Goal: Task Accomplishment & Management: Manage account settings

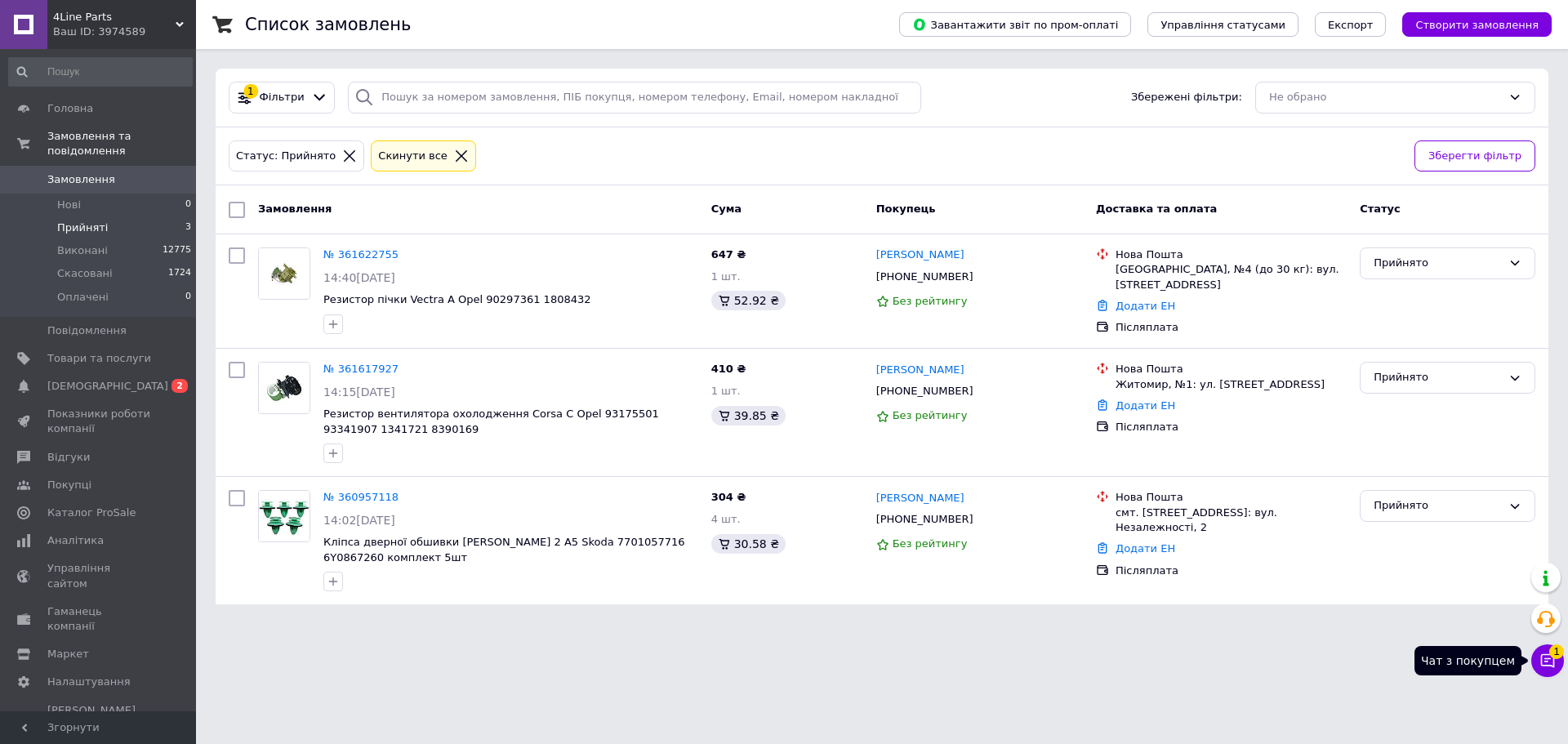
click at [1543, 662] on icon at bounding box center [1547, 661] width 17 height 17
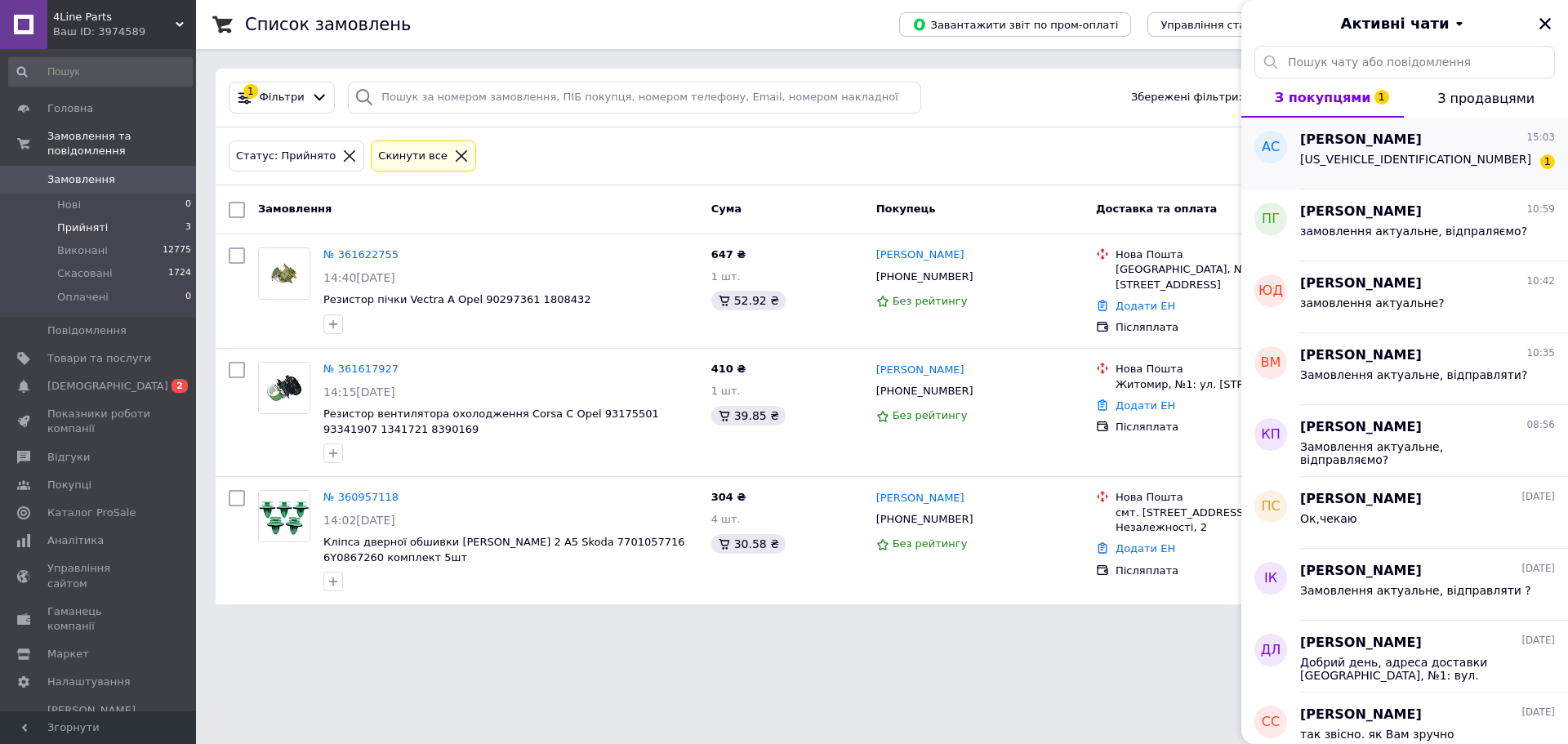
click at [1394, 153] on span "[US_VEHICLE_IDENTIFICATION_NUMBER]" at bounding box center [1416, 159] width 231 height 13
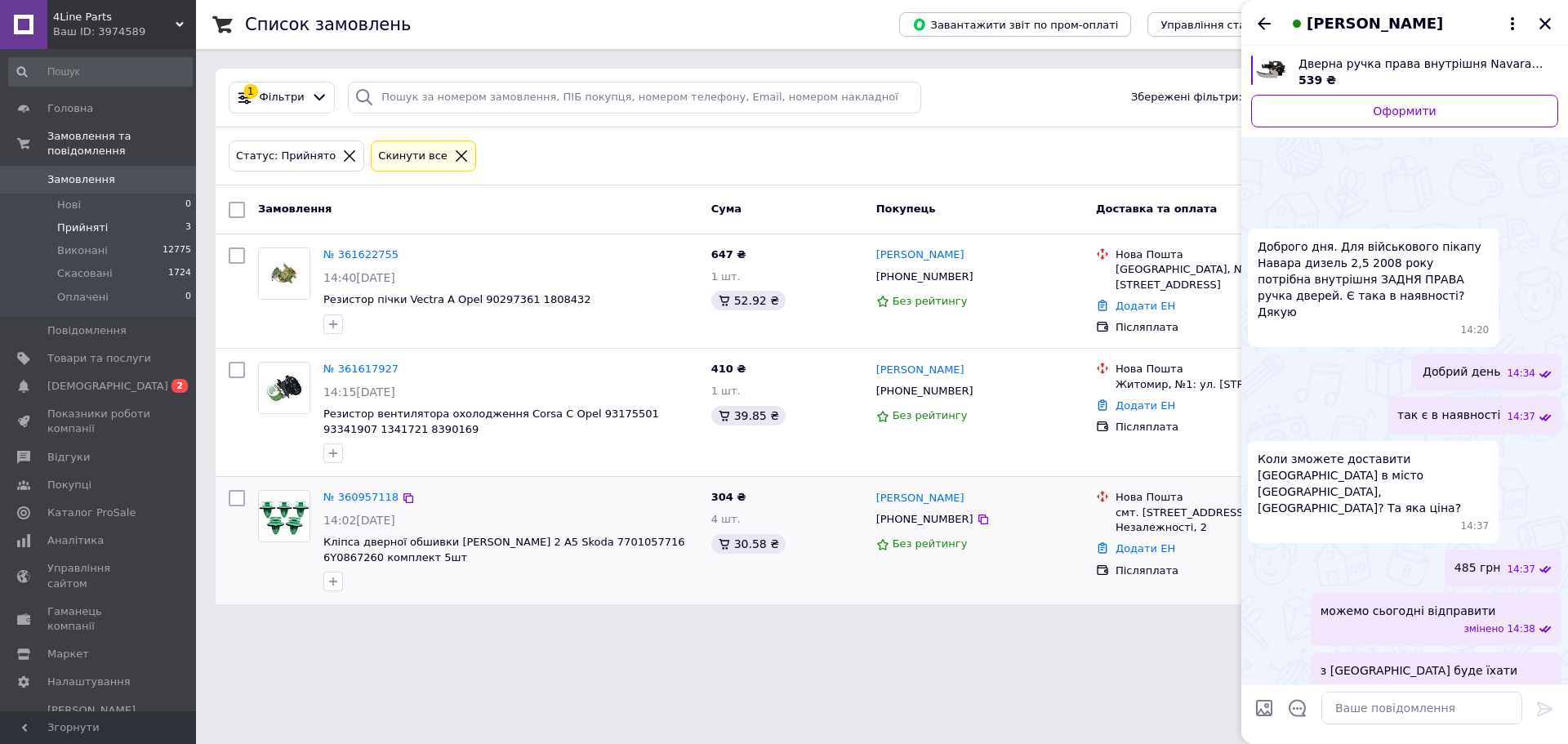
scroll to position [670, 0]
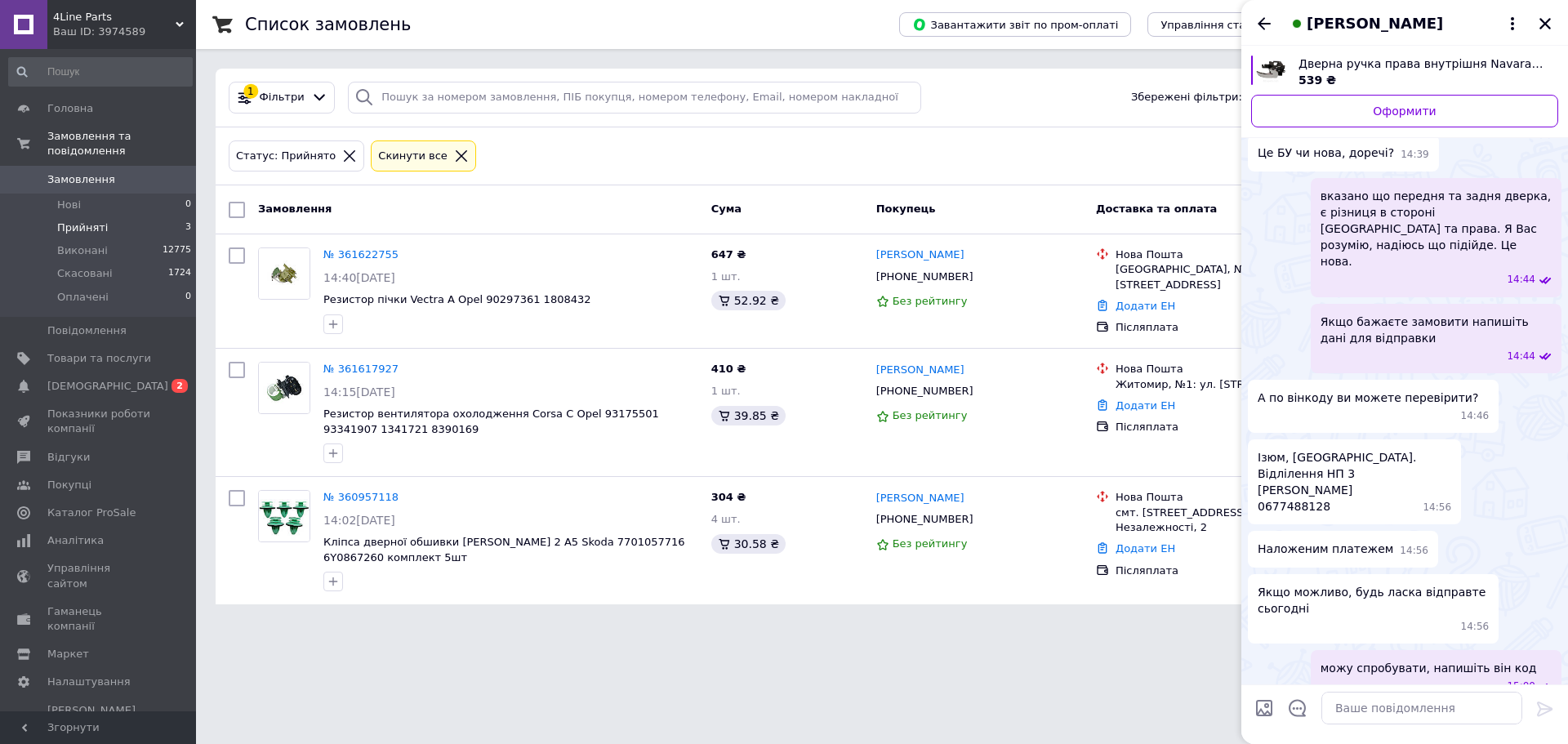
drag, startPoint x: 1373, startPoint y: 657, endPoint x: 1259, endPoint y: 663, distance: 114.2
copy span "[US_VEHICLE_IDENTIFICATION_NUMBER]"
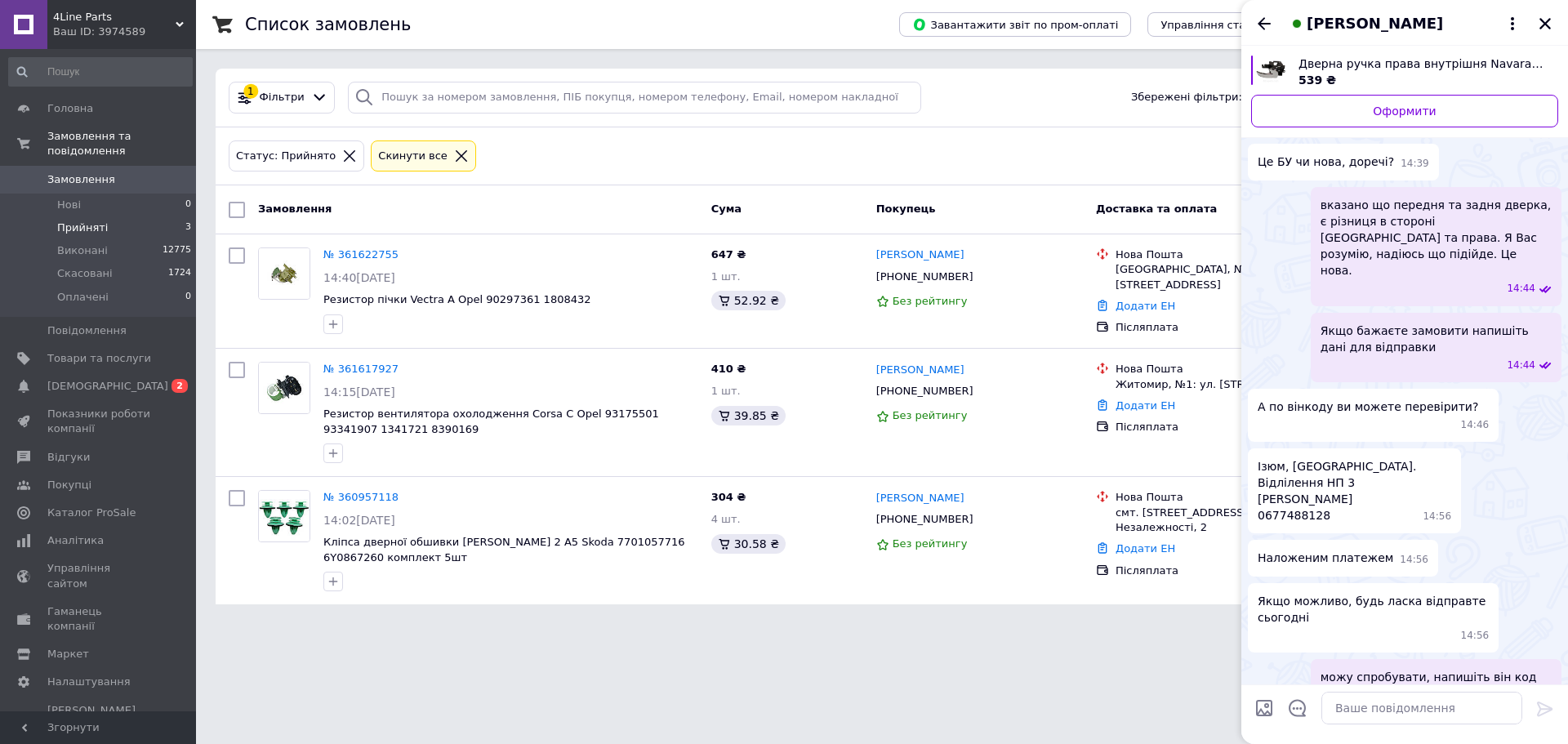
scroll to position [628, 0]
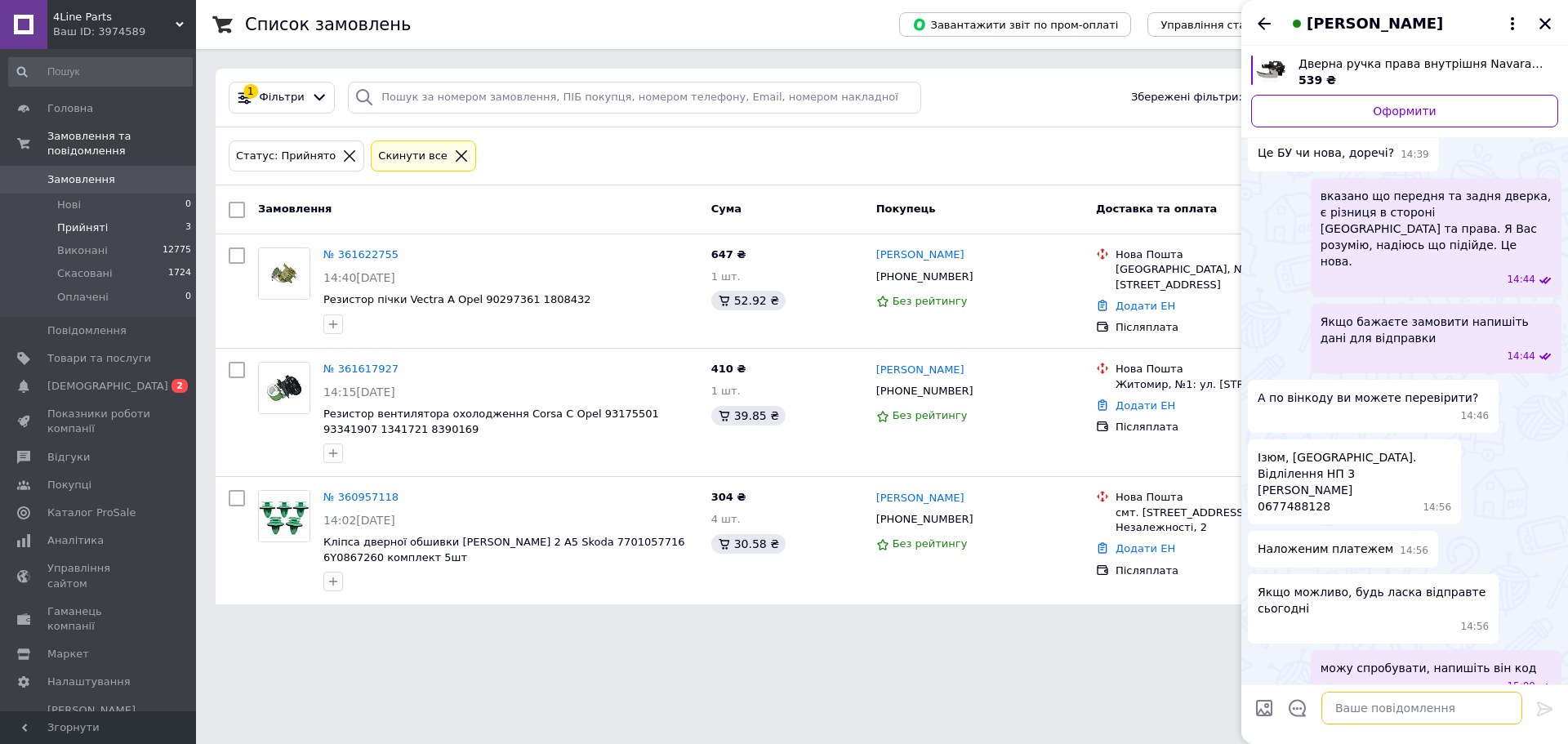
click at [1367, 699] on textarea at bounding box center [1421, 708] width 201 height 32
type textarea "підходить на авто"
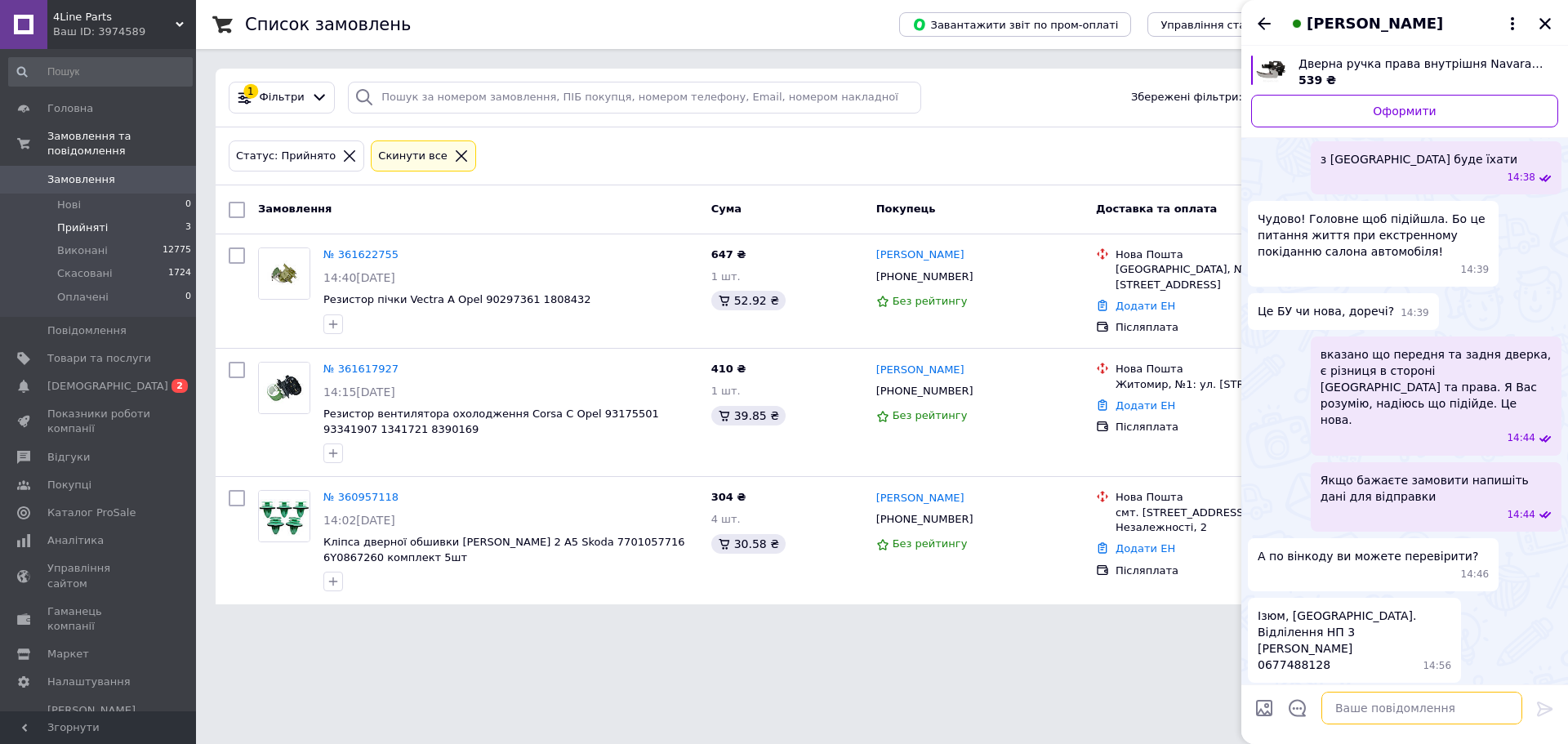
scroll to position [397, 0]
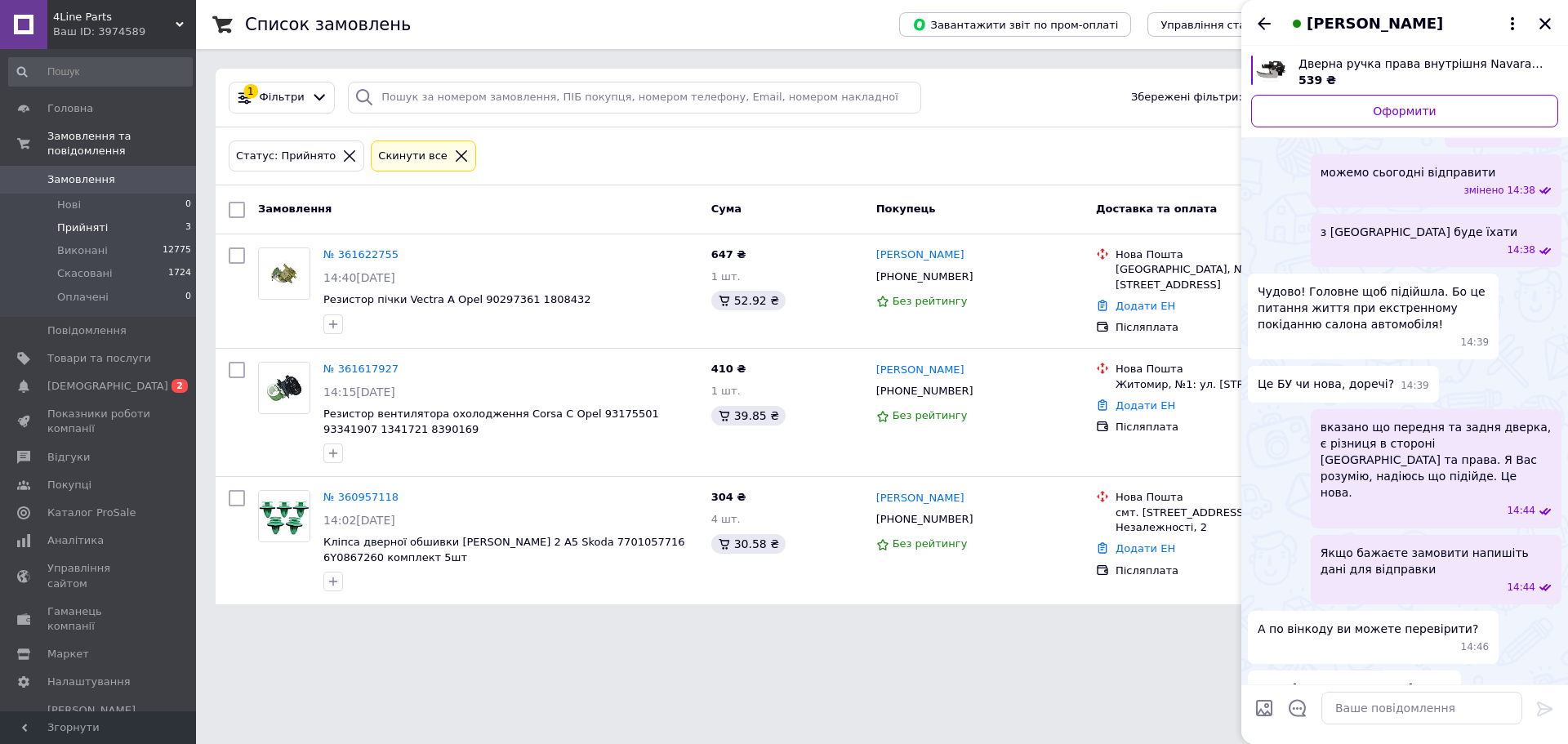
click at [1380, 66] on span "Дверна ручка права внутрішня Navara Nissan 80670EB32B 80670EB320 806704X02B 806…" at bounding box center [1422, 63] width 247 height 17
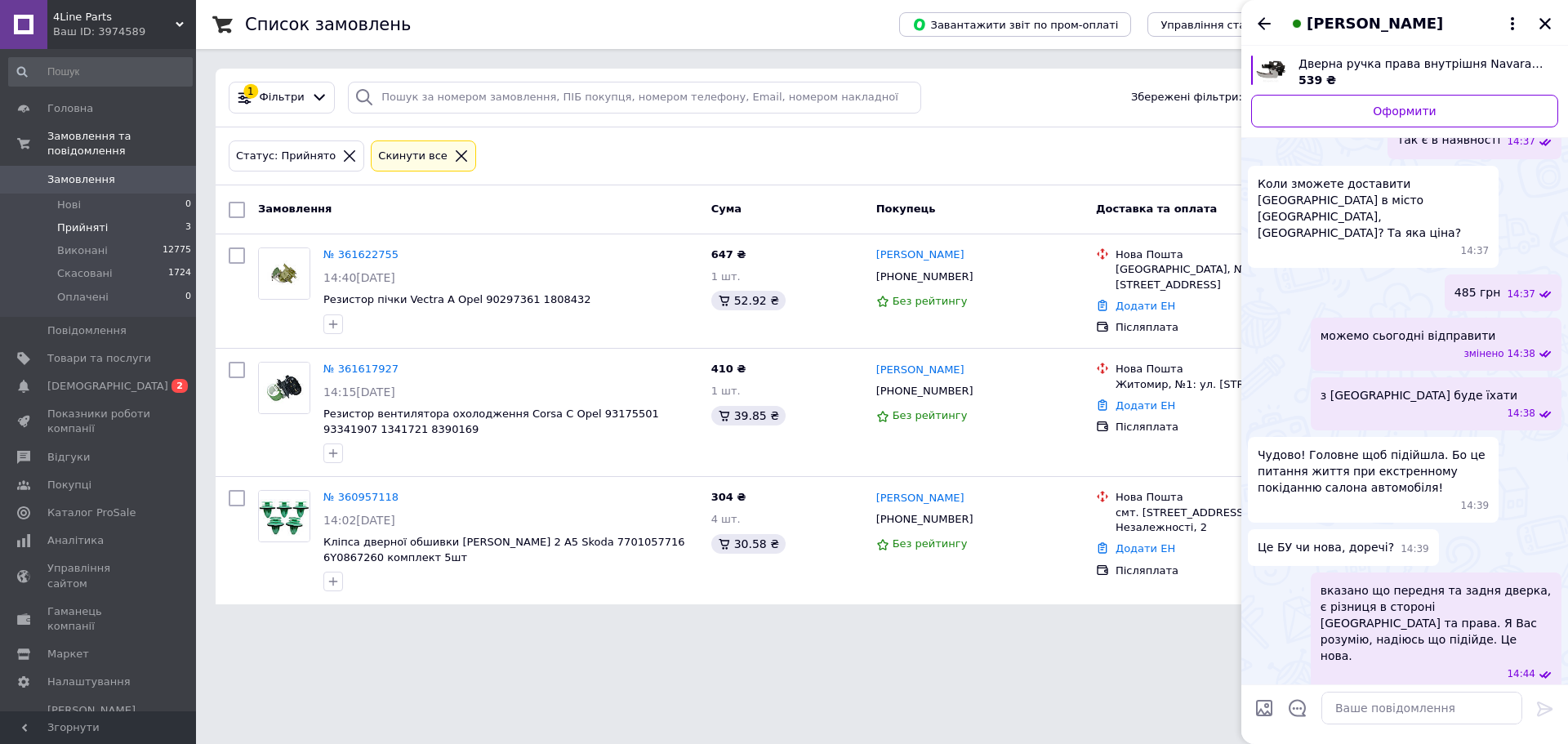
scroll to position [642, 0]
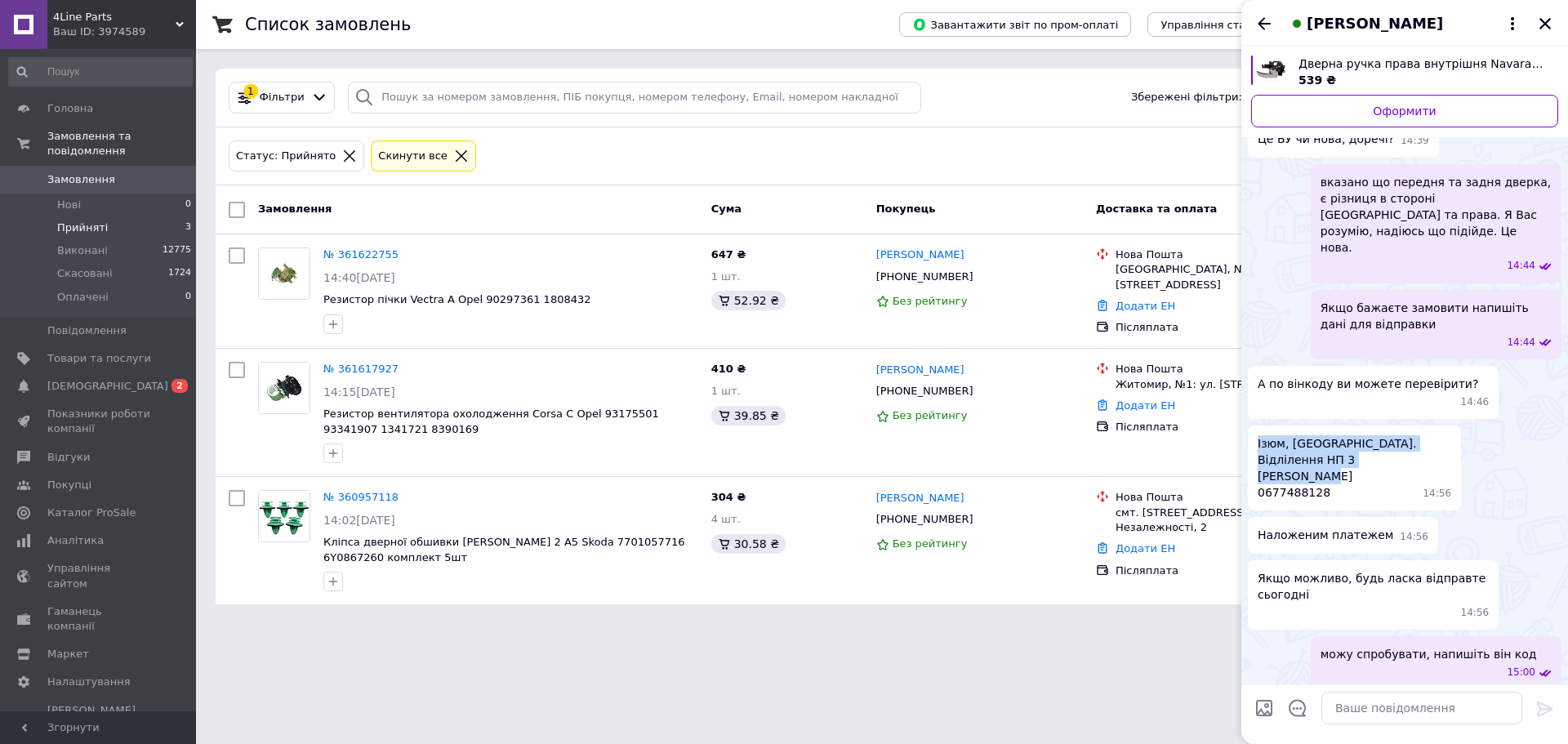
drag, startPoint x: 1257, startPoint y: 377, endPoint x: 1325, endPoint y: 379, distance: 68.0
click at [1324, 379] on ul "Дверна ручка права внутрішня Navara Nissan 80670EB32B 80670EB320 806704X02B 806…" at bounding box center [1404, 119] width 314 height 1346
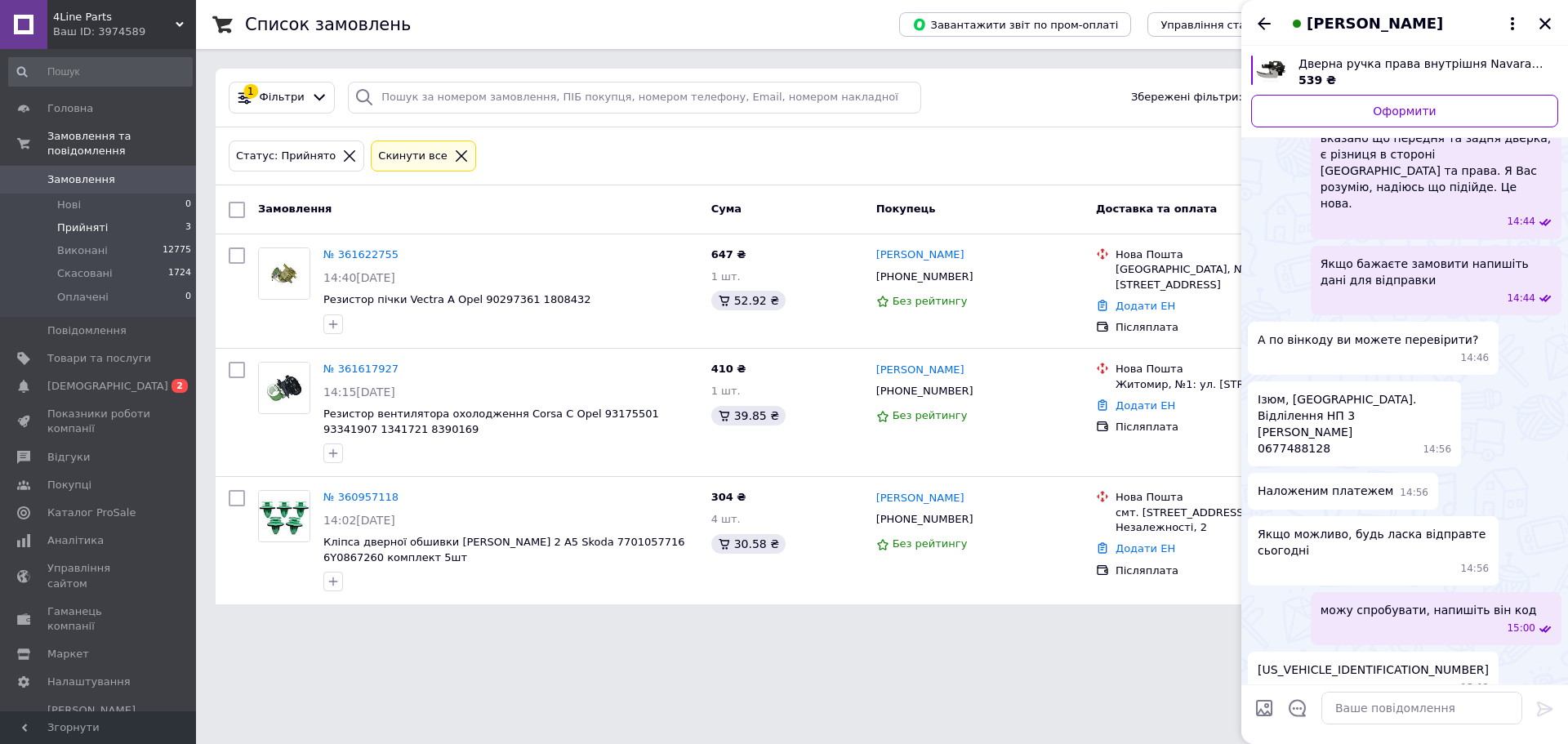
drag, startPoint x: 1342, startPoint y: 399, endPoint x: 1350, endPoint y: 365, distance: 34.9
click at [1341, 483] on span "Наложеним платежем" at bounding box center [1325, 492] width 136 height 18
drag, startPoint x: 1341, startPoint y: 333, endPoint x: 1272, endPoint y: 366, distance: 76.5
click at [1260, 392] on span "Ізюм, Харківська обл. Відлілення НП 3 Савчук Олексій Миколайович 0677488128" at bounding box center [1337, 424] width 159 height 66
copy span "Савчук Олексій"
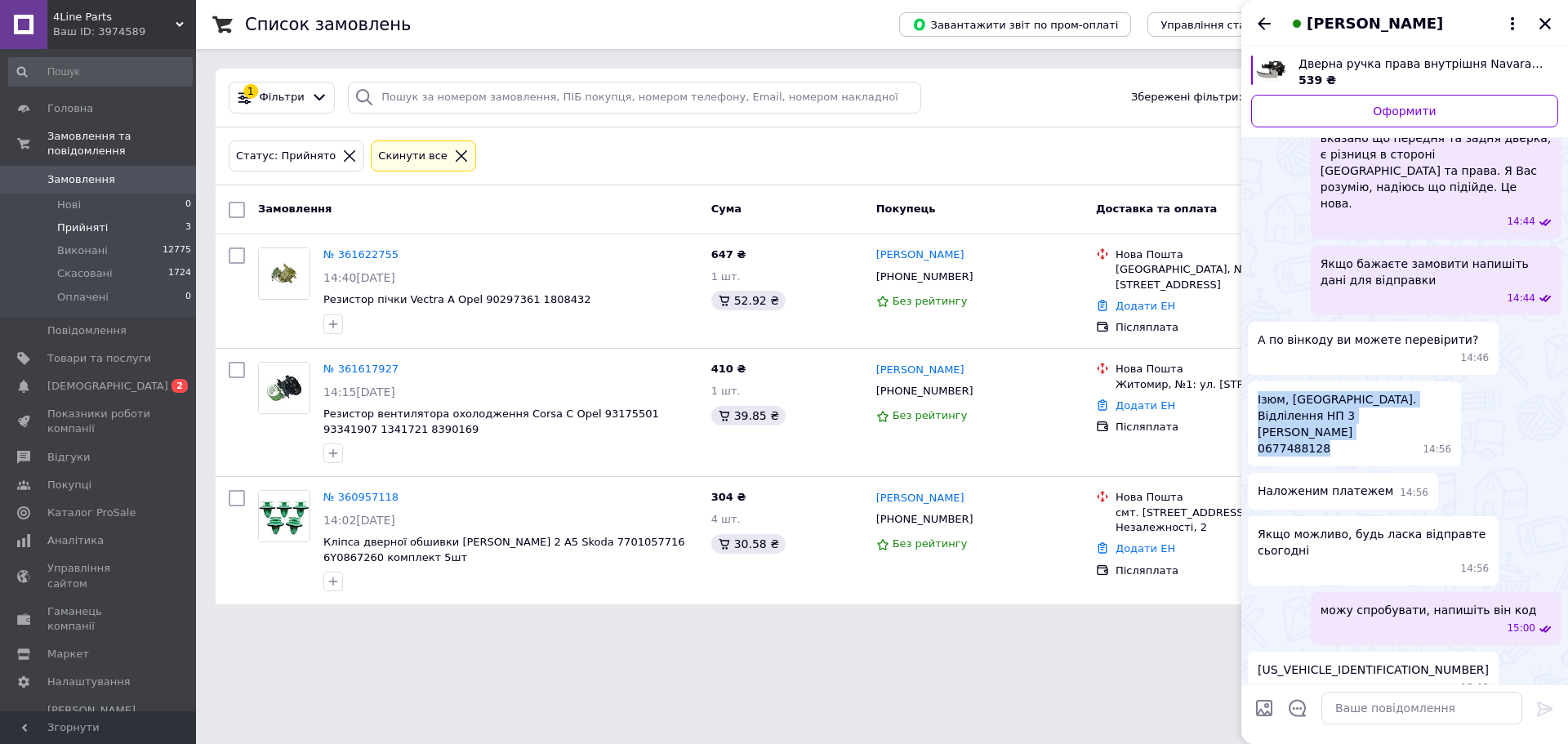
drag, startPoint x: 1320, startPoint y: 347, endPoint x: 1256, endPoint y: 355, distance: 64.5
click at [1256, 381] on div "Ізюм, Харківська обл. Відлілення НП 3 Савчук Олексій Миколайович 0677488128 14:…" at bounding box center [1353, 423] width 213 height 85
click at [1277, 392] on span "Ізюм, Харківська обл. Відлілення НП 3 Савчук Олексій Миколайович 0677488128" at bounding box center [1337, 424] width 159 height 66
drag, startPoint x: 1258, startPoint y: 351, endPoint x: 1321, endPoint y: 356, distance: 63.2
click at [1321, 392] on span "Ізюм, Харківська обл. Відлілення НП 3 Савчук Олексій Миколайович 0677488128" at bounding box center [1337, 424] width 159 height 66
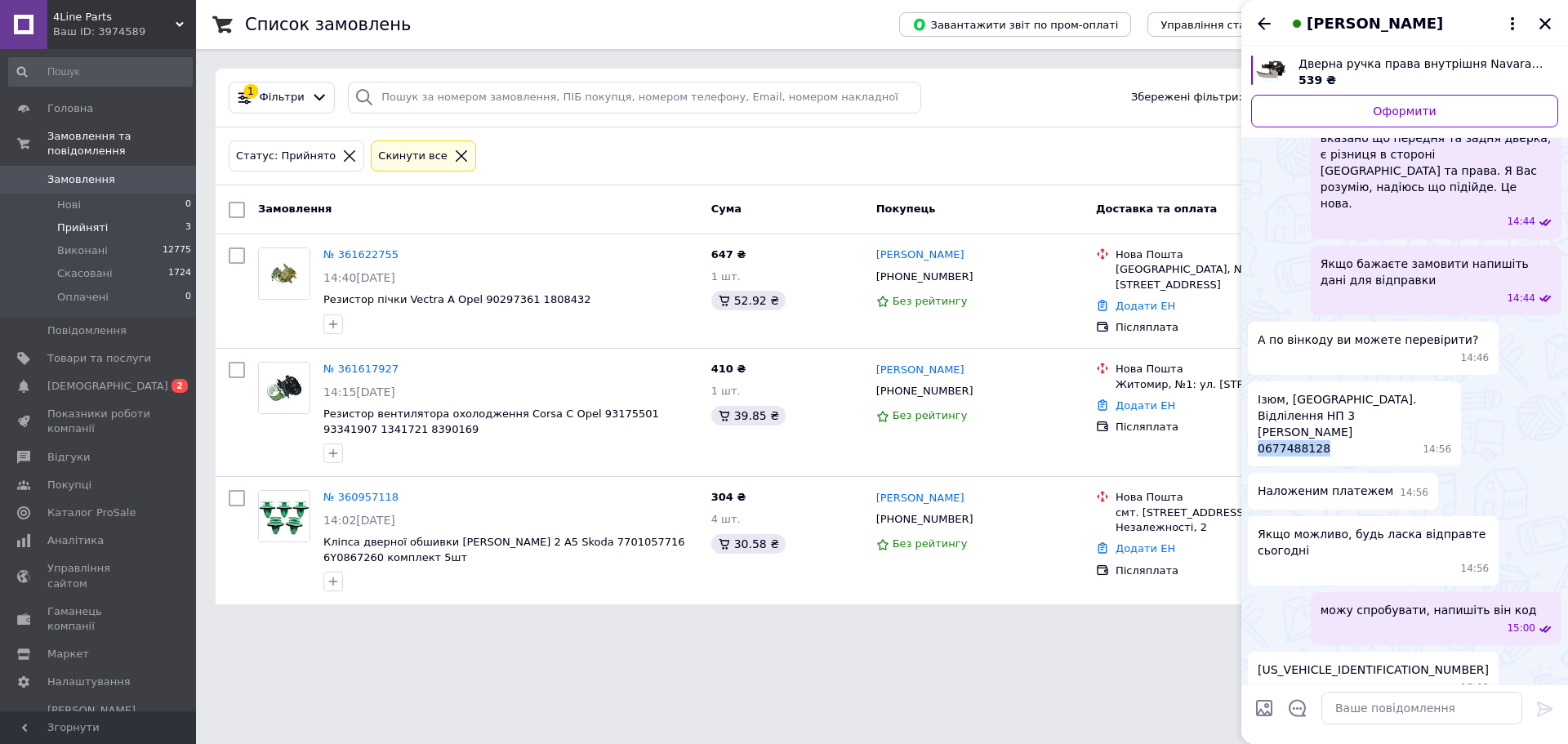
copy span "0677488128"
click at [1345, 716] on textarea at bounding box center [1421, 708] width 201 height 32
paste textarea "20451247257001"
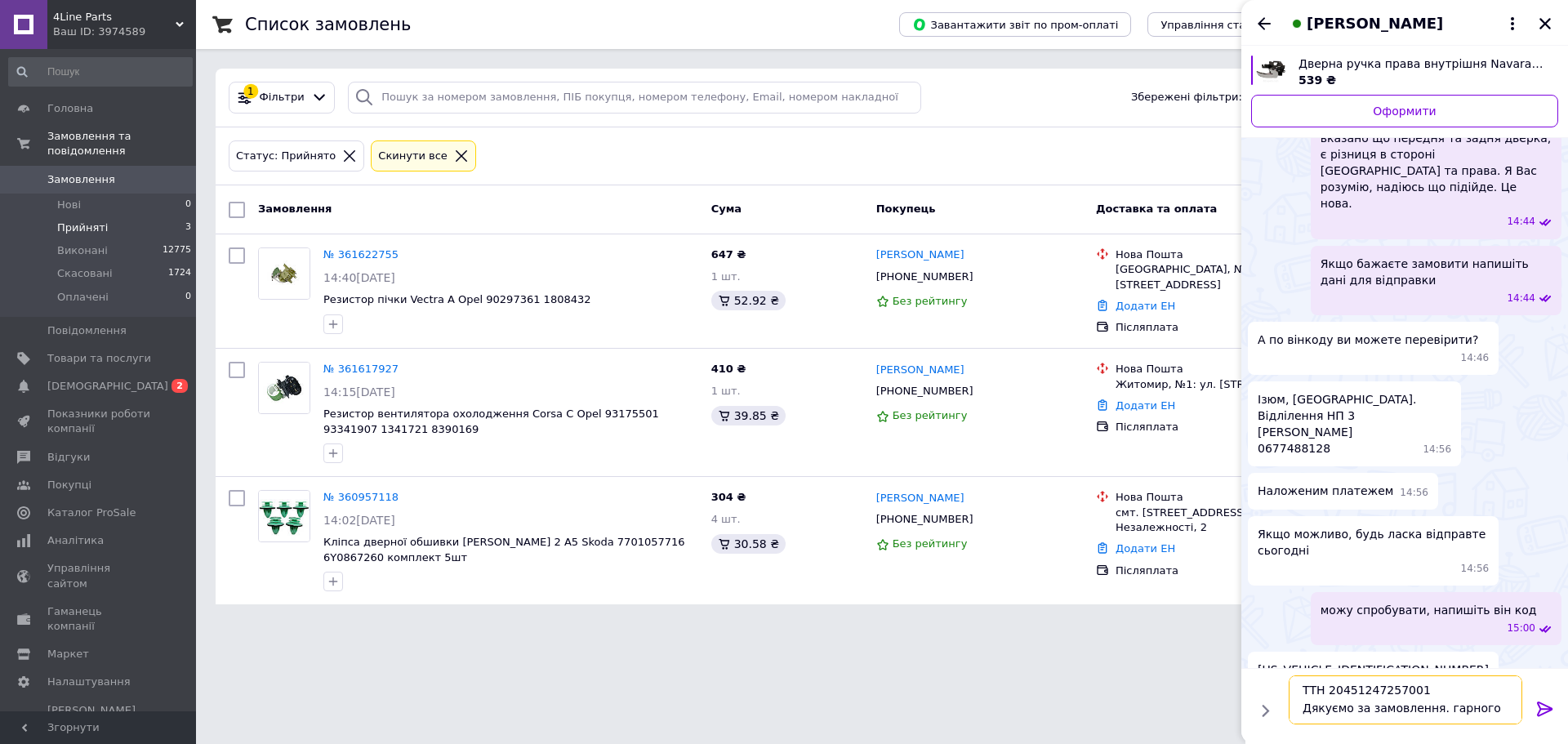
type textarea "ТТН 20451247257001 Дякуємо за замовлення. гарного дня!"
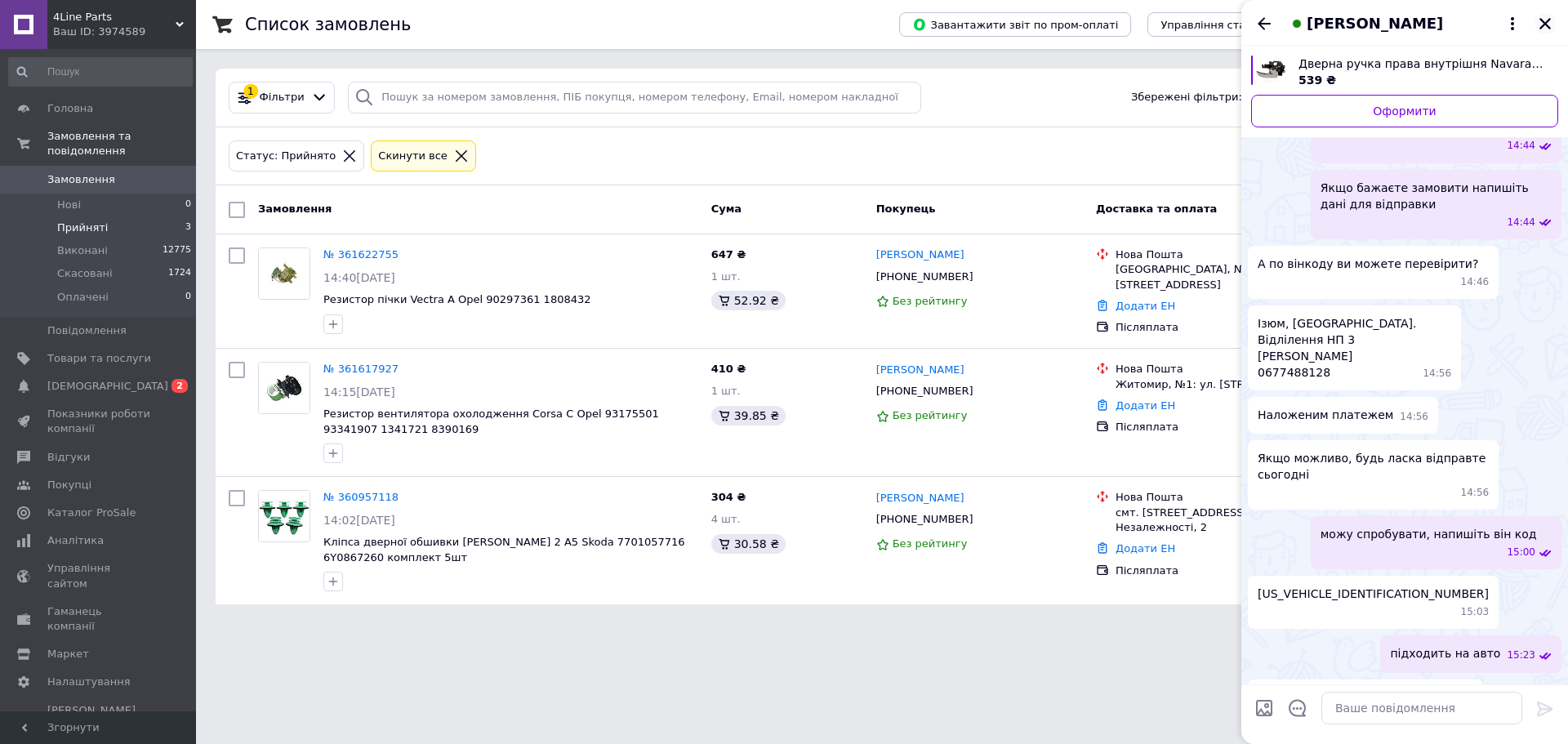
click at [1548, 15] on button "Закрити" at bounding box center [1545, 24] width 19 height 19
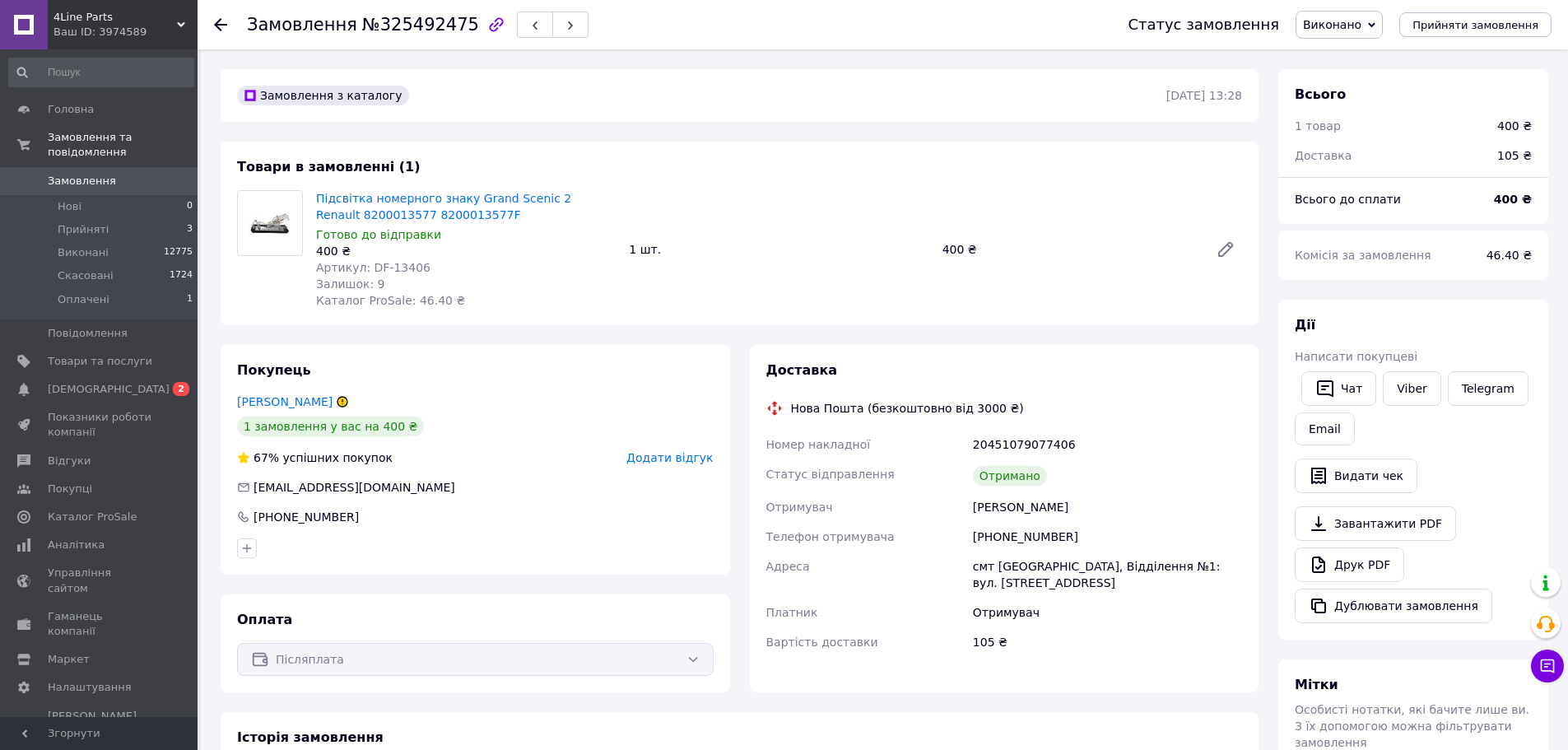
click at [223, 26] on use at bounding box center [220, 25] width 13 height 13
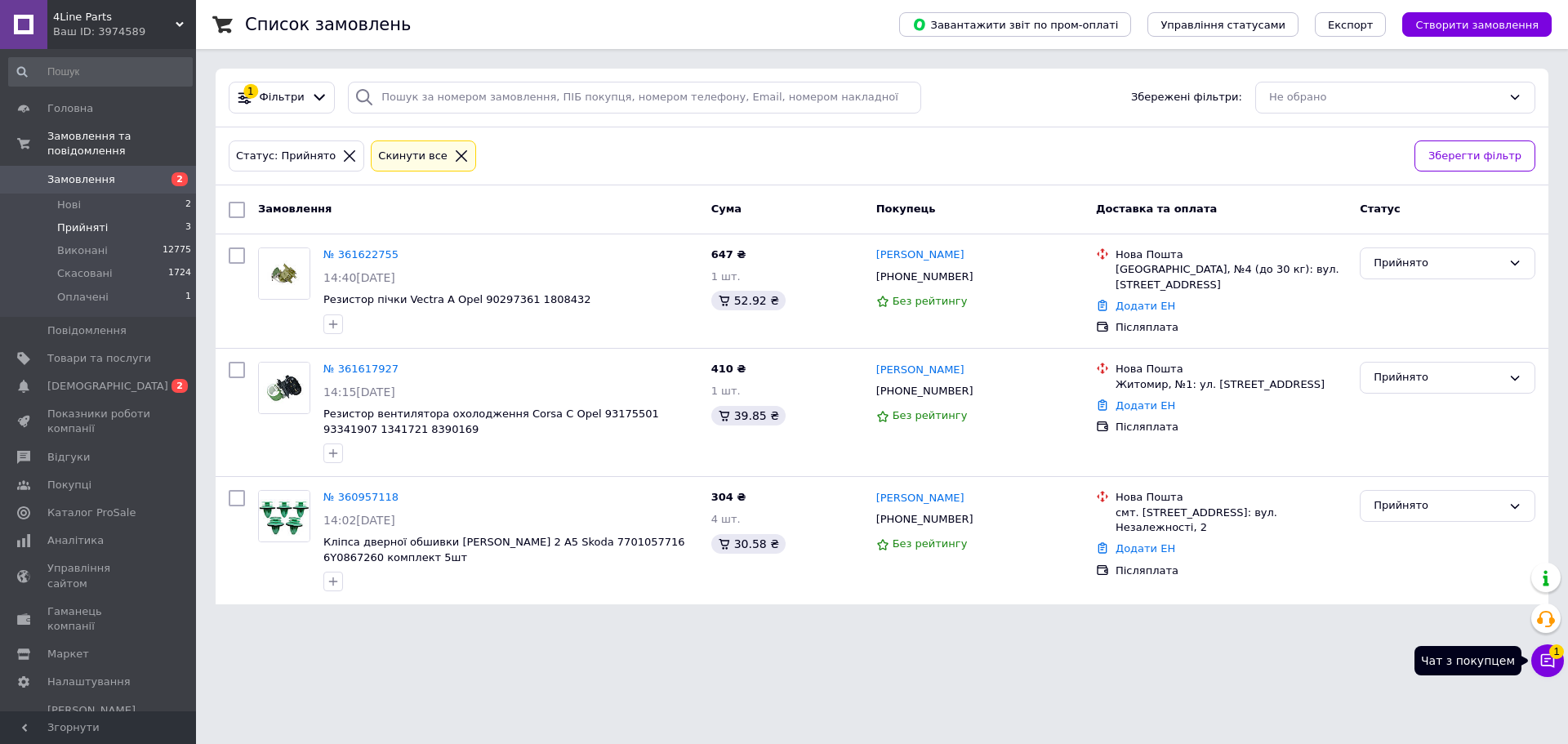
click at [1552, 655] on span "1" at bounding box center [1556, 648] width 15 height 15
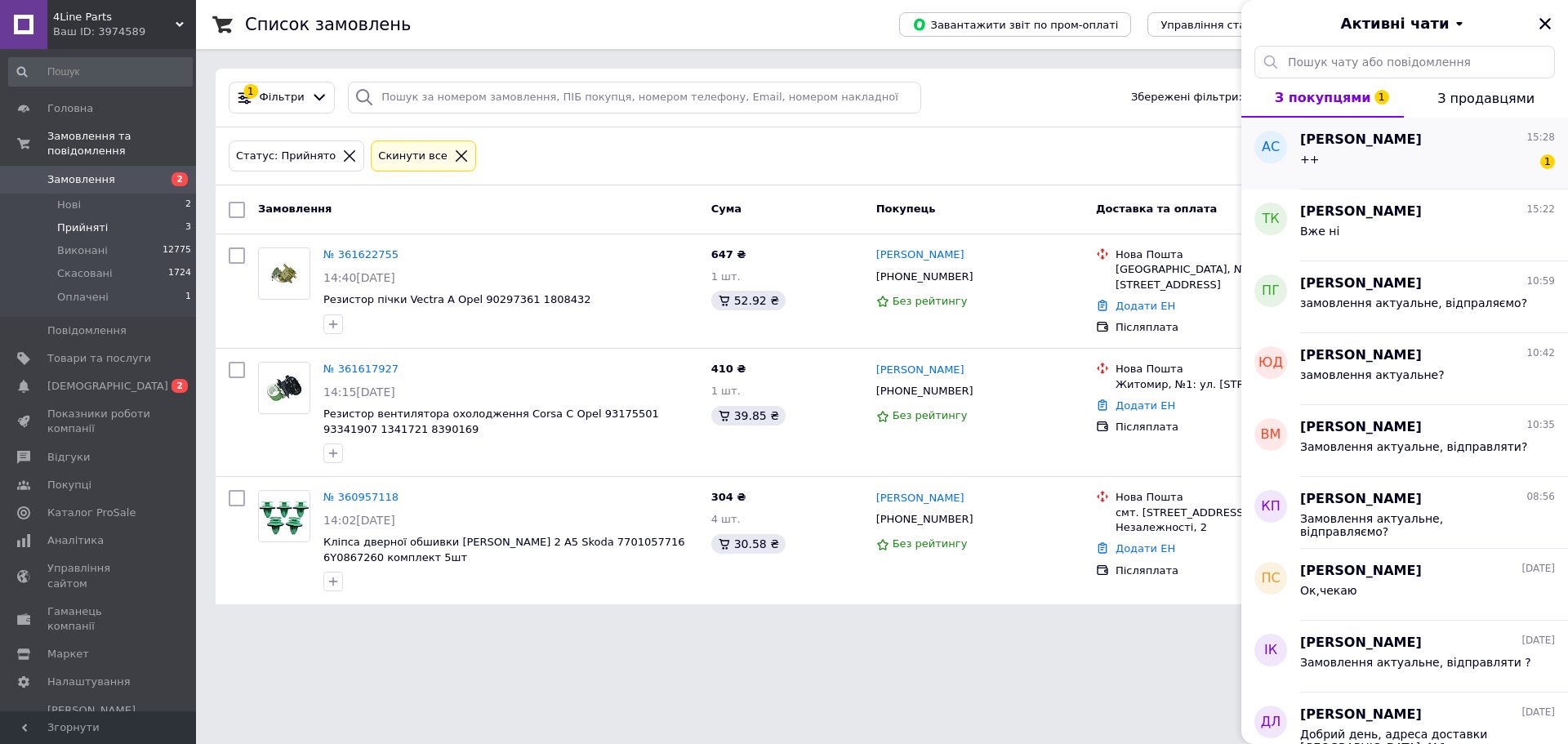
click at [1391, 159] on div "++ 1" at bounding box center [1427, 163] width 255 height 26
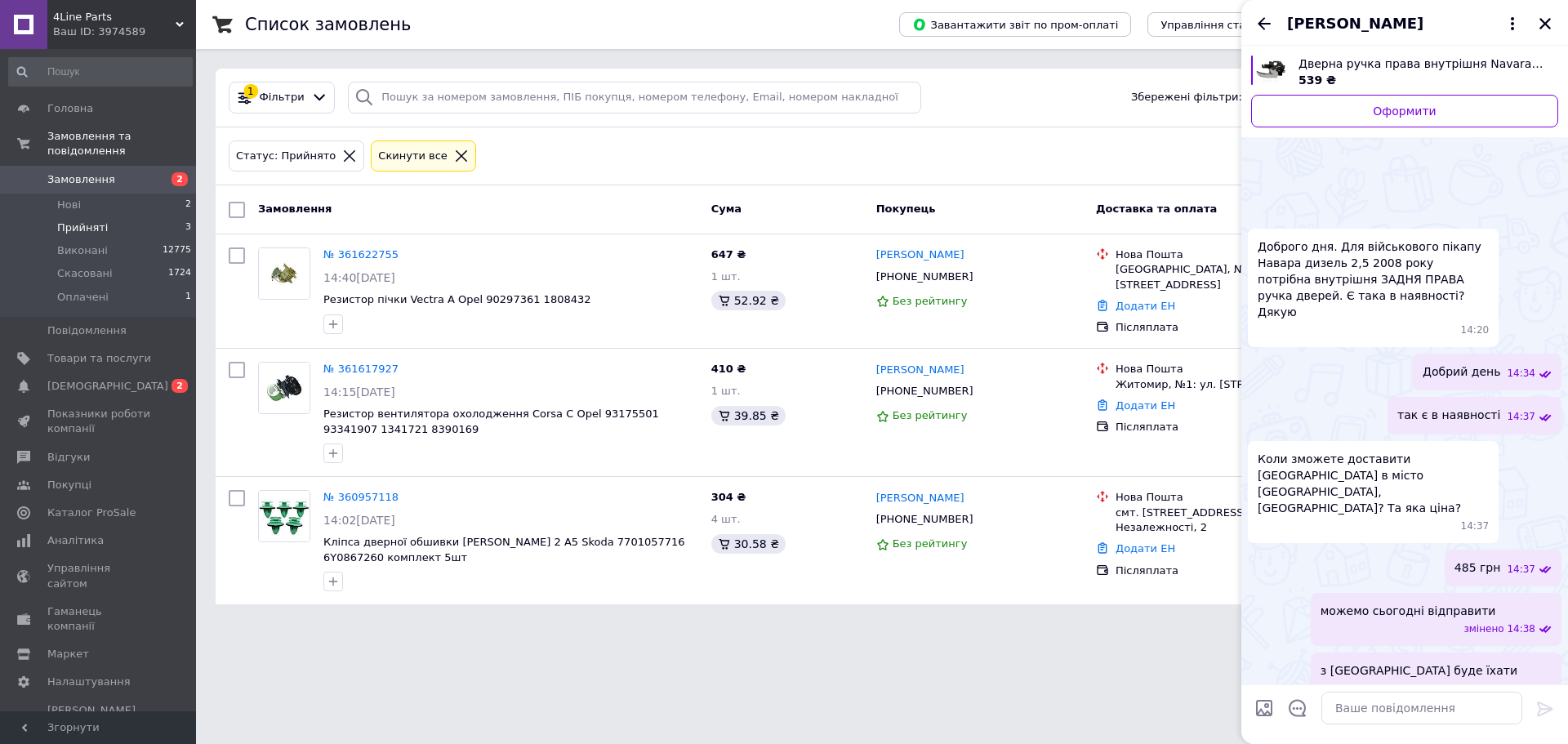
scroll to position [876, 0]
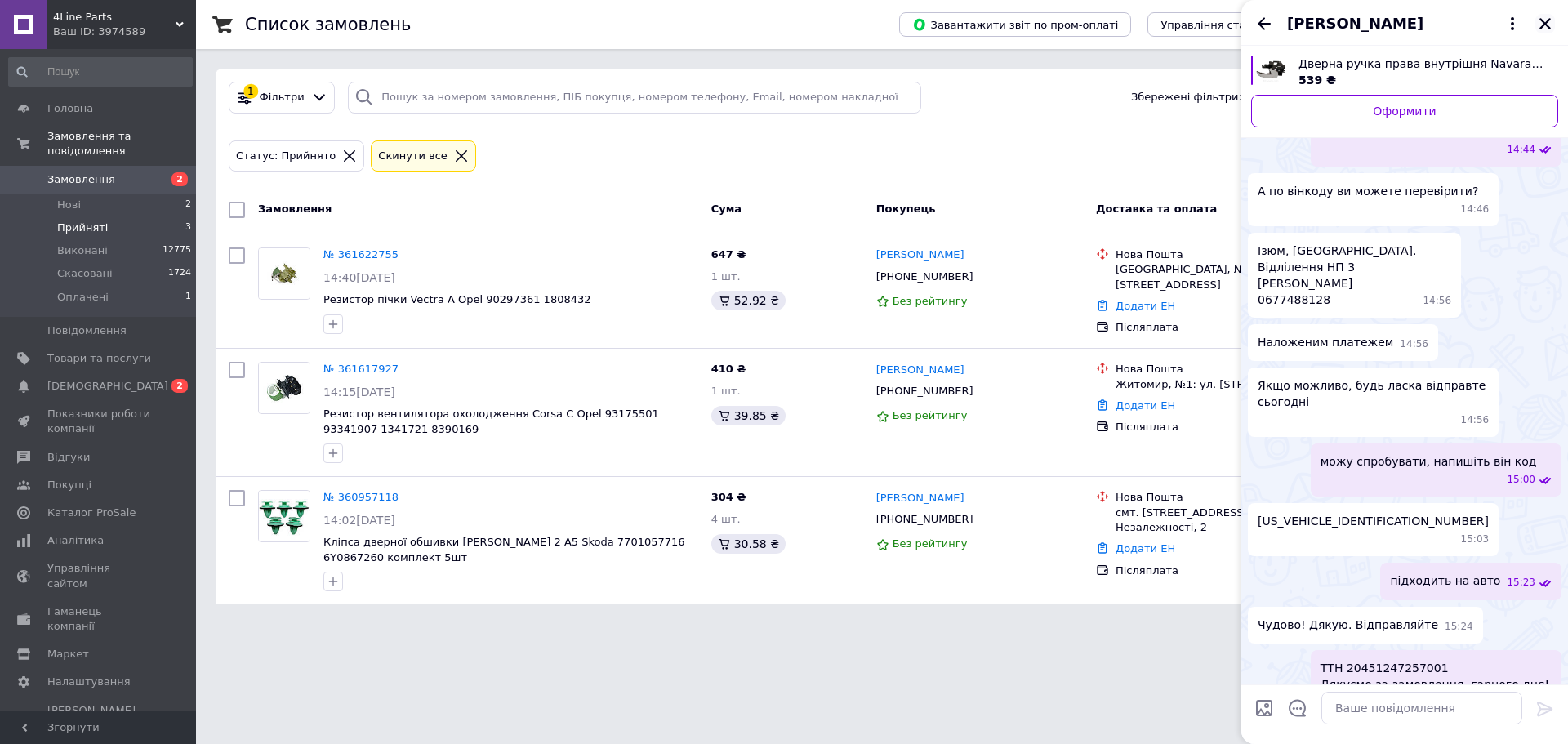
click at [1545, 24] on icon "Закрити" at bounding box center [1544, 24] width 11 height 11
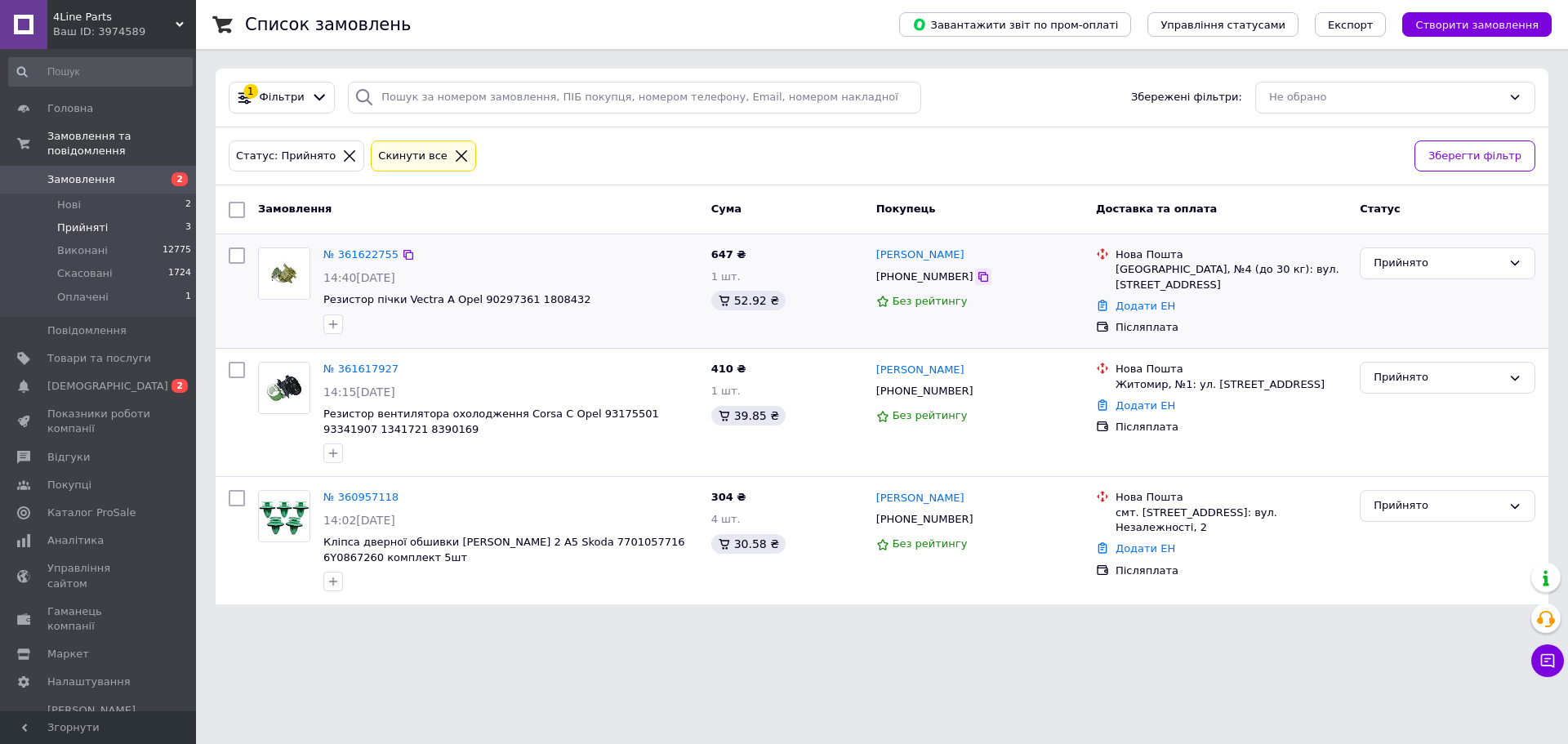
click at [977, 283] on icon at bounding box center [983, 277] width 13 height 13
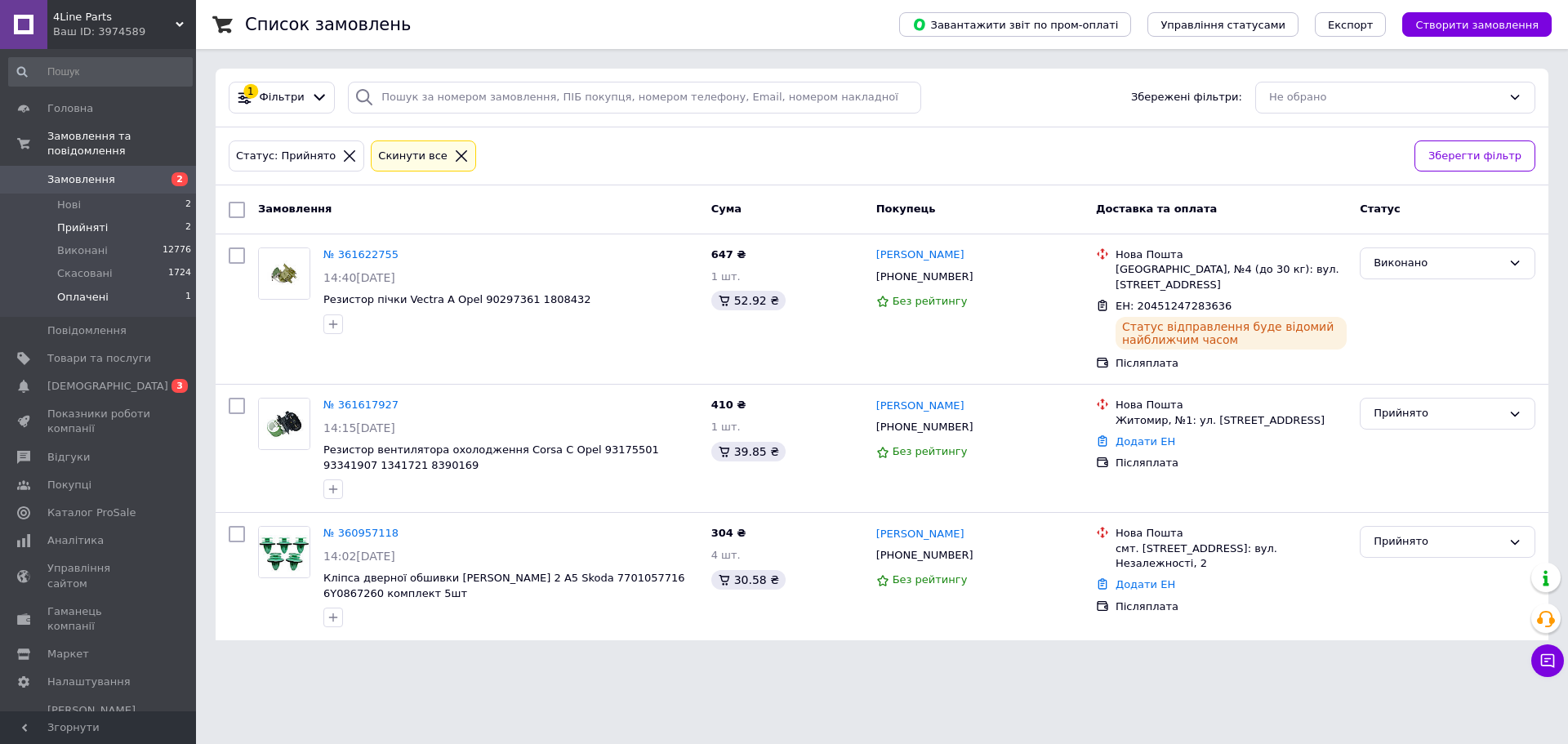
click at [88, 290] on span "Оплачені" at bounding box center [82, 297] width 52 height 15
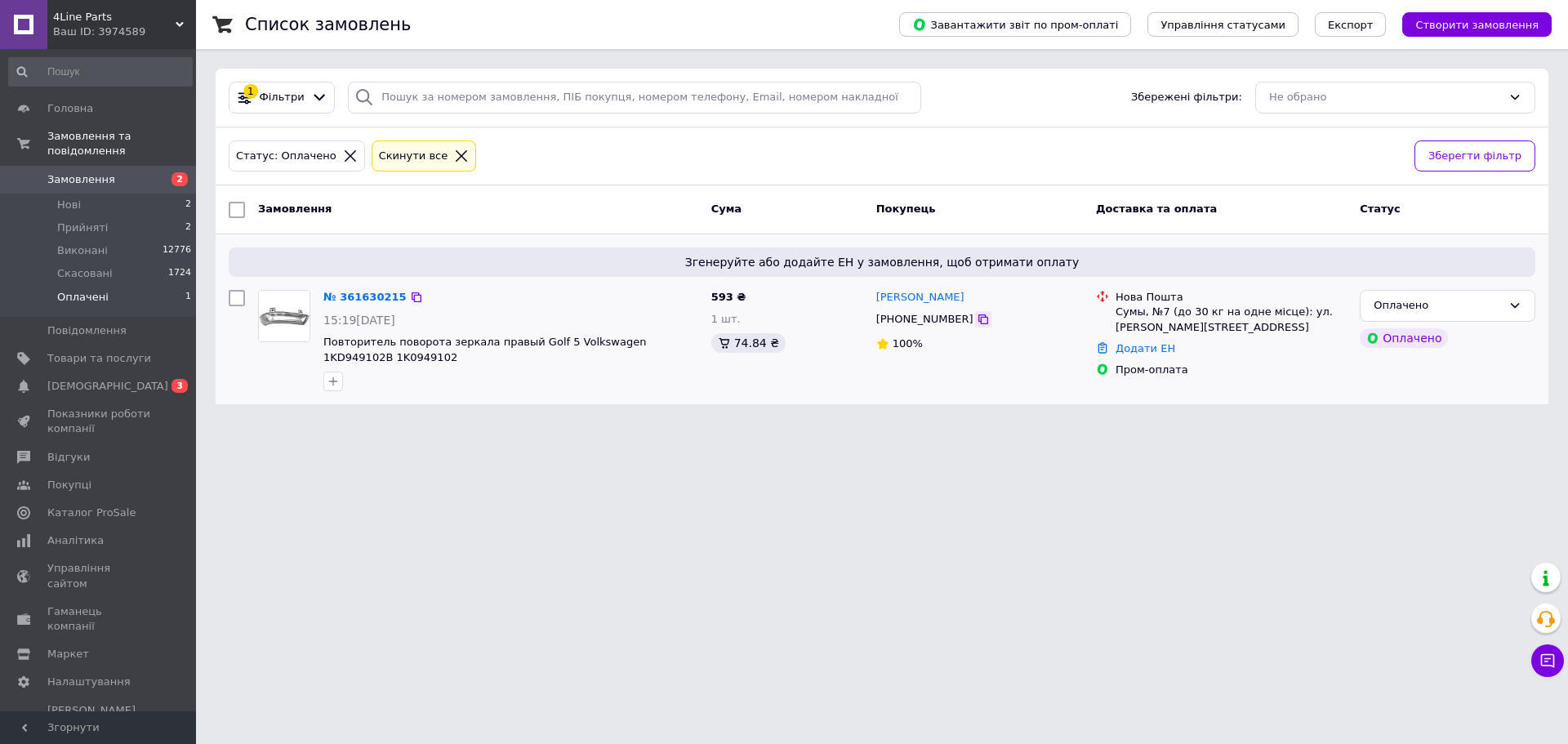
click at [977, 320] on icon at bounding box center [983, 319] width 13 height 13
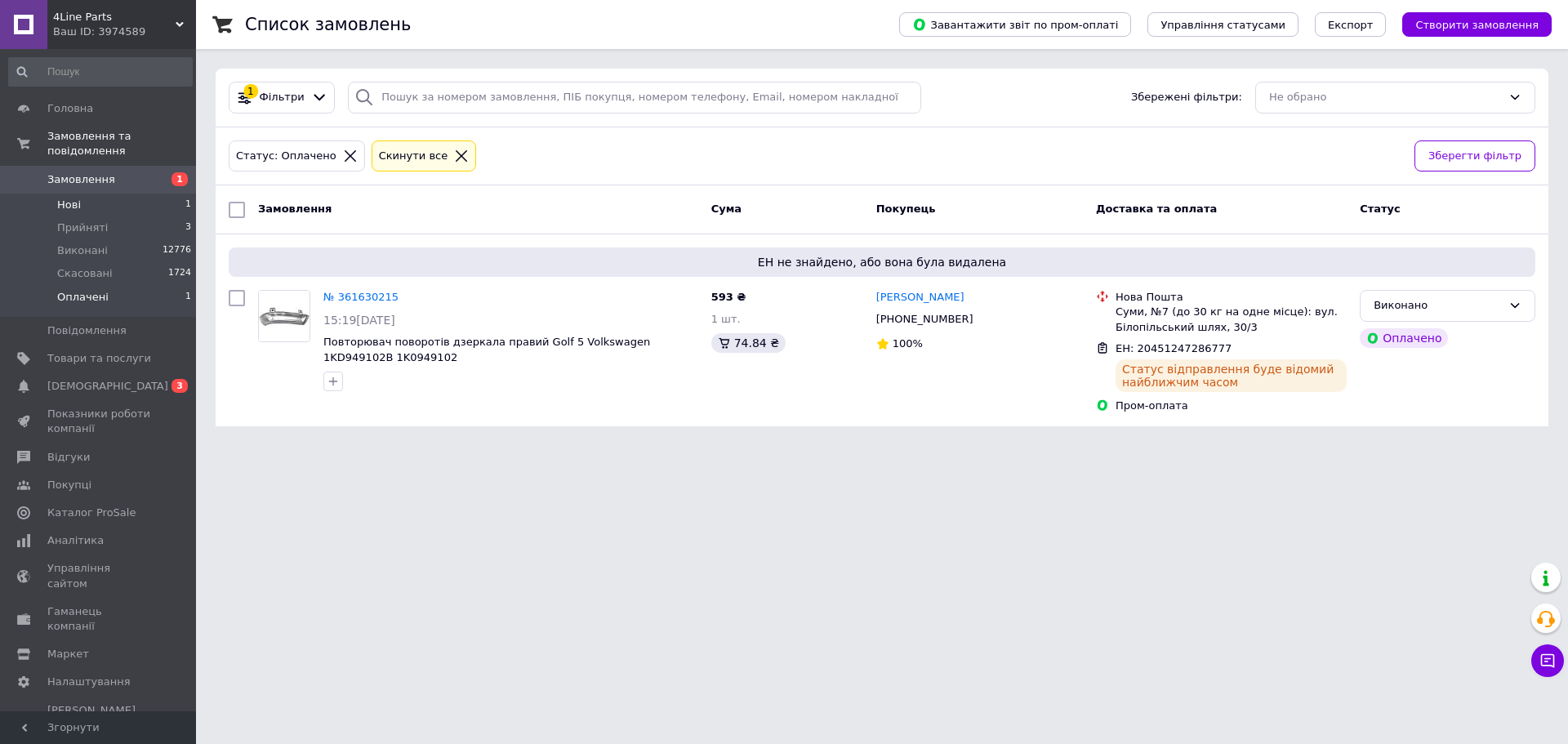
click at [81, 194] on li "Нові 1" at bounding box center [100, 205] width 201 height 23
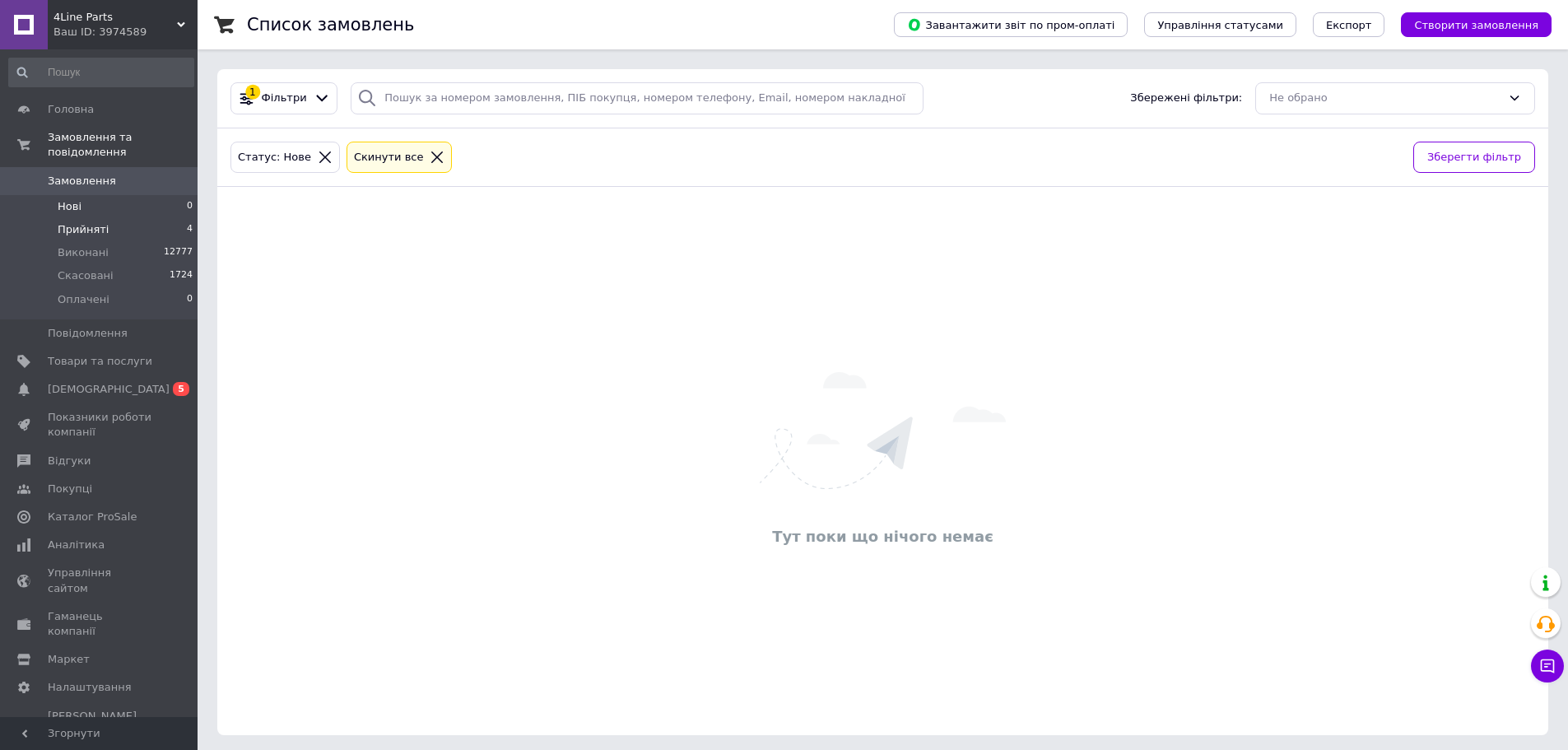
click at [70, 223] on span "Прийняті" at bounding box center [83, 230] width 51 height 15
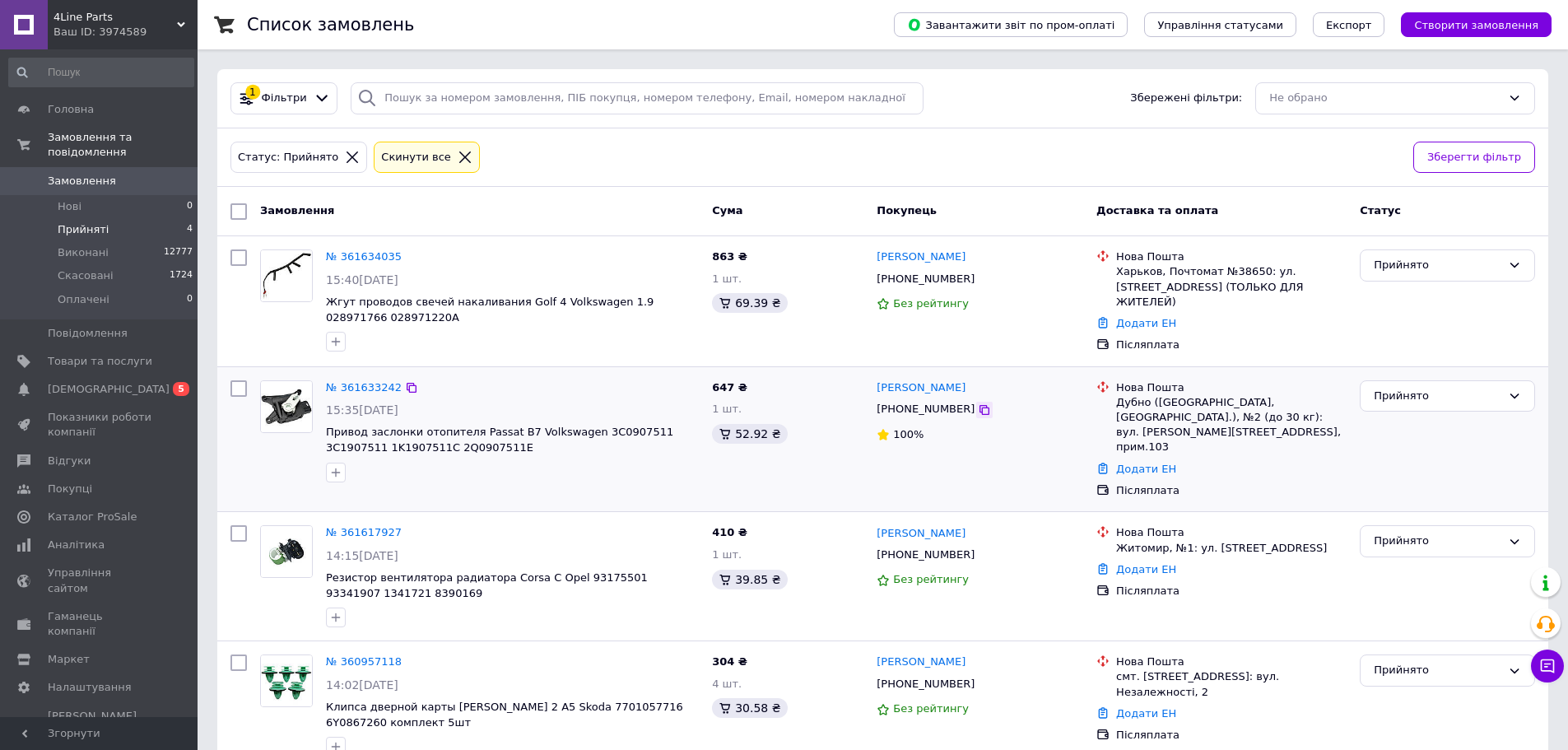
click at [978, 412] on icon at bounding box center [984, 410] width 13 height 13
click at [978, 285] on icon at bounding box center [984, 279] width 13 height 13
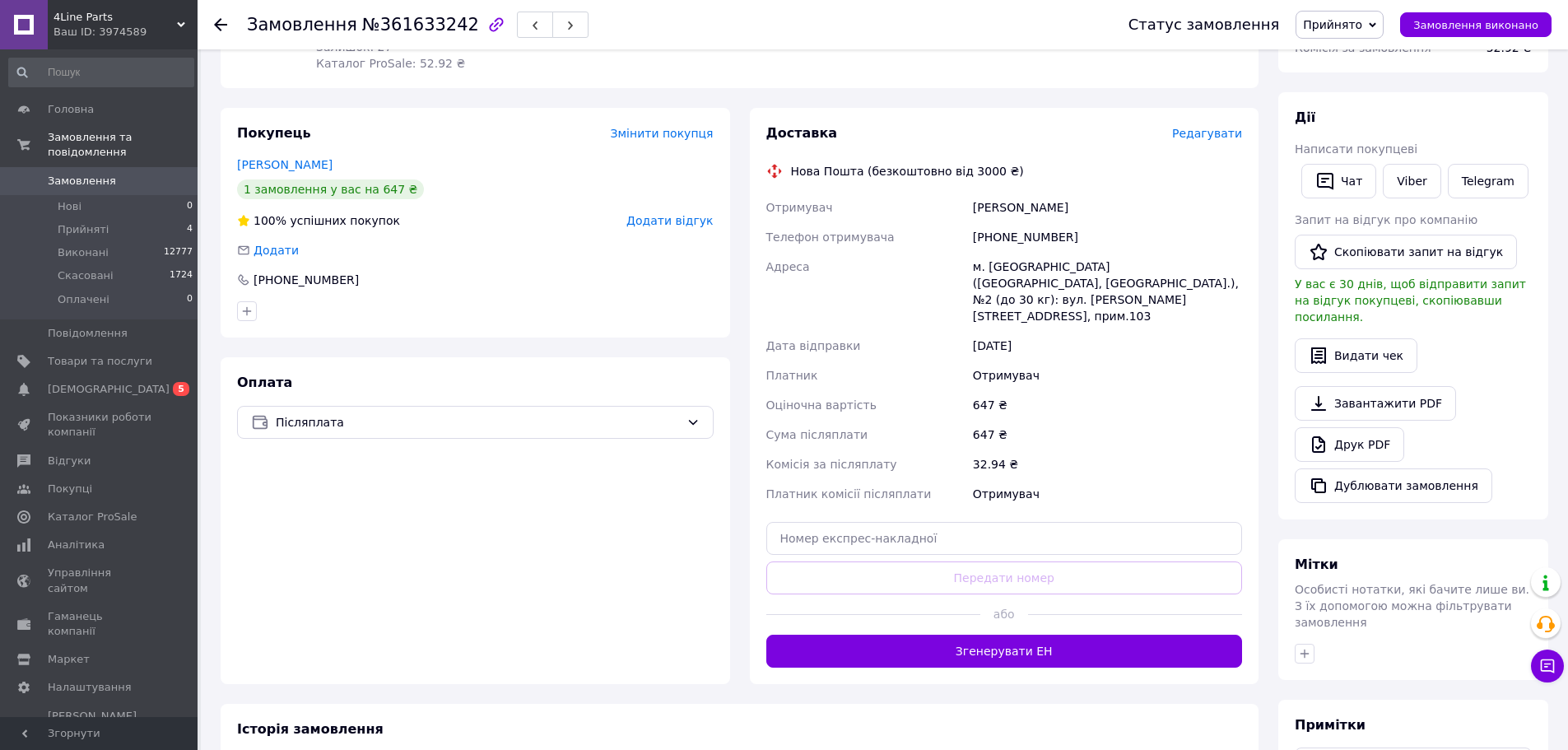
scroll to position [247, 0]
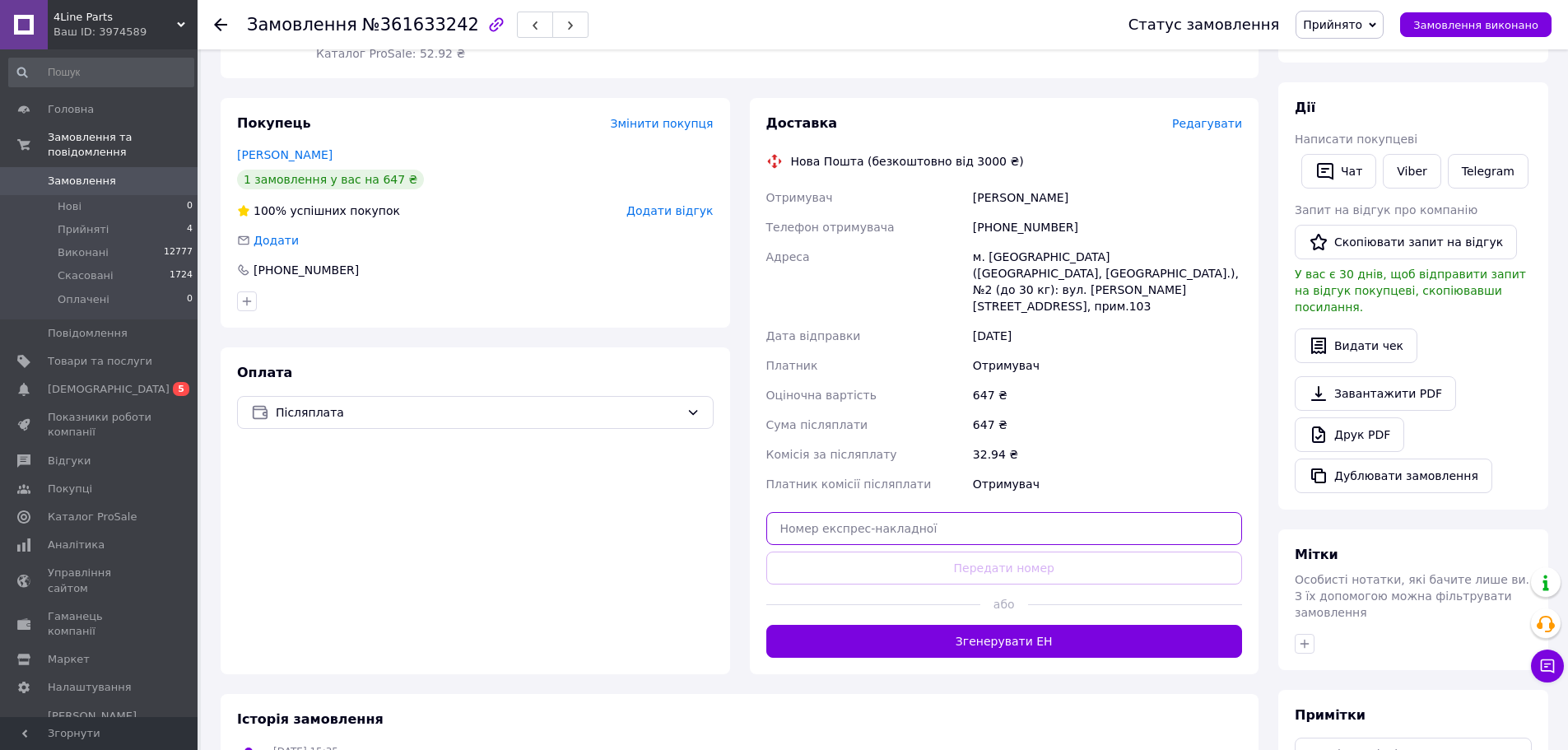
click at [955, 512] on input "text" at bounding box center [1005, 528] width 477 height 33
paste input "20451247311019"
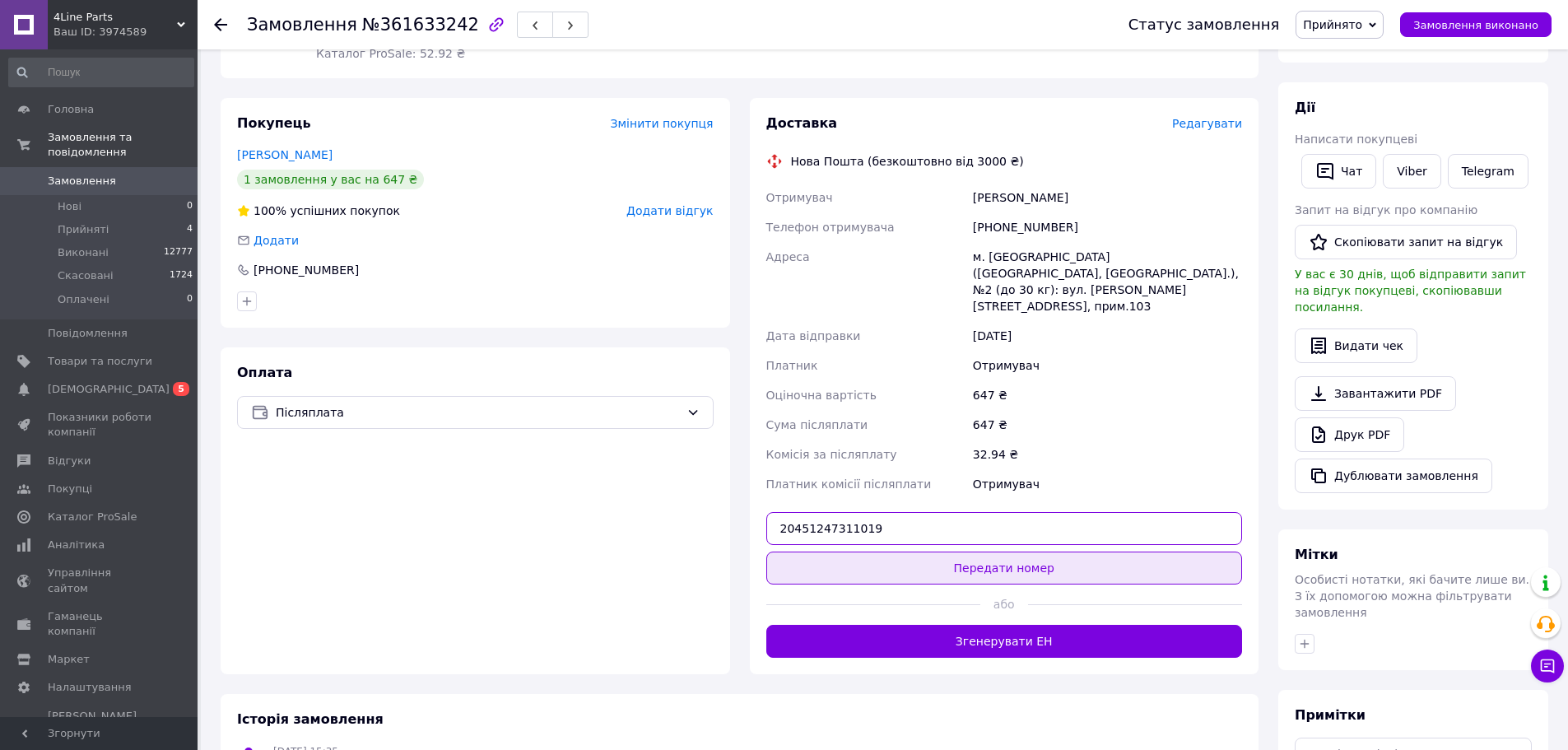
type input "20451247311019"
click at [959, 552] on button "Передати номер" at bounding box center [1005, 568] width 477 height 33
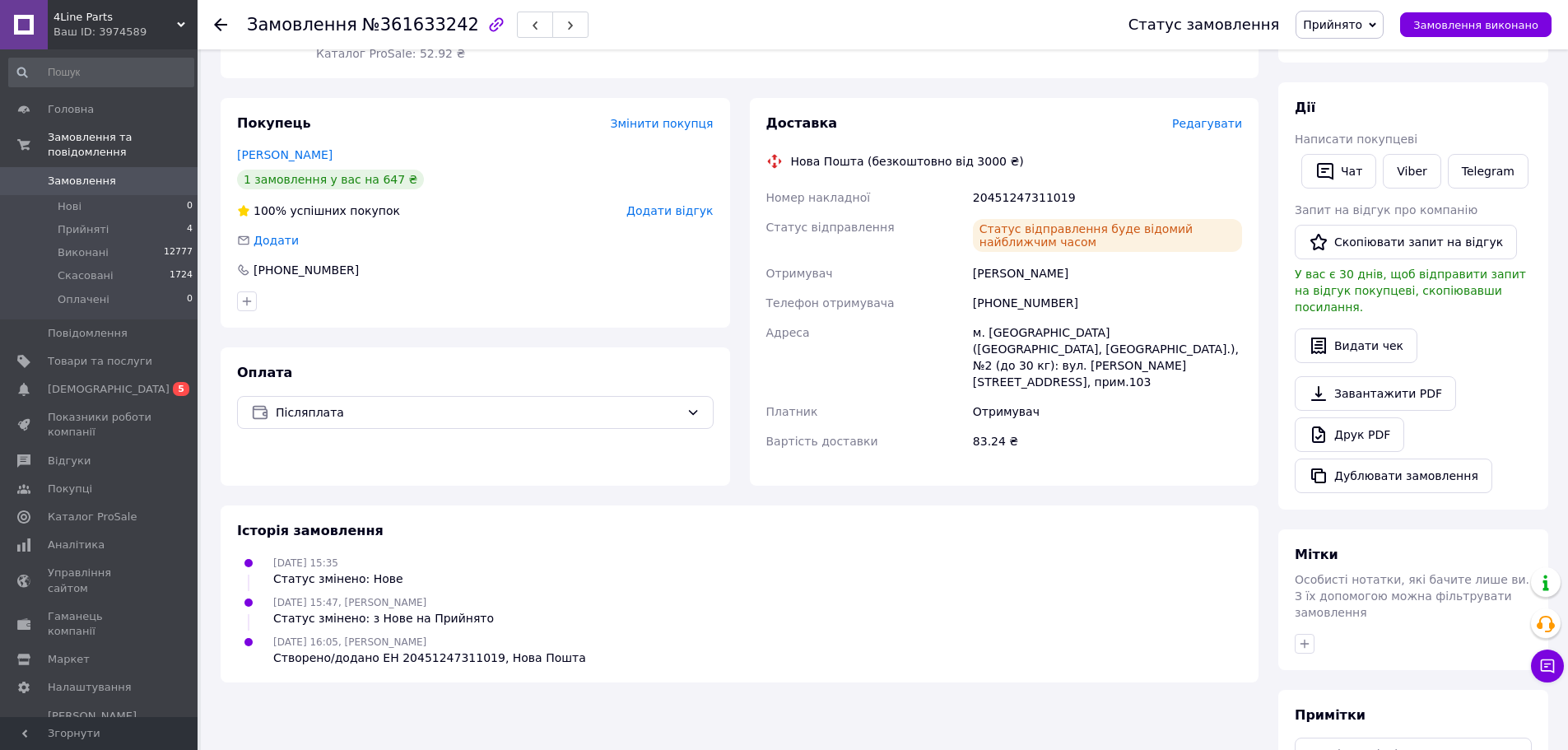
click at [1361, 30] on span "Прийнято" at bounding box center [1332, 25] width 59 height 13
click at [1360, 57] on li "Виконано" at bounding box center [1339, 57] width 87 height 25
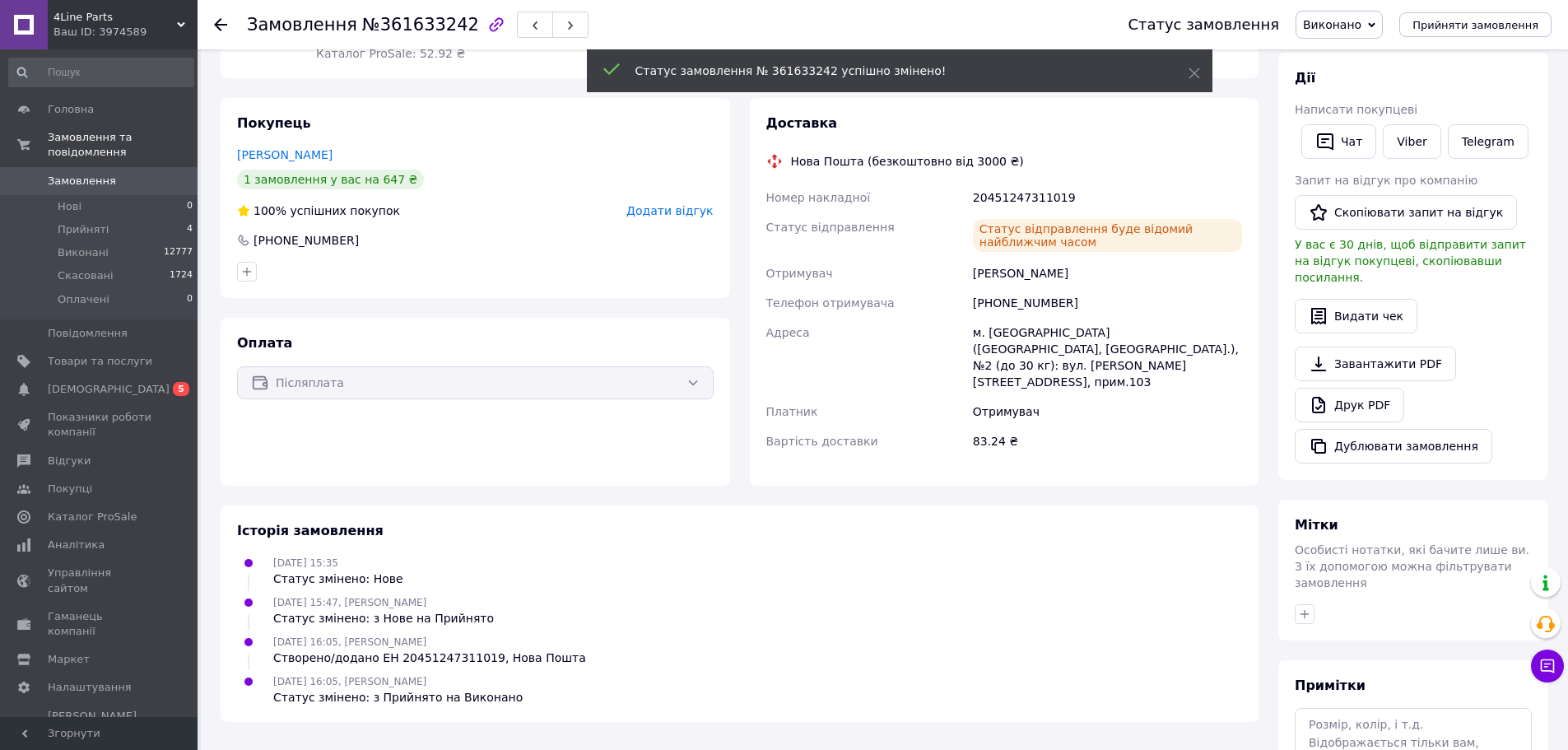
click at [222, 26] on use at bounding box center [220, 25] width 13 height 13
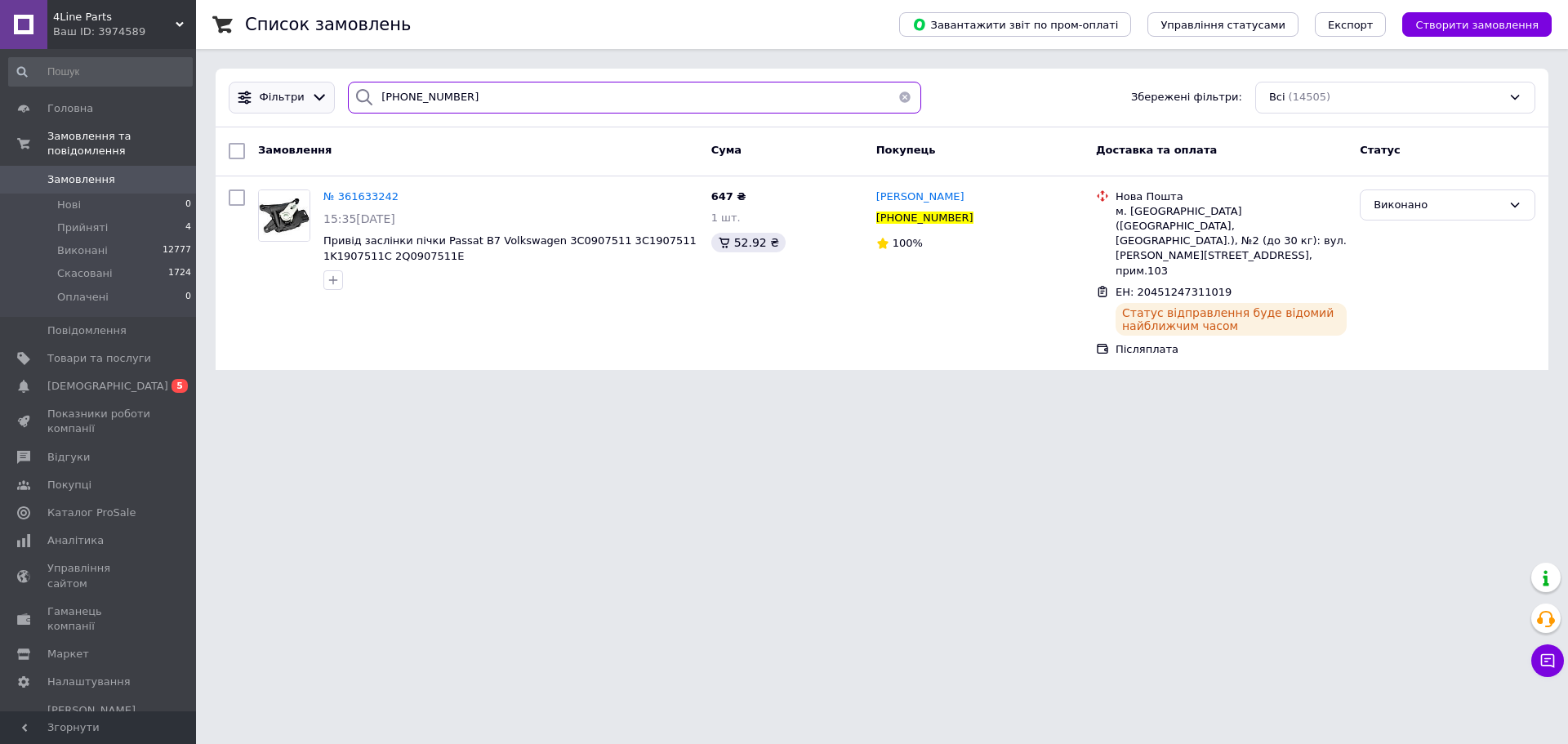
drag, startPoint x: 438, startPoint y: 90, endPoint x: 316, endPoint y: 82, distance: 122.3
click at [316, 82] on div "Фільтри [PHONE_NUMBER] Збережені фільтри: Всі (14505)" at bounding box center [882, 97] width 1320 height 32
paste input "507770115"
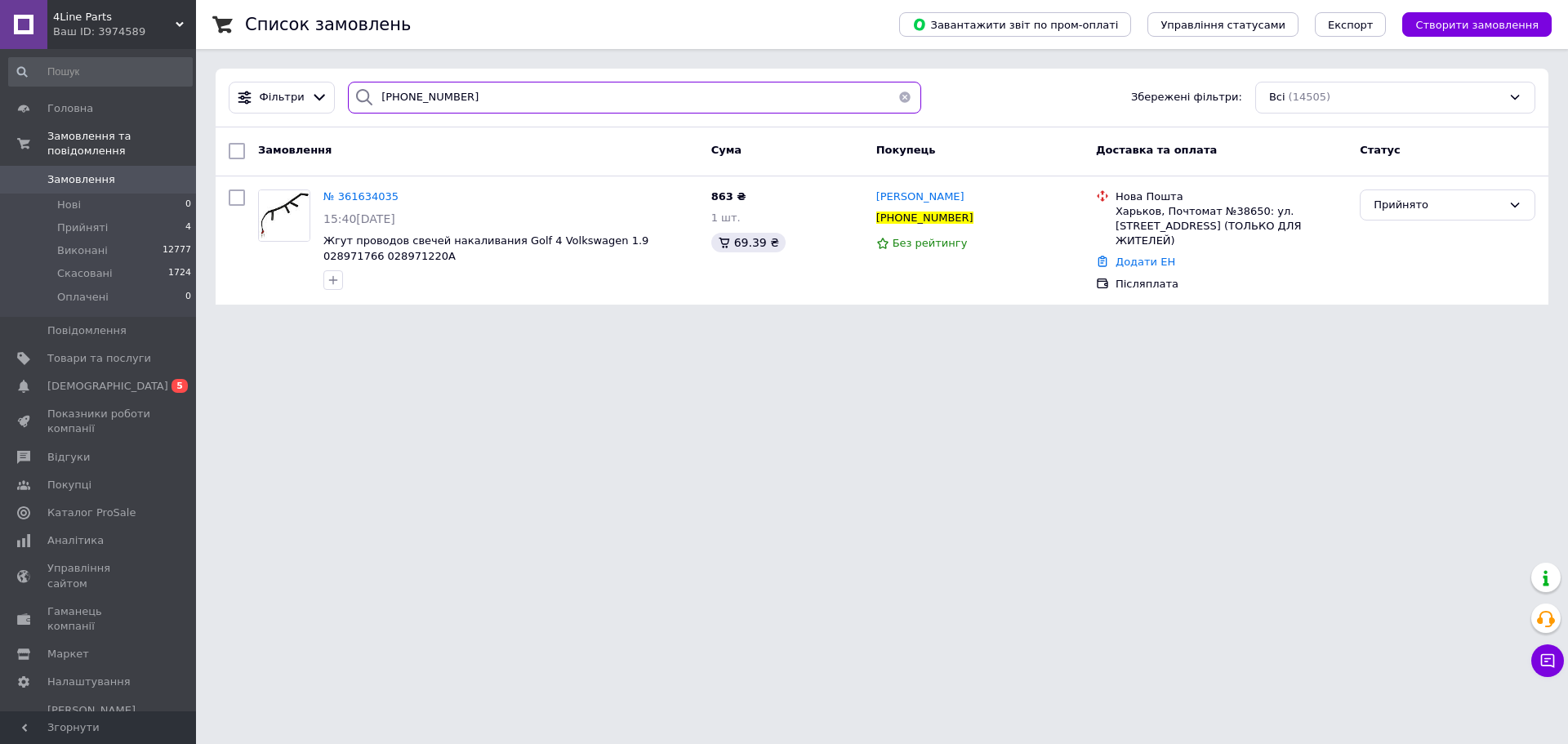
type input "[PHONE_NUMBER]"
click at [977, 218] on icon at bounding box center [983, 217] width 13 height 13
click at [402, 196] on icon at bounding box center [408, 196] width 13 height 13
click at [366, 196] on span "№ 361634035" at bounding box center [361, 196] width 75 height 12
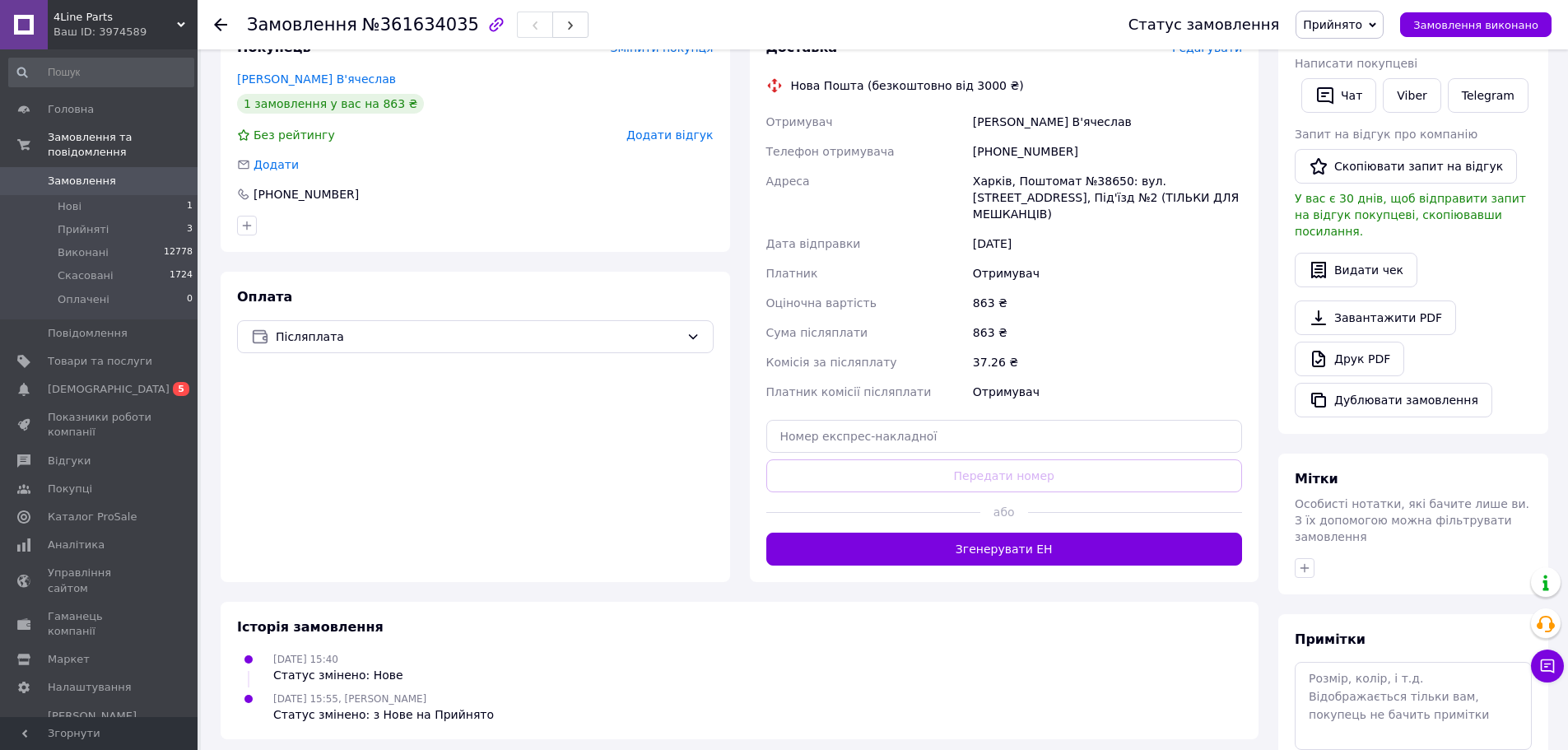
scroll to position [330, 0]
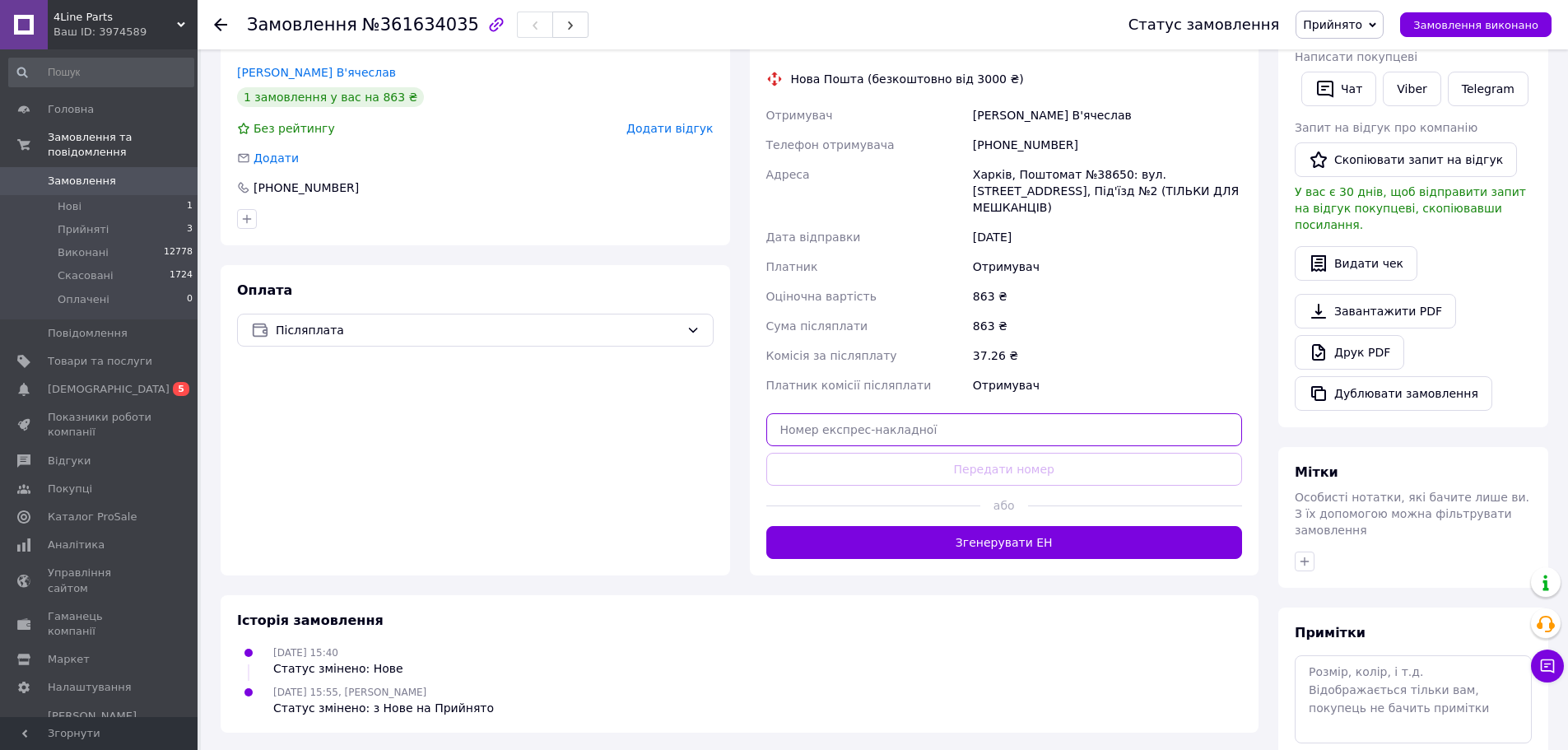
click at [924, 413] on input "text" at bounding box center [1005, 429] width 477 height 33
paste input "20451247325919"
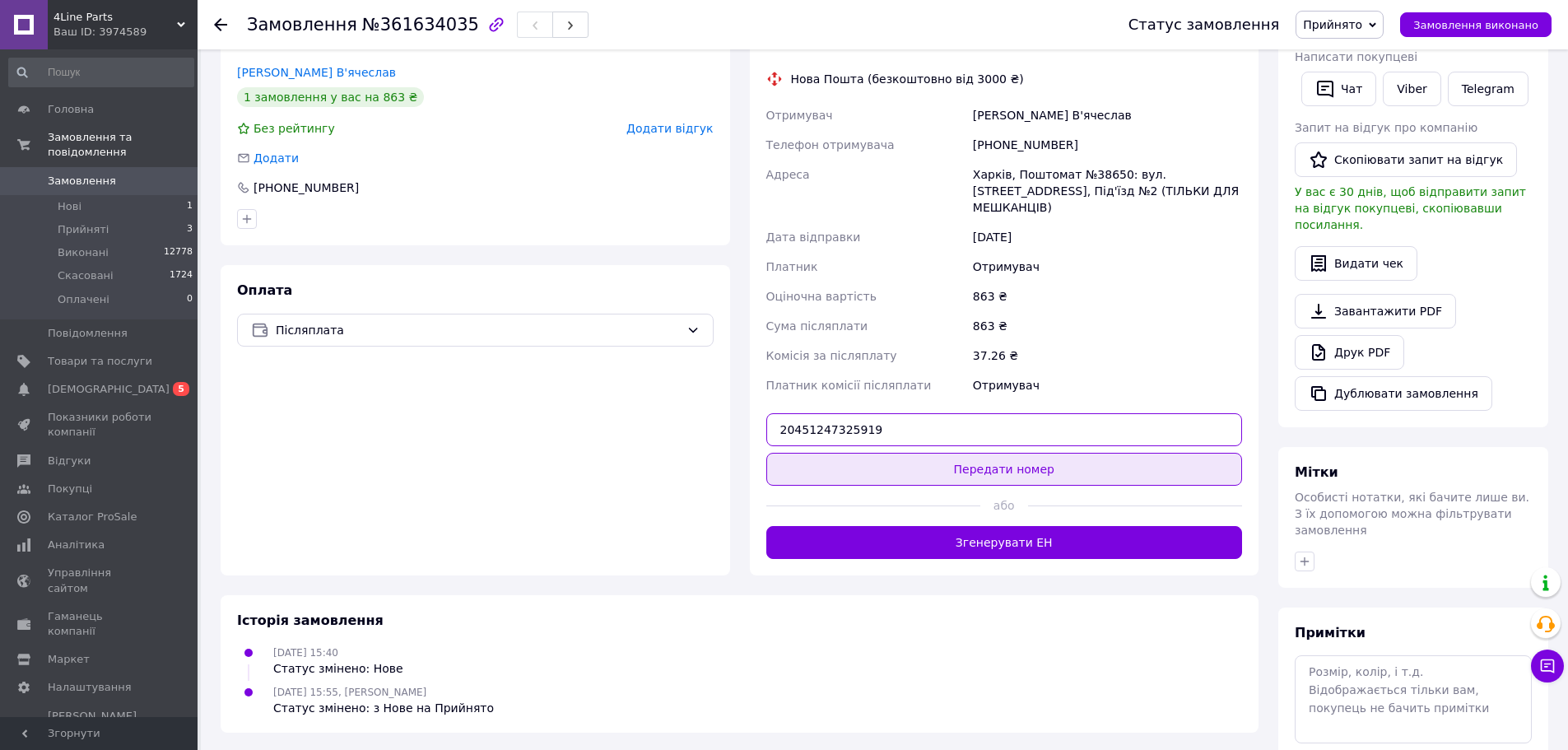
type input "20451247325919"
click at [948, 456] on button "Передати номер" at bounding box center [1005, 469] width 477 height 33
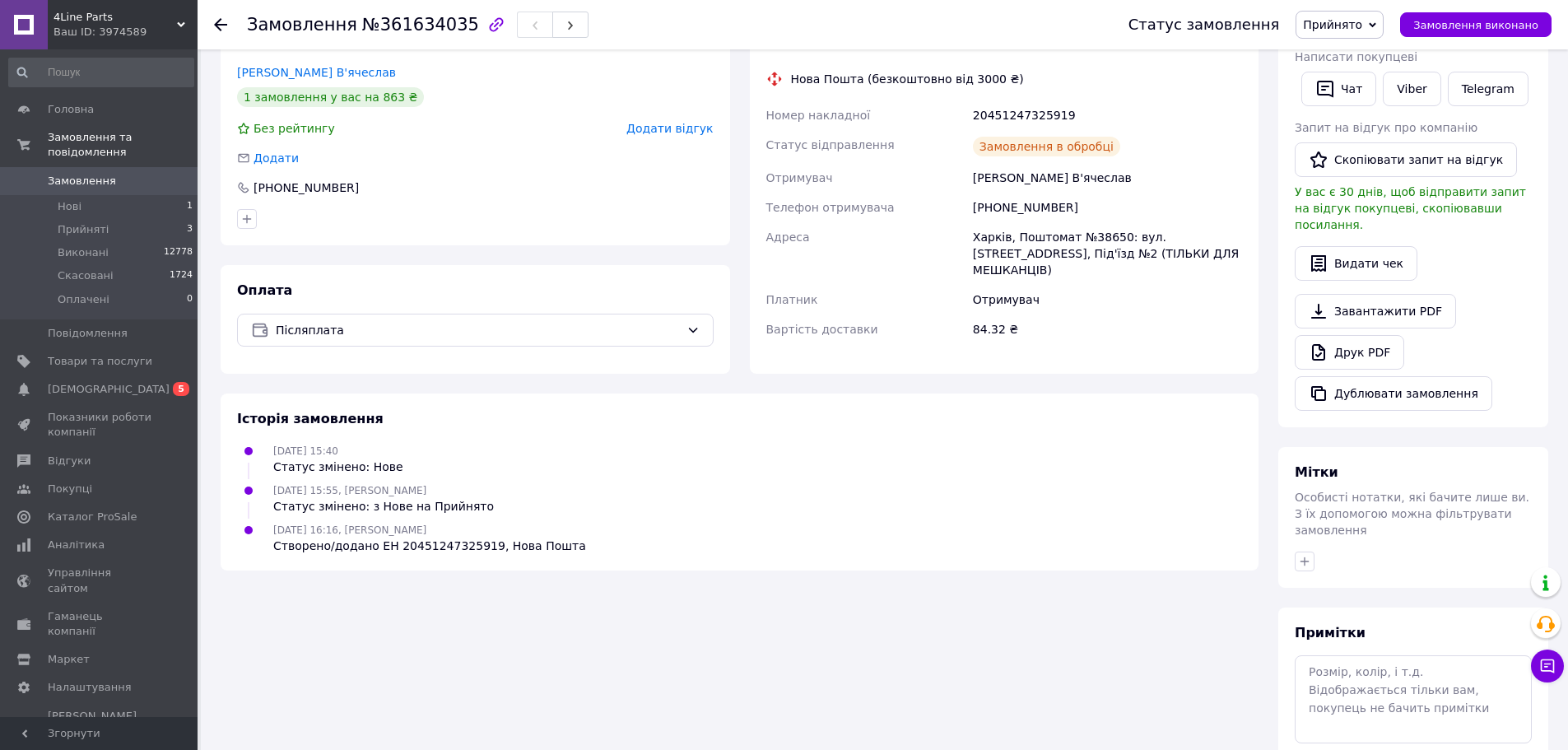
click at [1354, 27] on span "Прийнято" at bounding box center [1332, 25] width 59 height 13
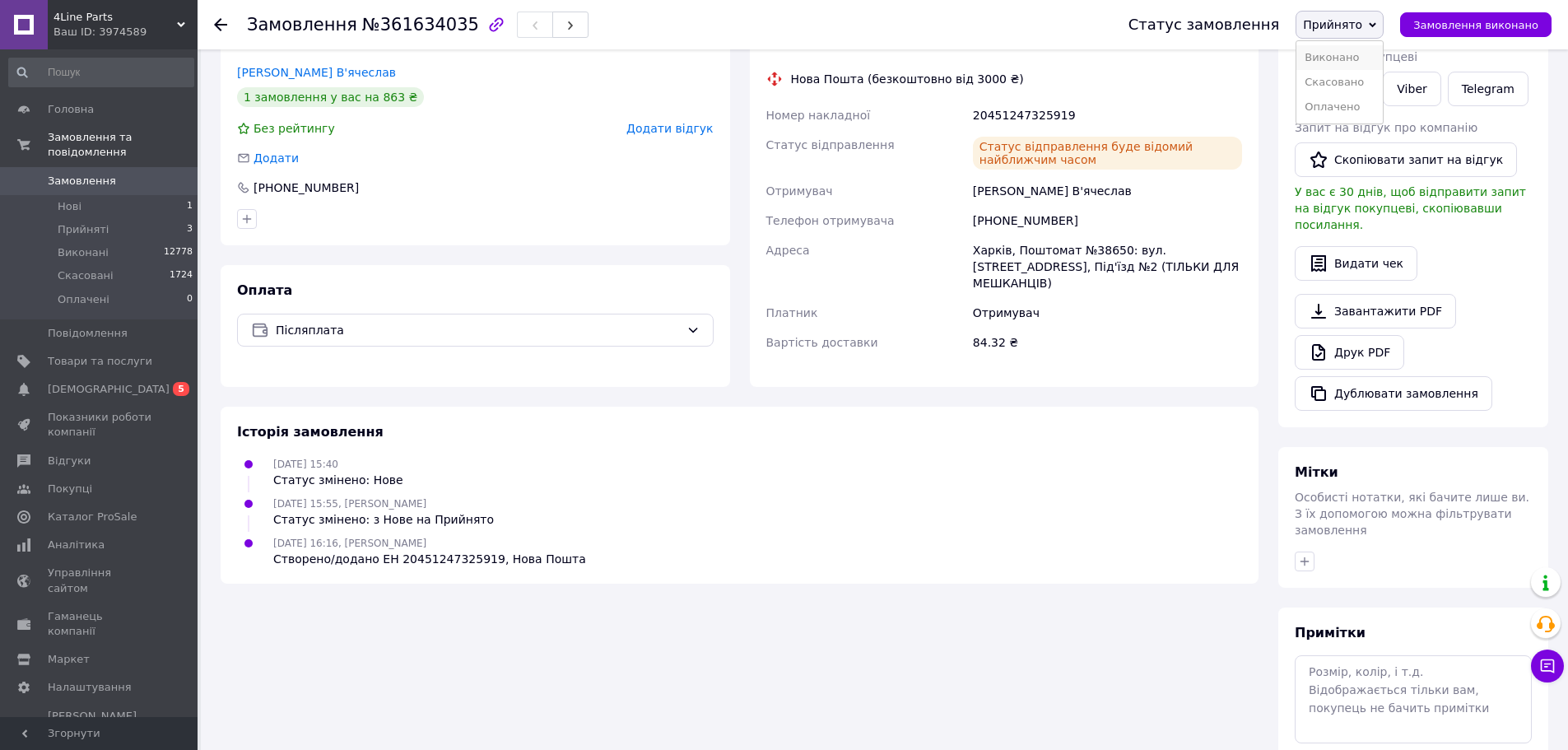
click at [1367, 61] on li "Виконано" at bounding box center [1339, 57] width 87 height 25
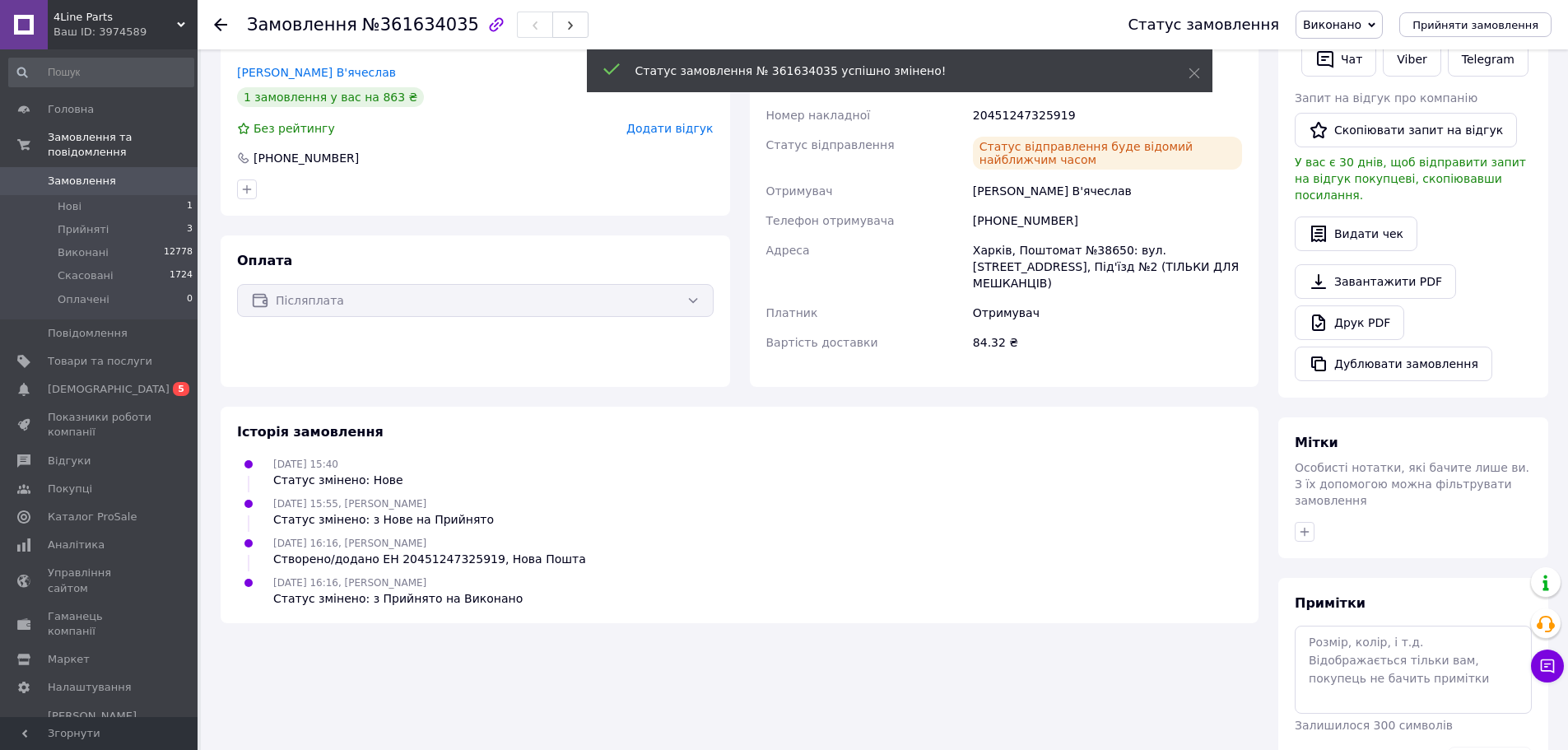
click at [215, 25] on use at bounding box center [220, 25] width 13 height 13
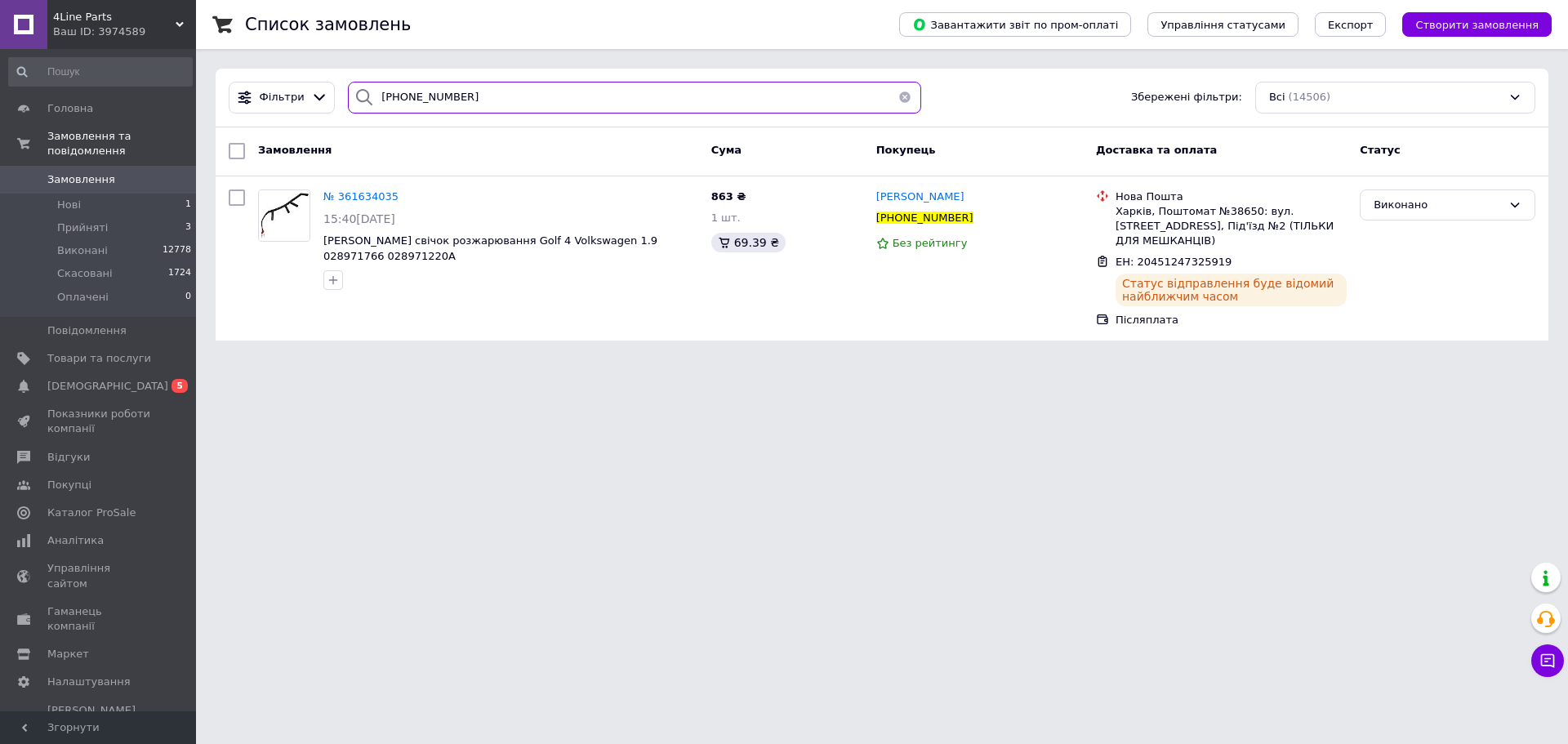
drag, startPoint x: 434, startPoint y: 98, endPoint x: 338, endPoint y: 99, distance: 96.0
click at [342, 99] on div "+380507770115" at bounding box center [634, 97] width 586 height 32
paste input "979855631"
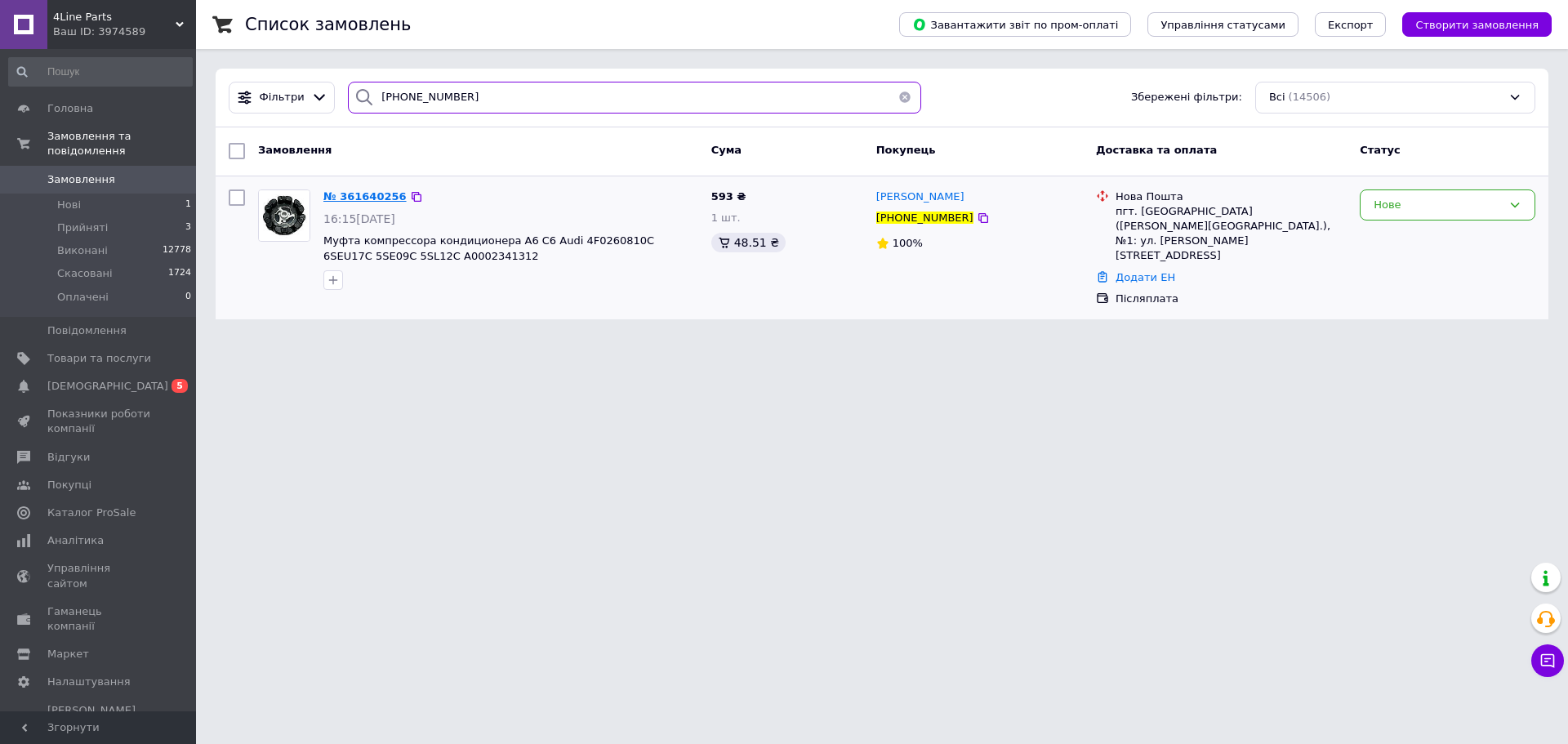
type input "[PHONE_NUMBER]"
click at [977, 224] on icon at bounding box center [983, 217] width 13 height 13
click at [410, 199] on icon at bounding box center [416, 196] width 13 height 13
click at [371, 198] on span "№ 361640256" at bounding box center [364, 196] width 83 height 12
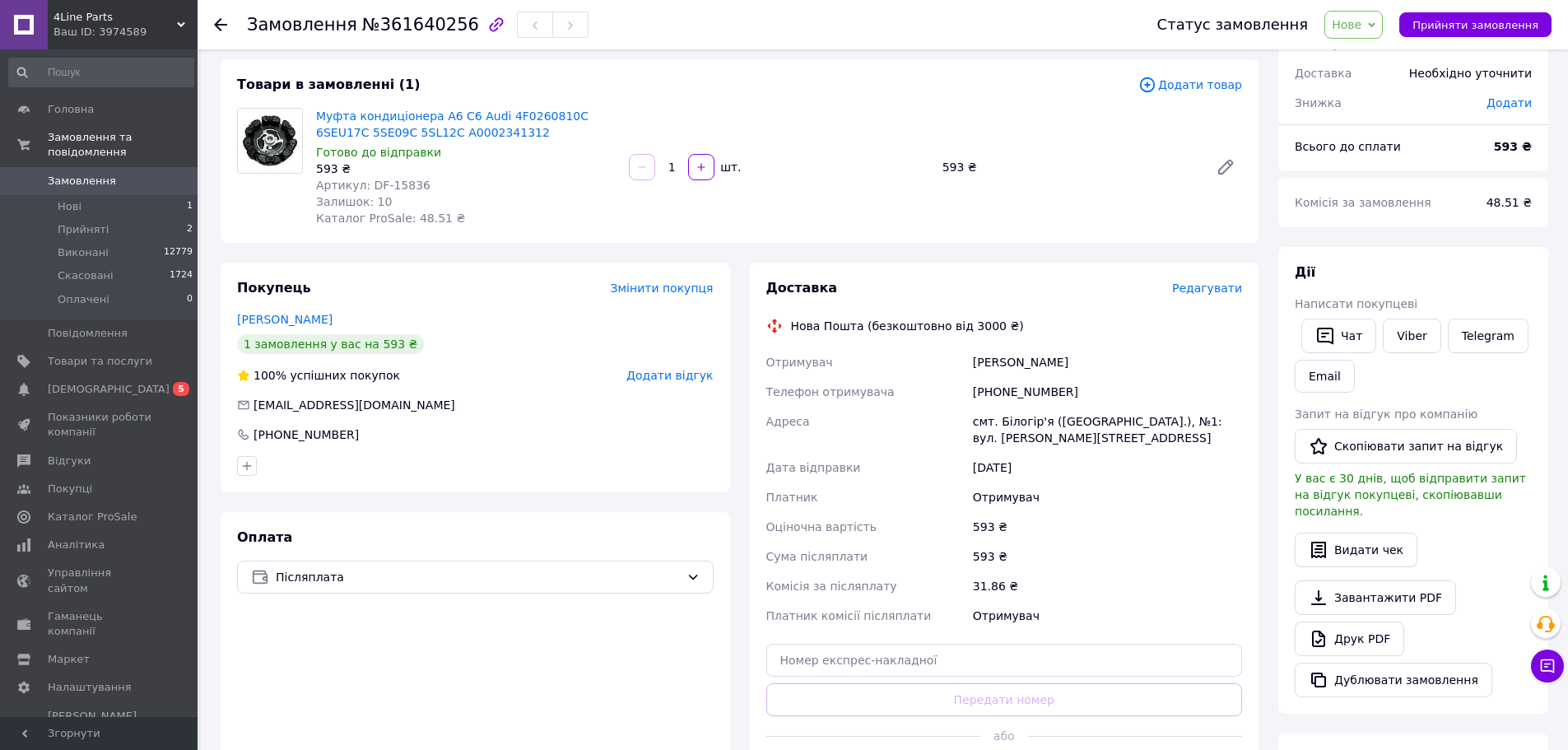
scroll to position [330, 0]
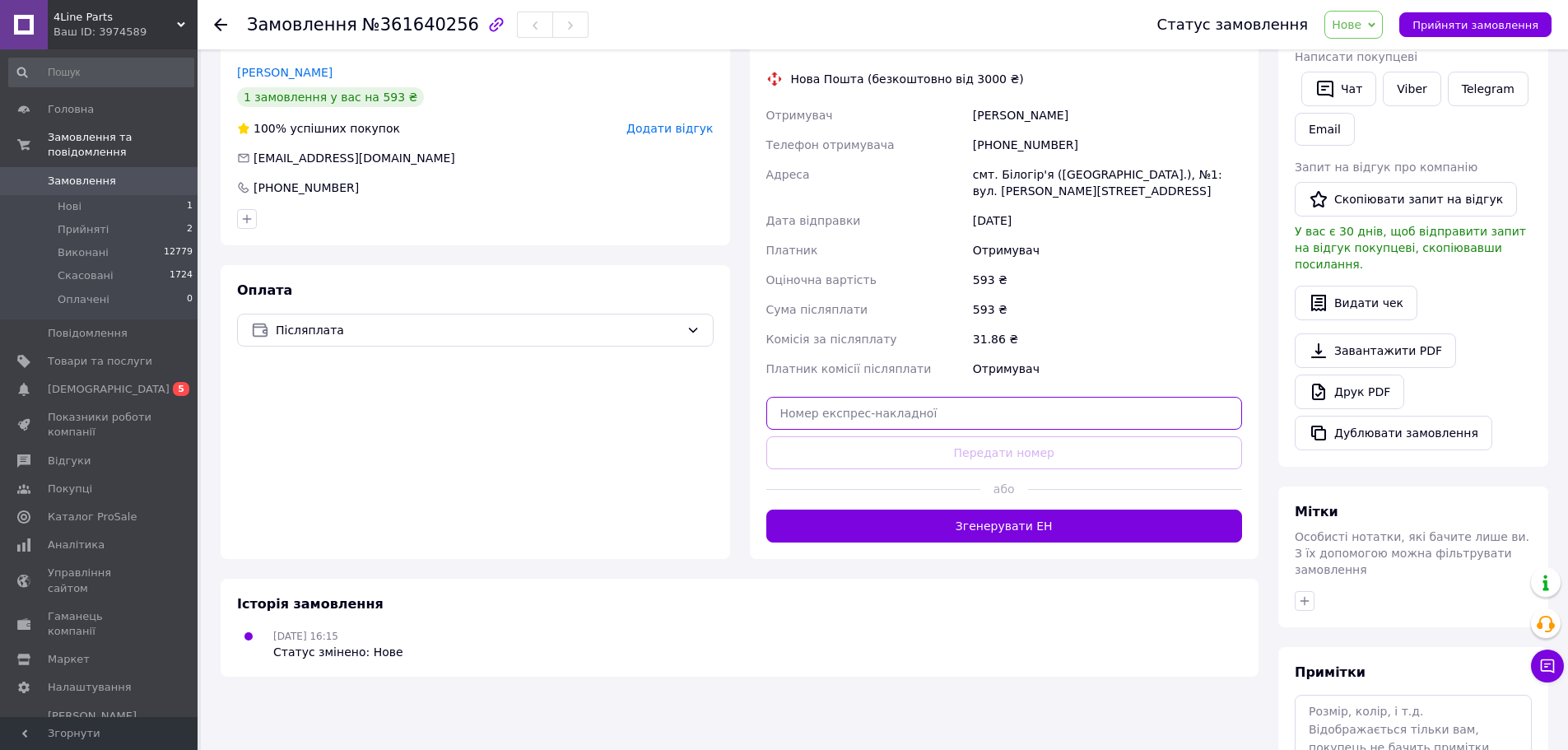
click at [991, 416] on input "text" at bounding box center [1005, 413] width 477 height 33
paste input "20451247331197"
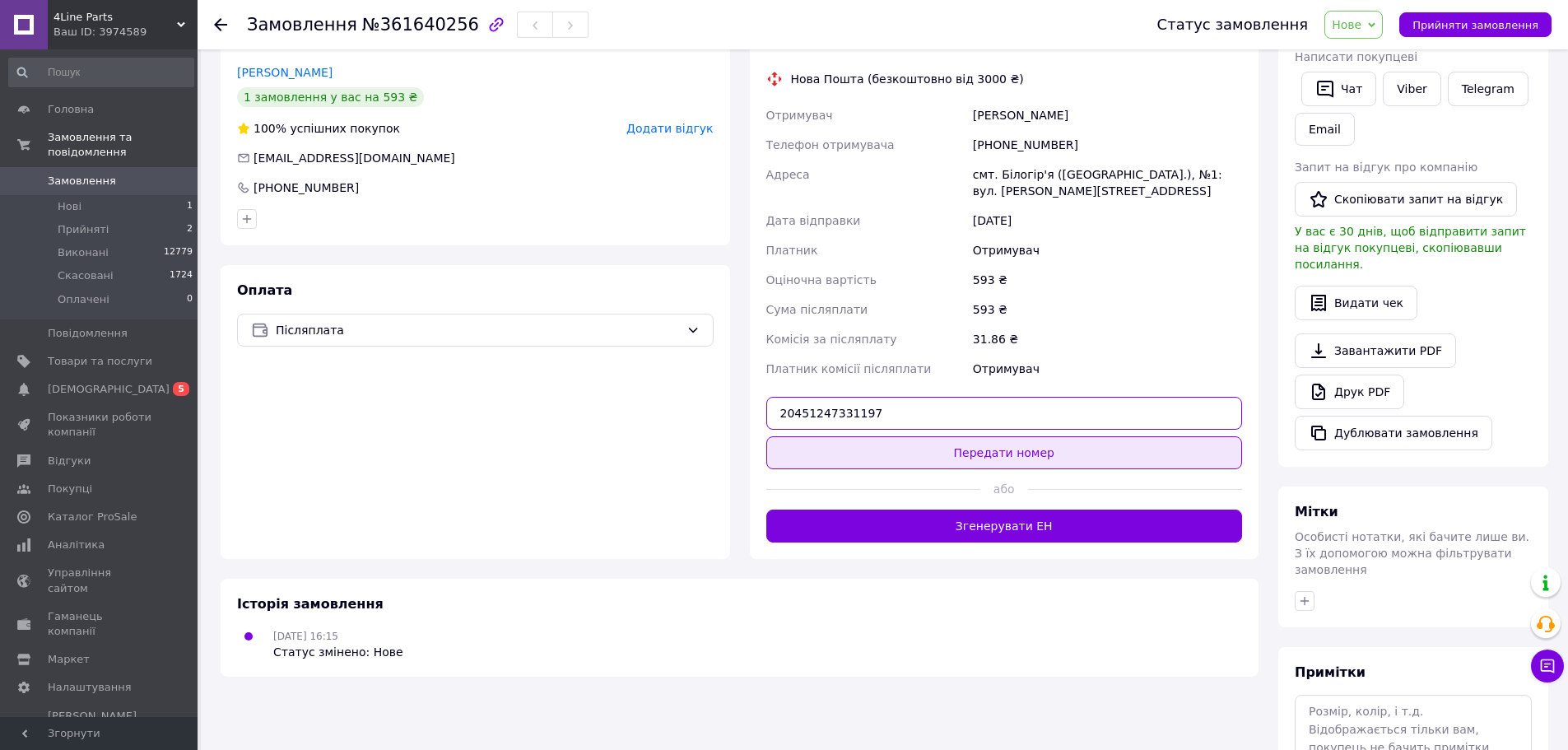
type input "20451247331197"
click at [1010, 464] on button "Передати номер" at bounding box center [1005, 452] width 477 height 33
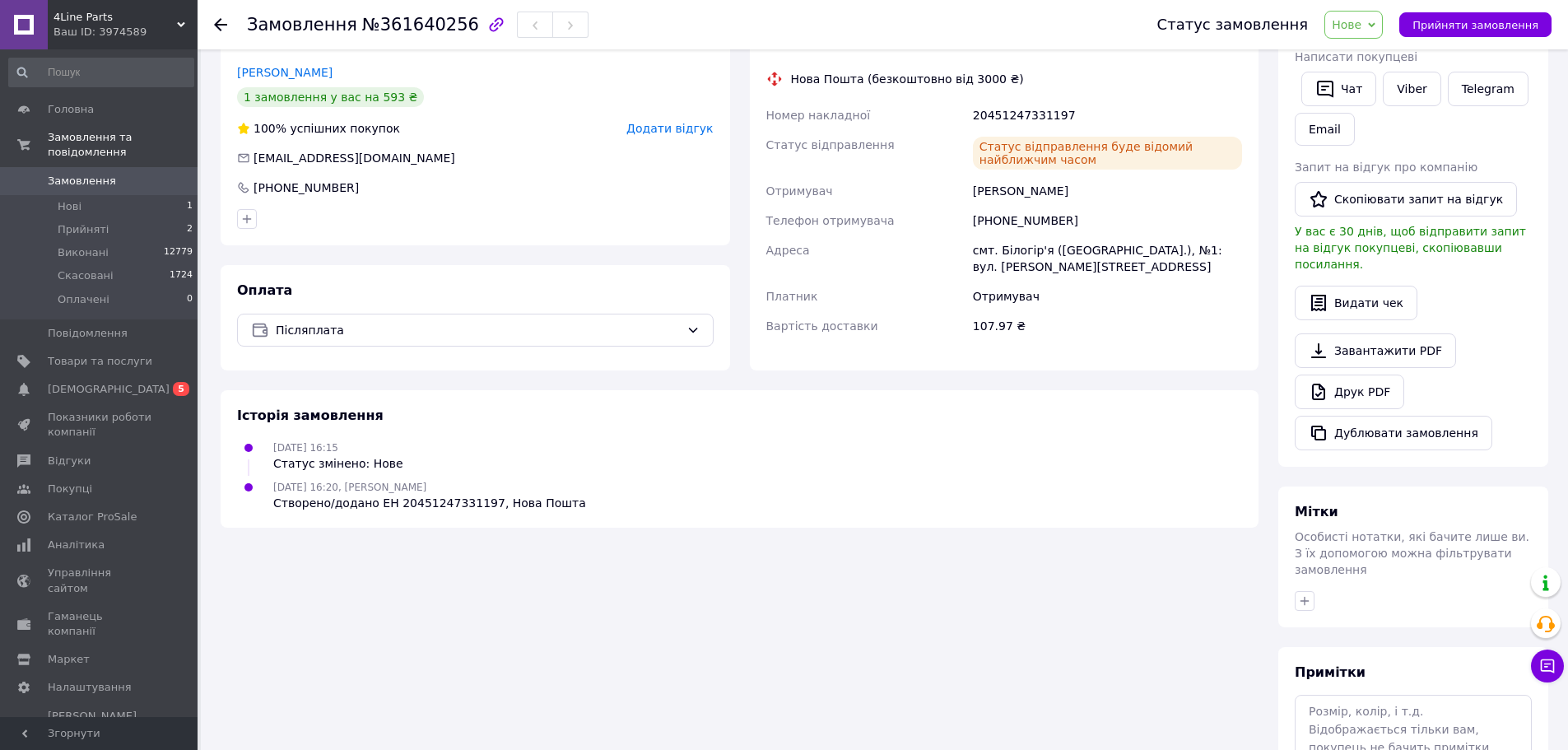
click at [1361, 30] on span "Нове" at bounding box center [1346, 25] width 30 height 13
click at [1371, 80] on li "Виконано" at bounding box center [1363, 82] width 76 height 25
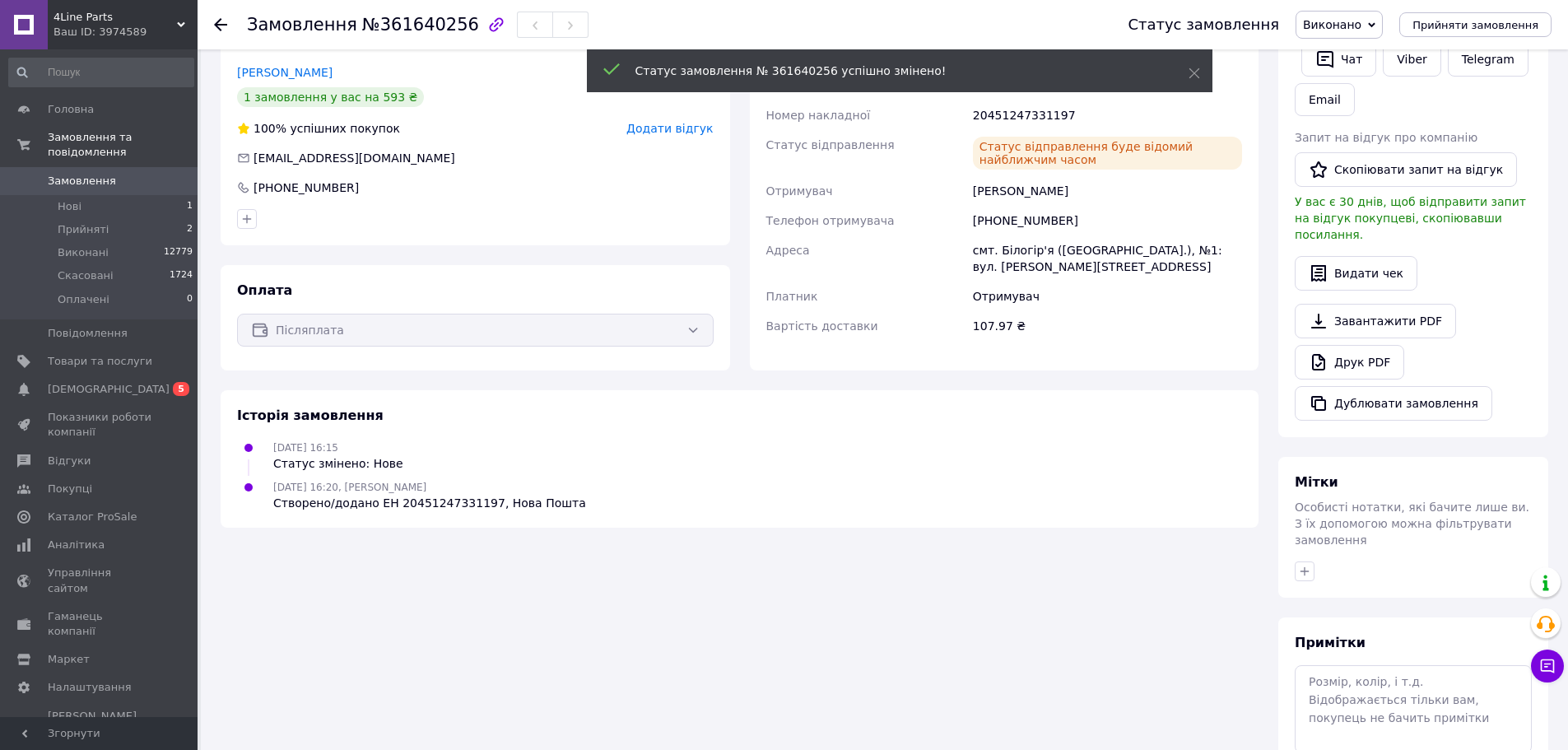
click at [219, 22] on icon at bounding box center [220, 25] width 13 height 13
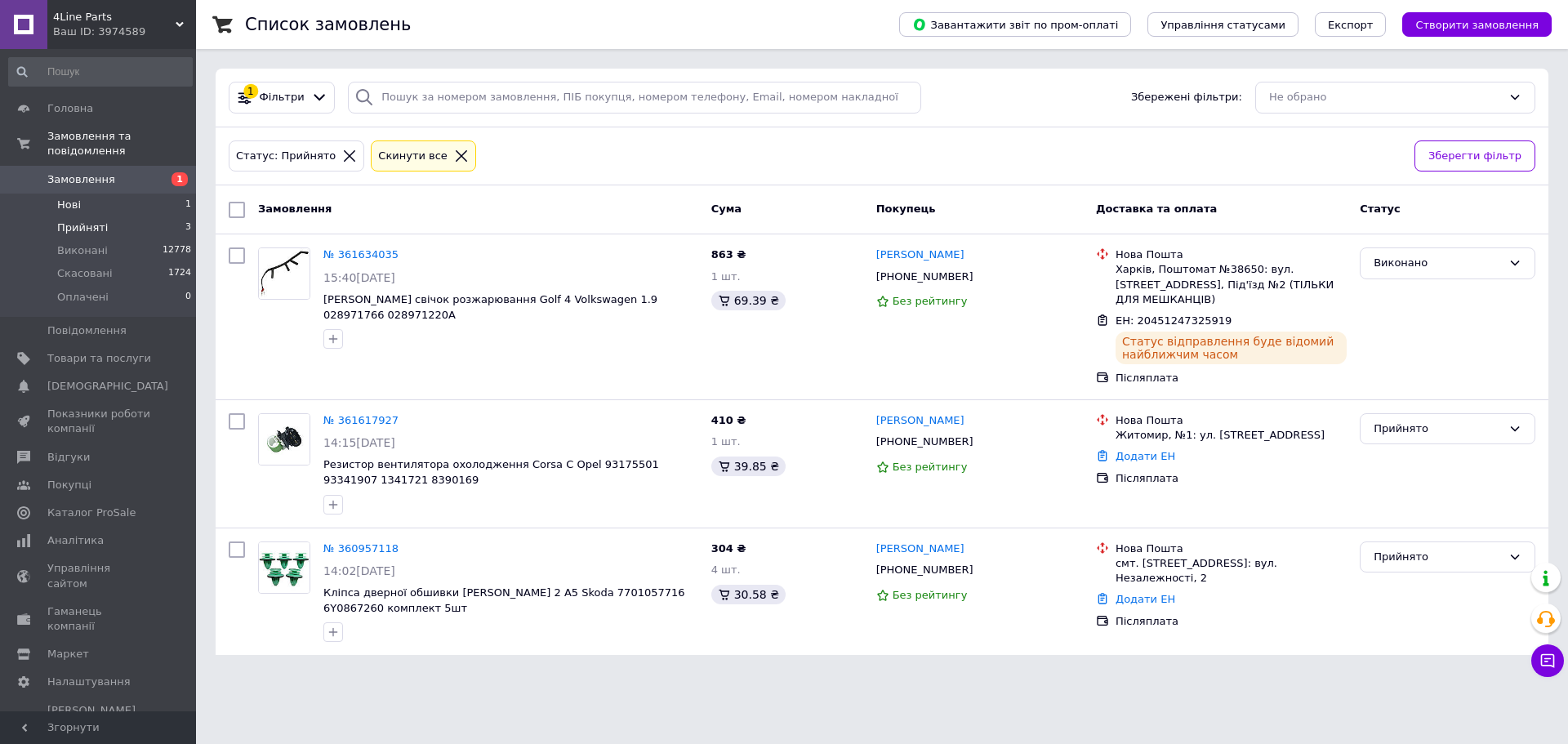
click at [102, 194] on li "Нові 1" at bounding box center [100, 205] width 201 height 23
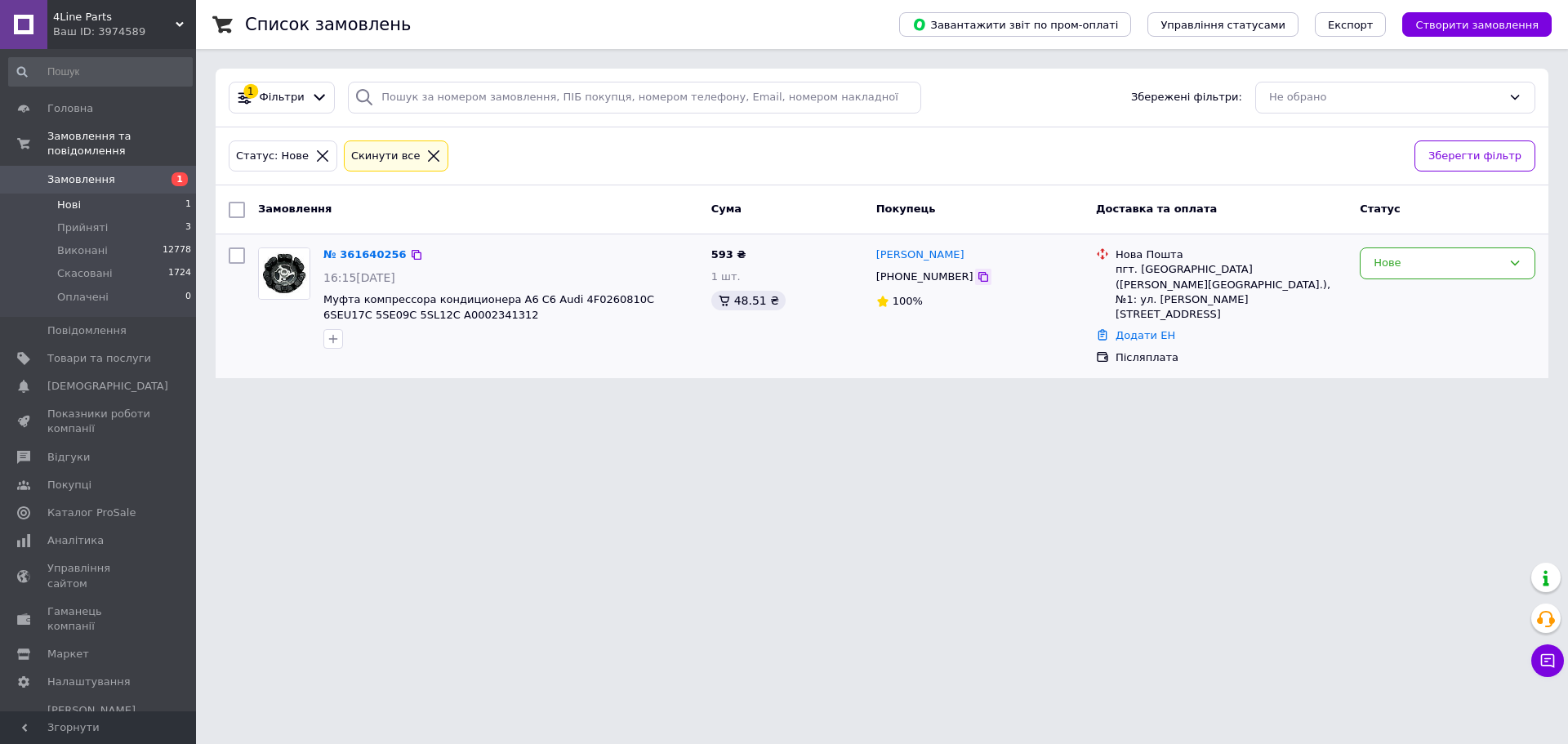
click at [978, 282] on icon at bounding box center [983, 276] width 10 height 10
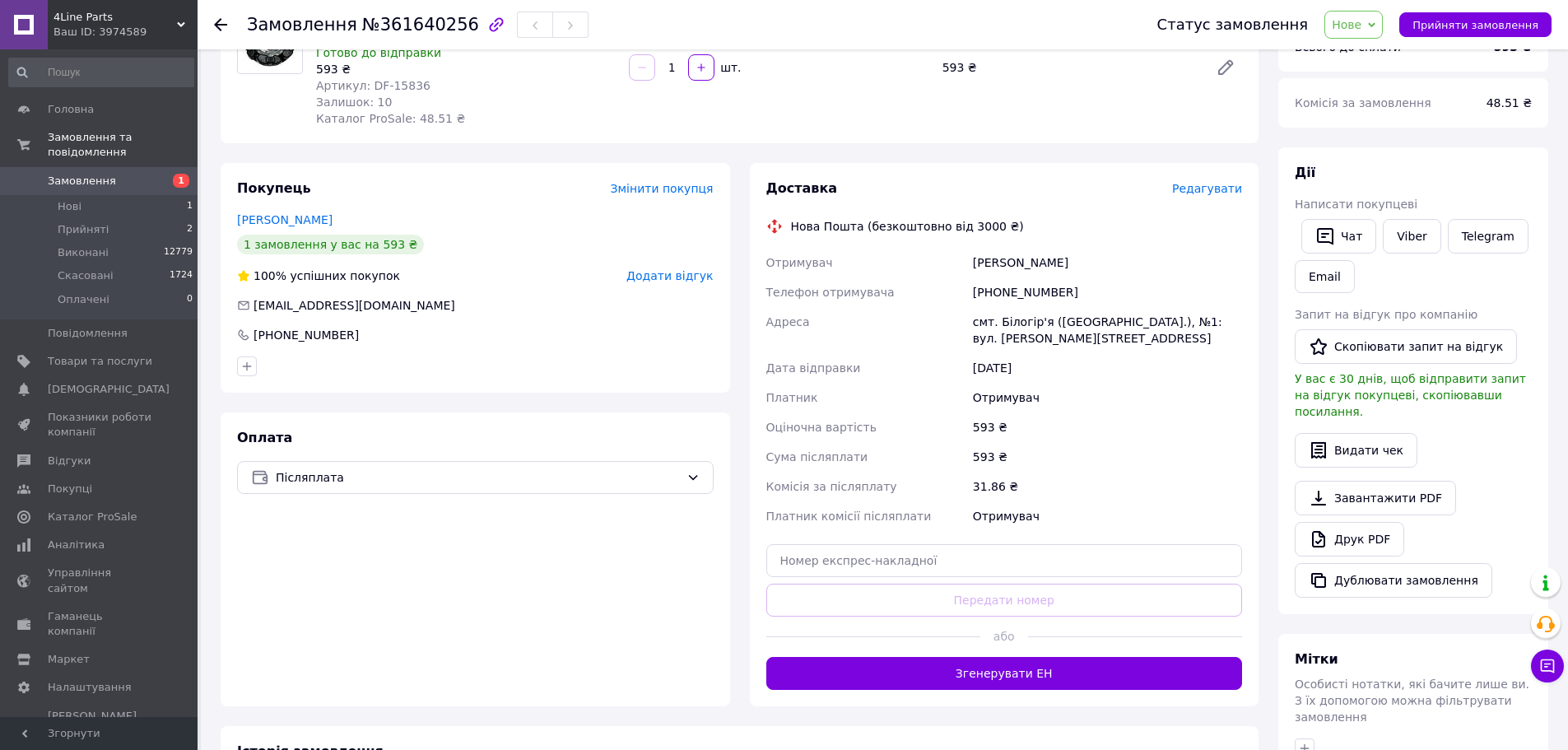
scroll to position [82, 0]
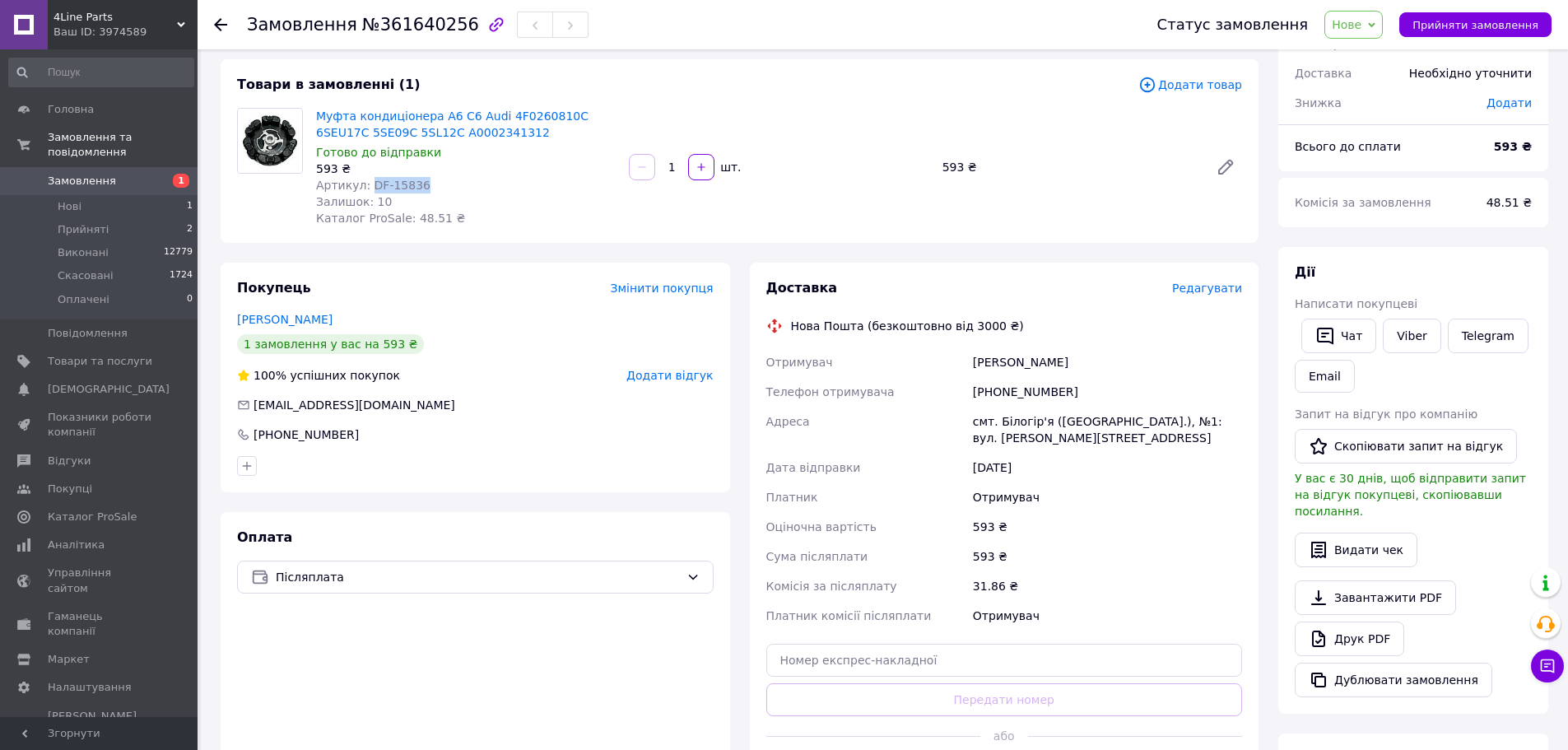
drag, startPoint x: 412, startPoint y: 183, endPoint x: 367, endPoint y: 180, distance: 45.1
click at [367, 180] on div "Артикул: DF-15836" at bounding box center [465, 185] width 299 height 17
copy span "DF-15836"
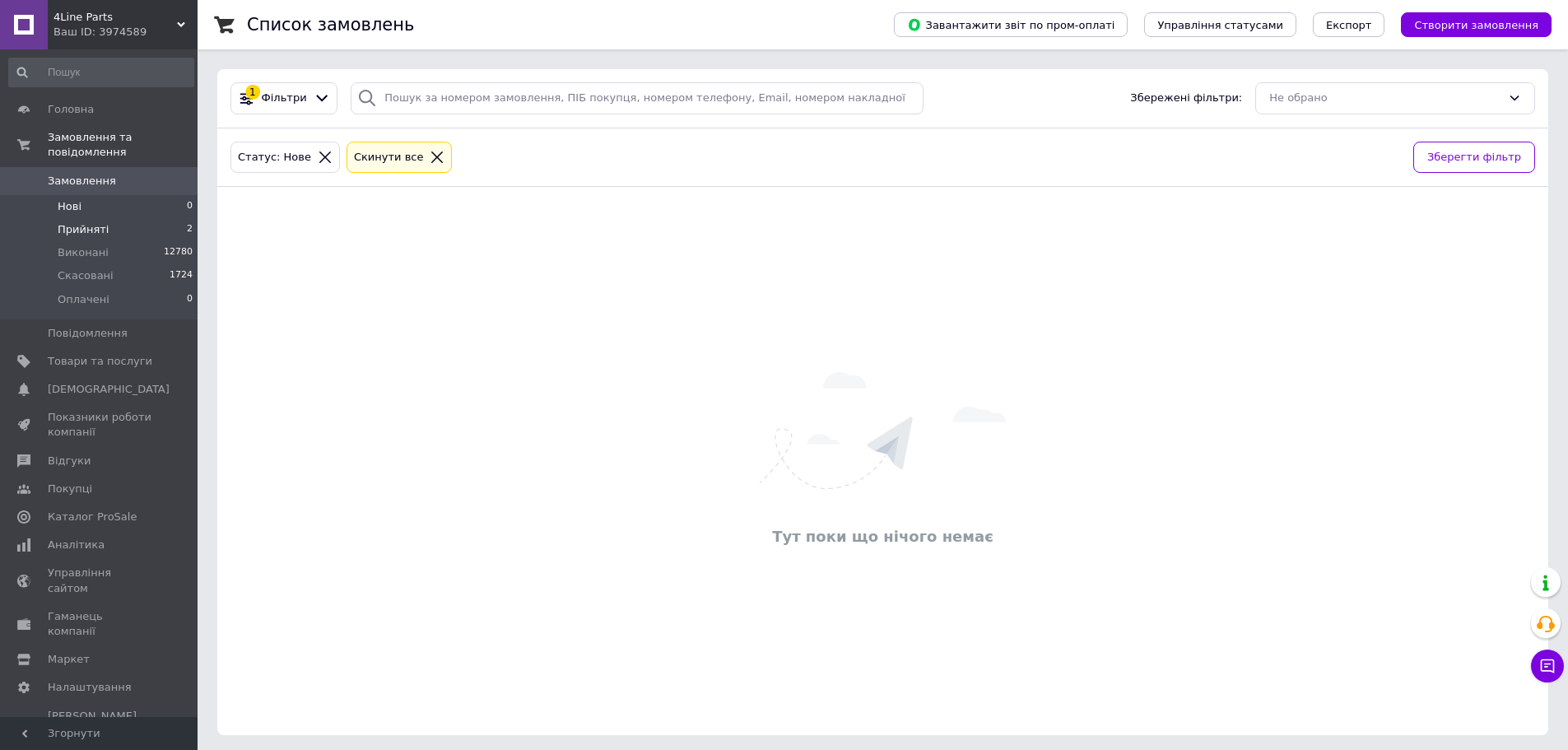
click at [94, 223] on span "Прийняті" at bounding box center [83, 230] width 51 height 15
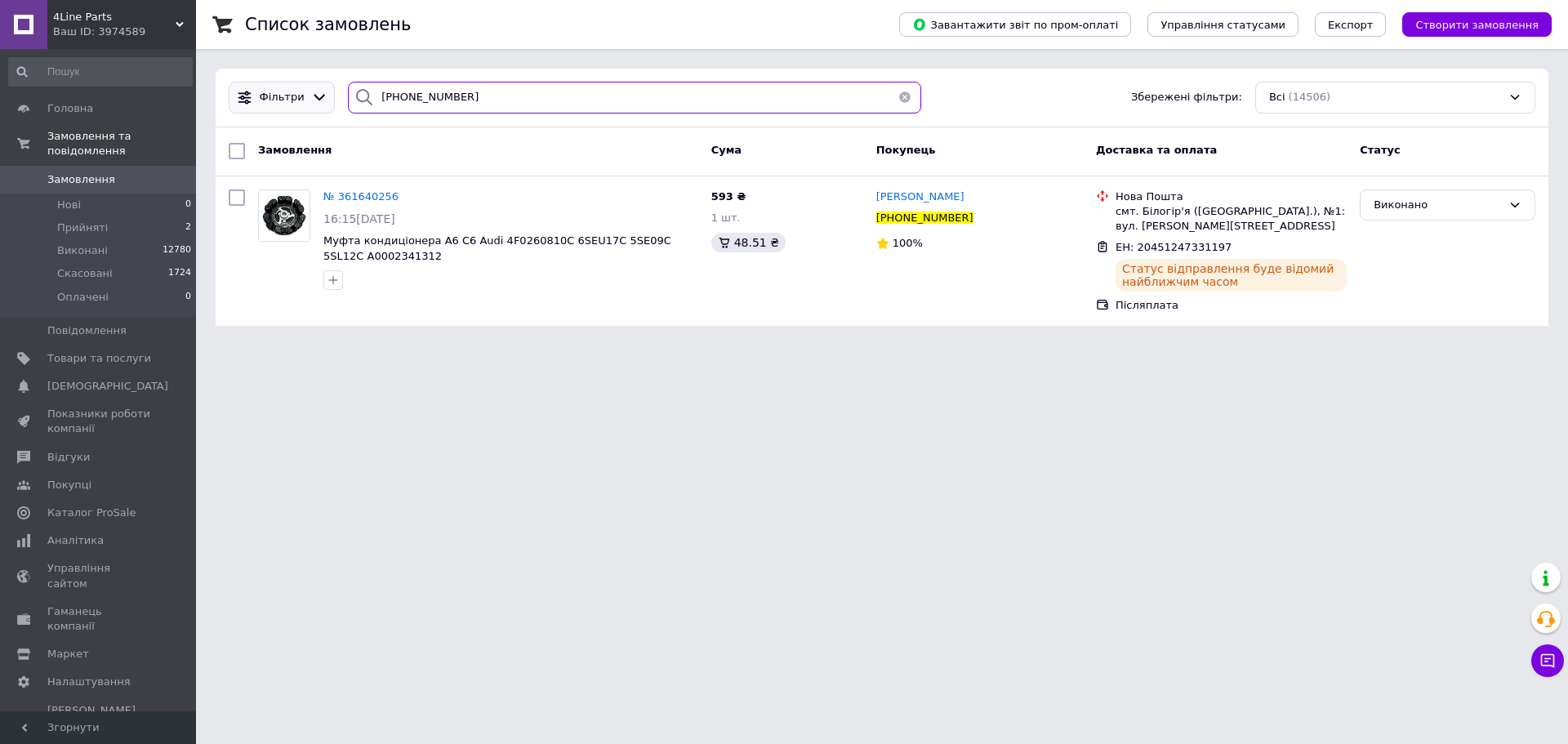
drag, startPoint x: 444, startPoint y: 103, endPoint x: 311, endPoint y: 90, distance: 133.6
click at [311, 90] on div "Фільтри +380979855631 Збережені фільтри: Всі (14506)" at bounding box center [882, 97] width 1320 height 32
paste input "89311813"
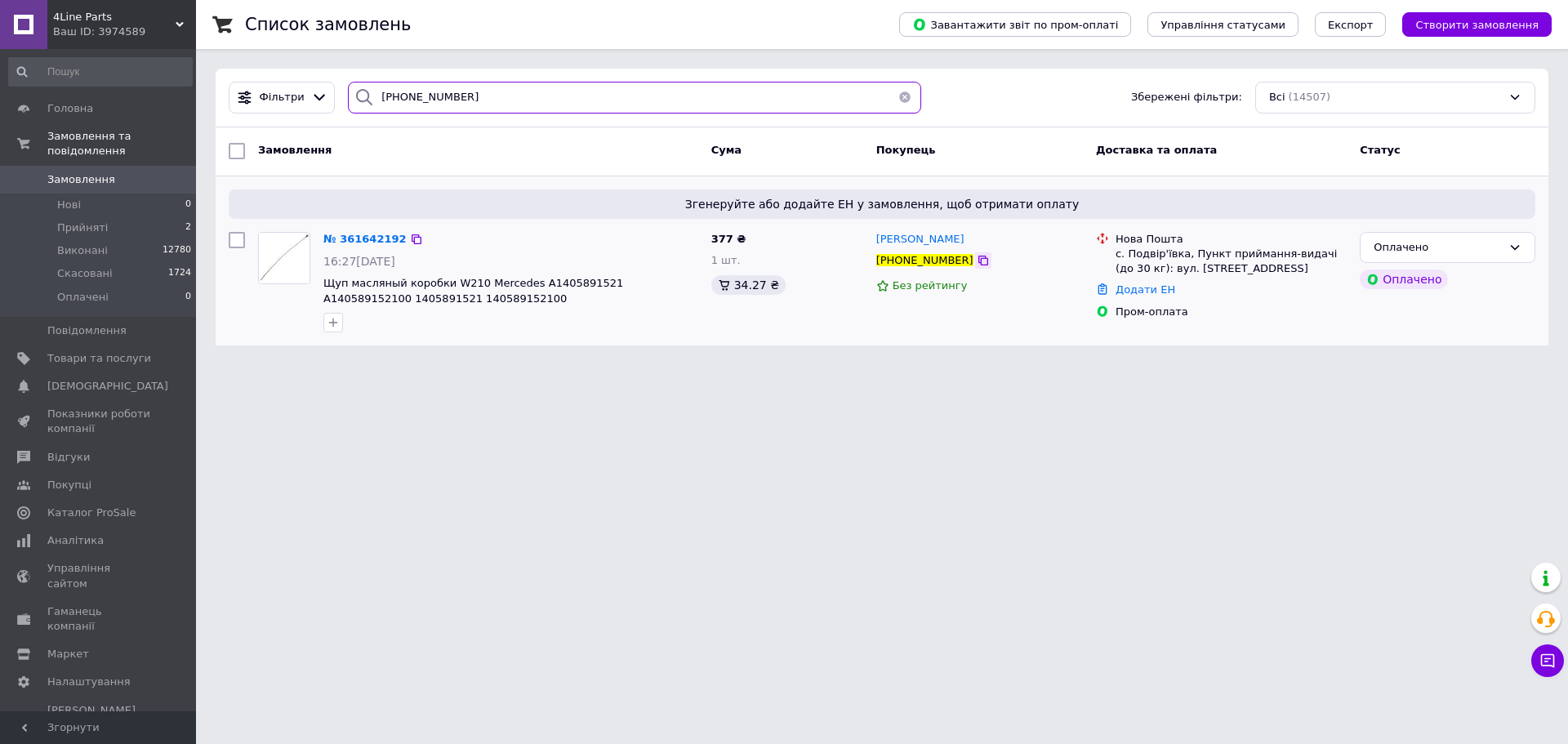
type input "+380989311813"
click at [977, 264] on icon at bounding box center [983, 260] width 13 height 13
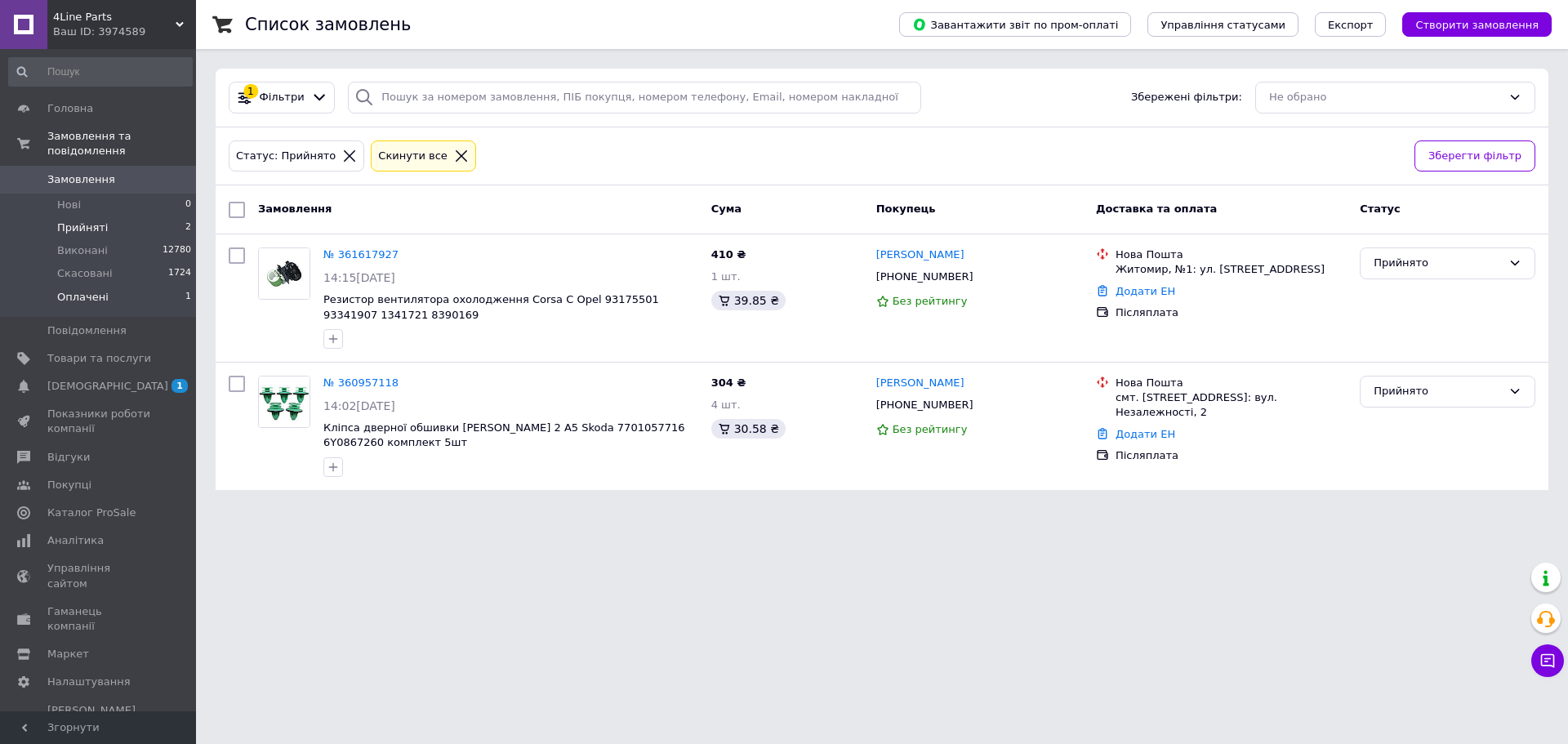
click at [88, 290] on span "Оплачені" at bounding box center [82, 297] width 52 height 15
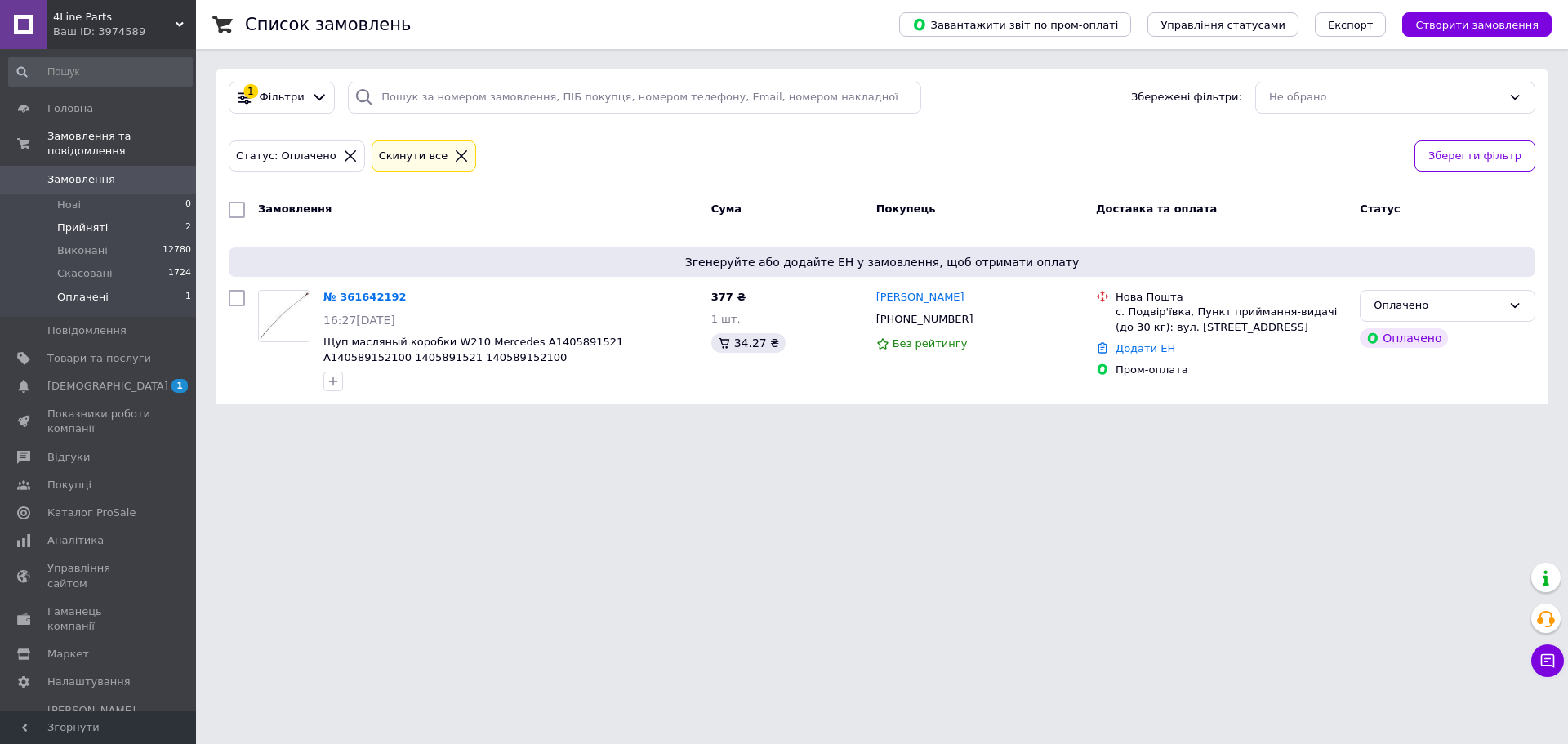
click at [90, 221] on span "Прийняті" at bounding box center [82, 228] width 51 height 15
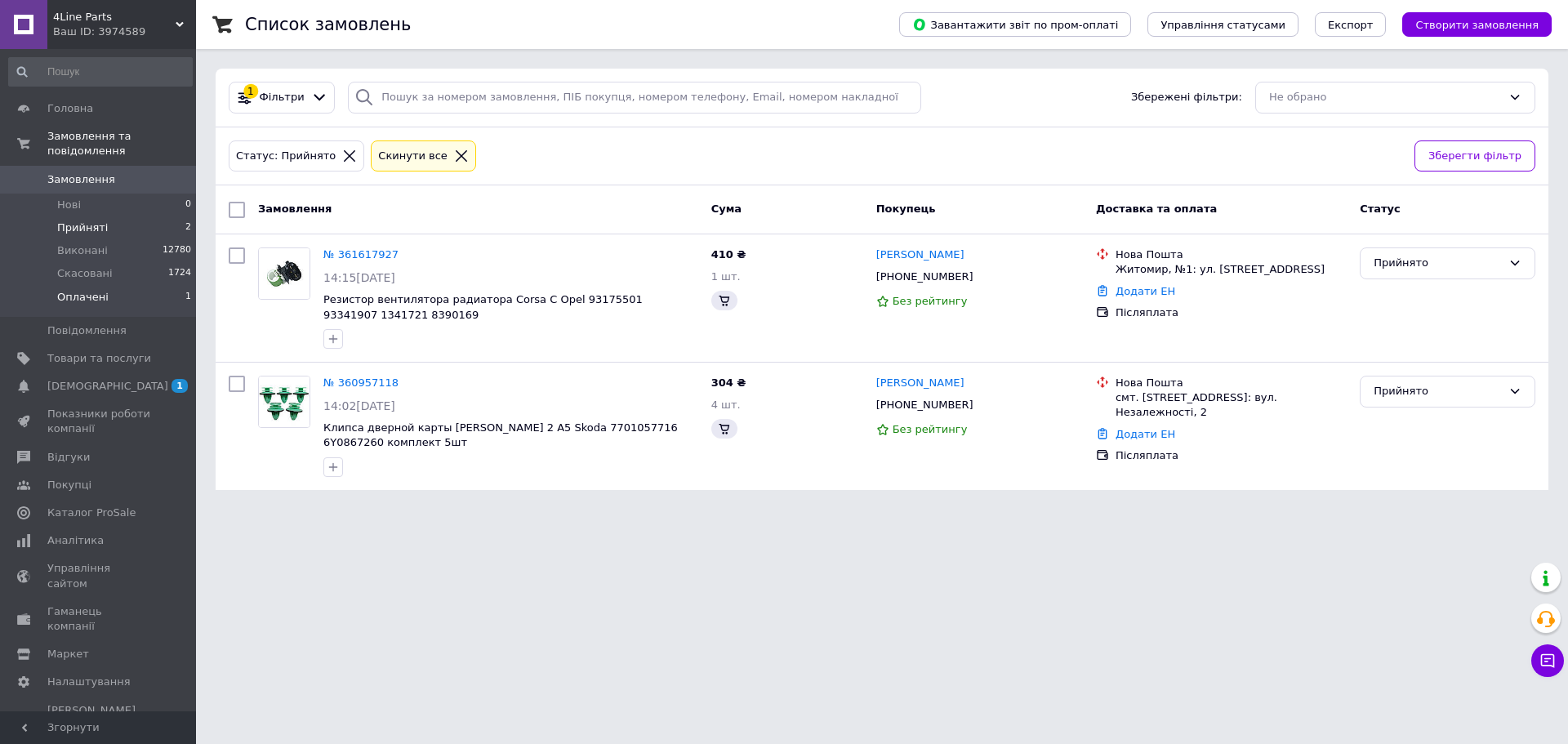
click at [110, 286] on li "Оплачені 1" at bounding box center [100, 301] width 201 height 31
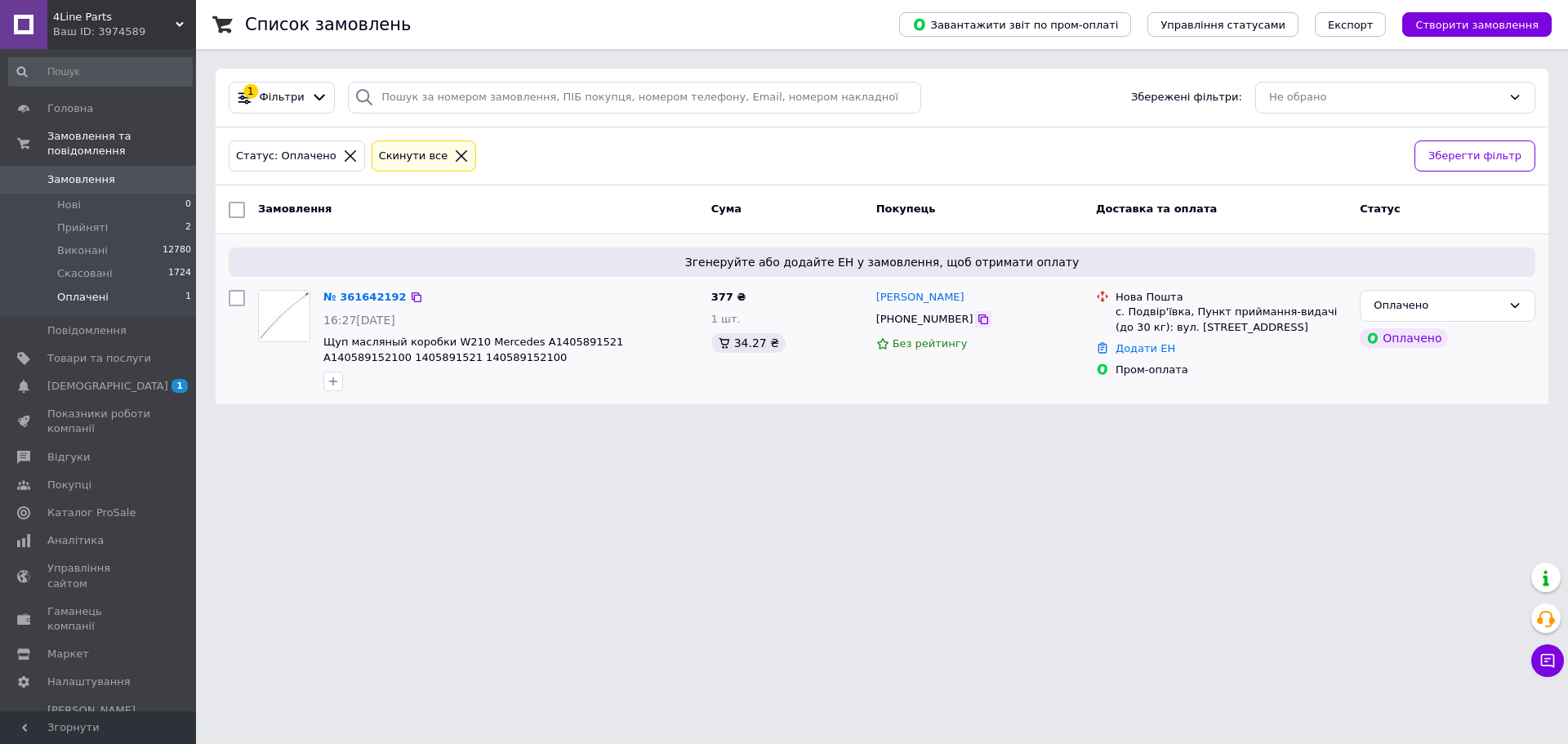
click at [977, 320] on icon at bounding box center [983, 319] width 13 height 13
click at [80, 221] on span "Прийняті" at bounding box center [82, 228] width 51 height 15
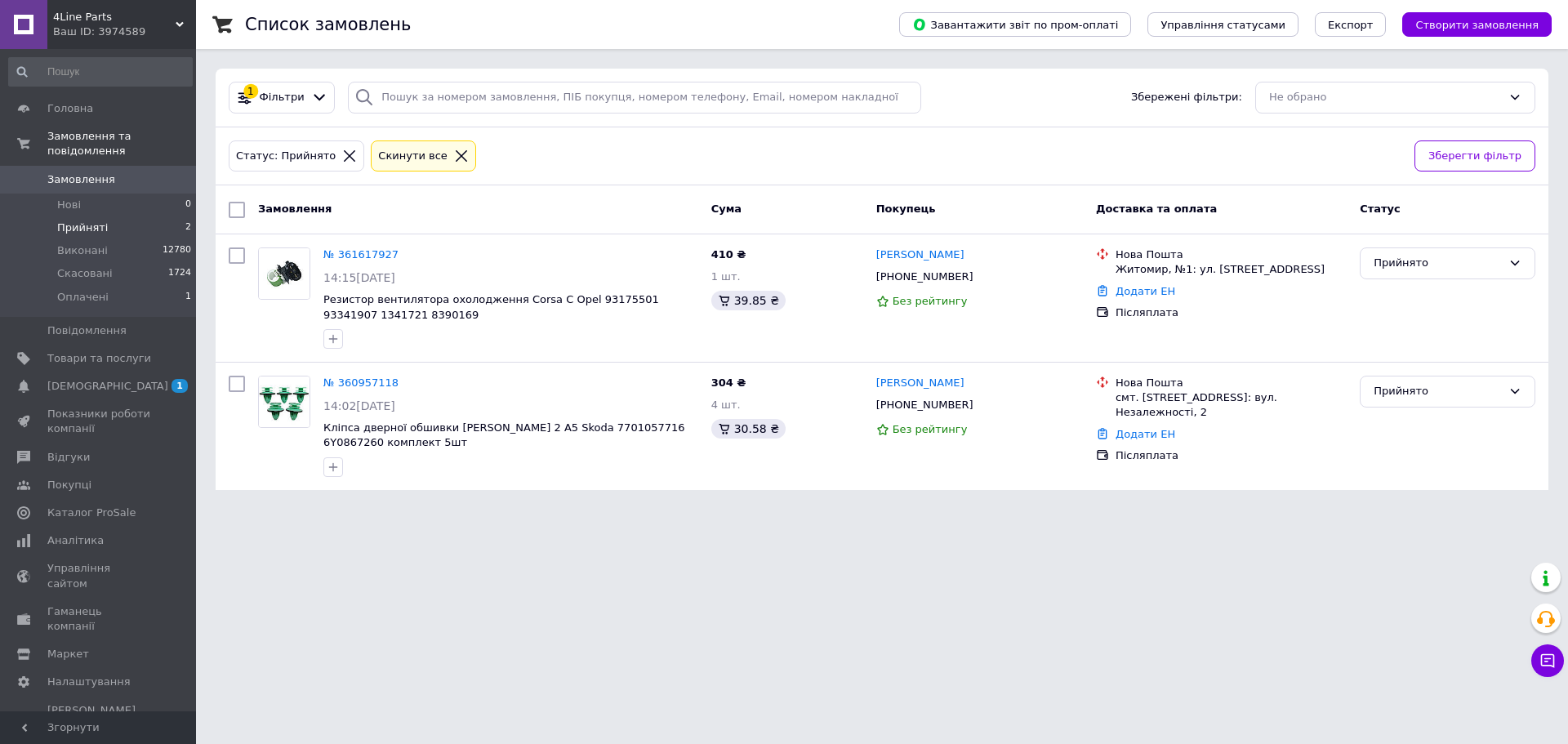
click at [124, 216] on li "Прийняті 2" at bounding box center [100, 228] width 201 height 23
click at [124, 286] on li "Оплачені 1" at bounding box center [100, 301] width 201 height 31
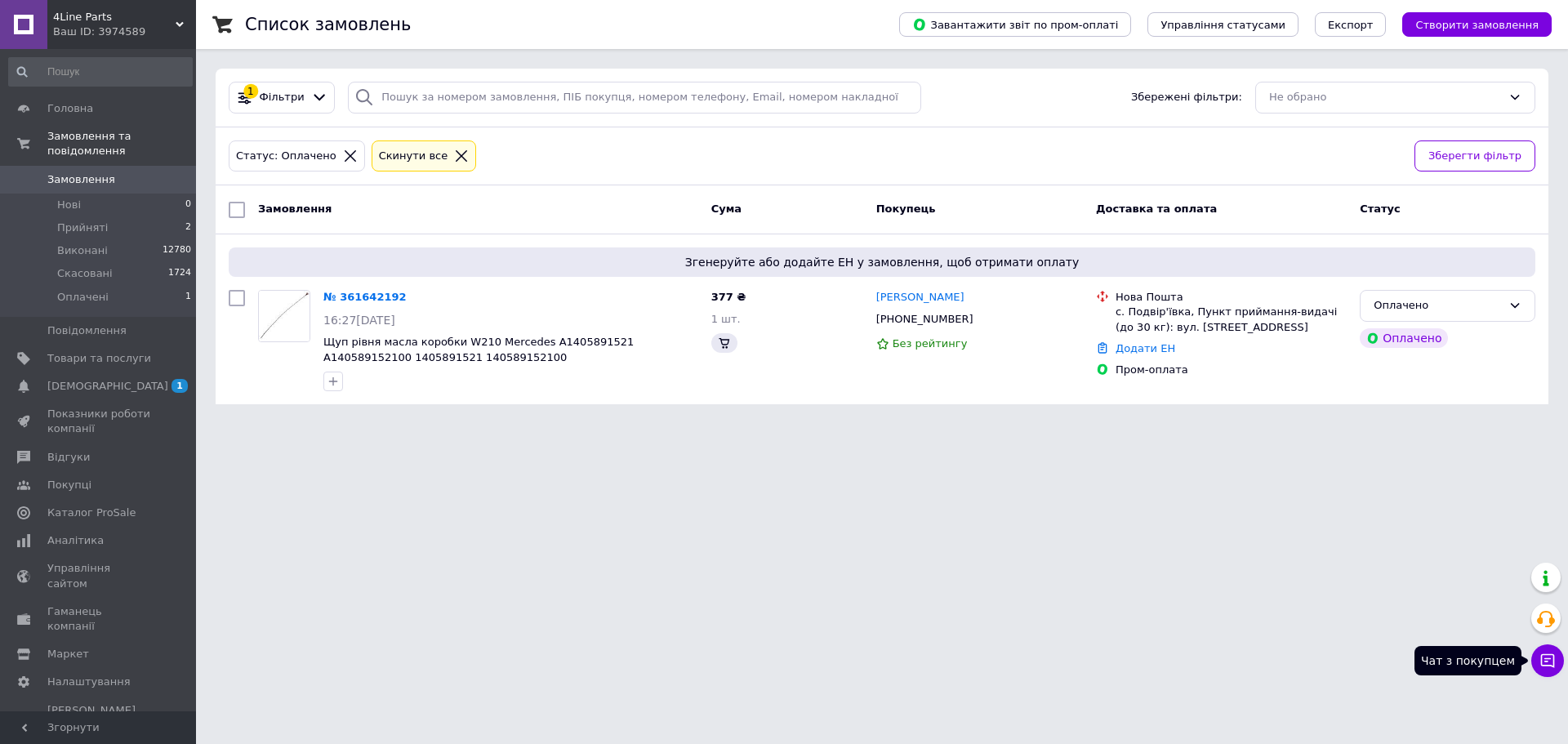
click at [1546, 651] on button "Чат з покупцем" at bounding box center [1547, 661] width 32 height 32
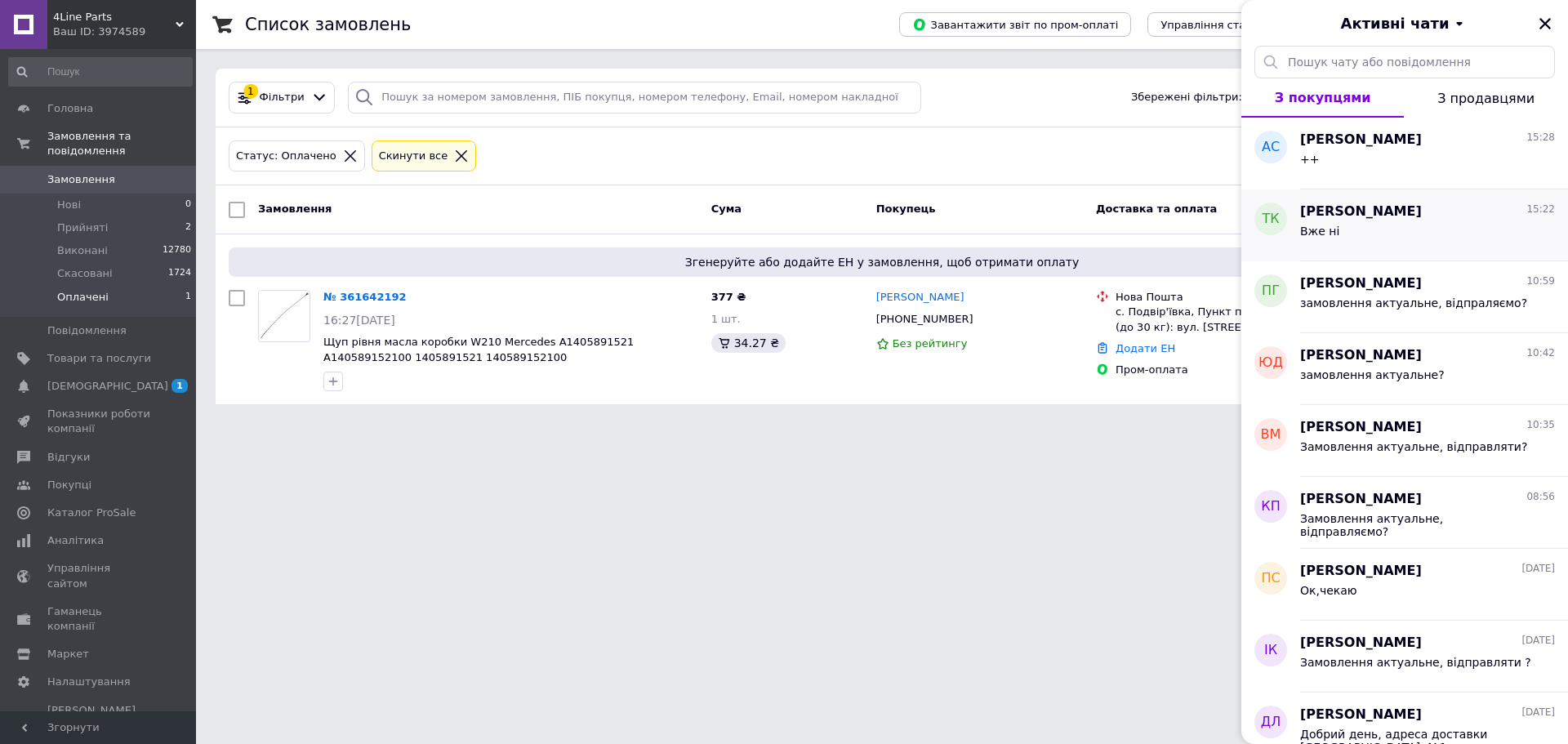
click at [1456, 211] on div "Тарас Костецький 15:22" at bounding box center [1427, 211] width 255 height 18
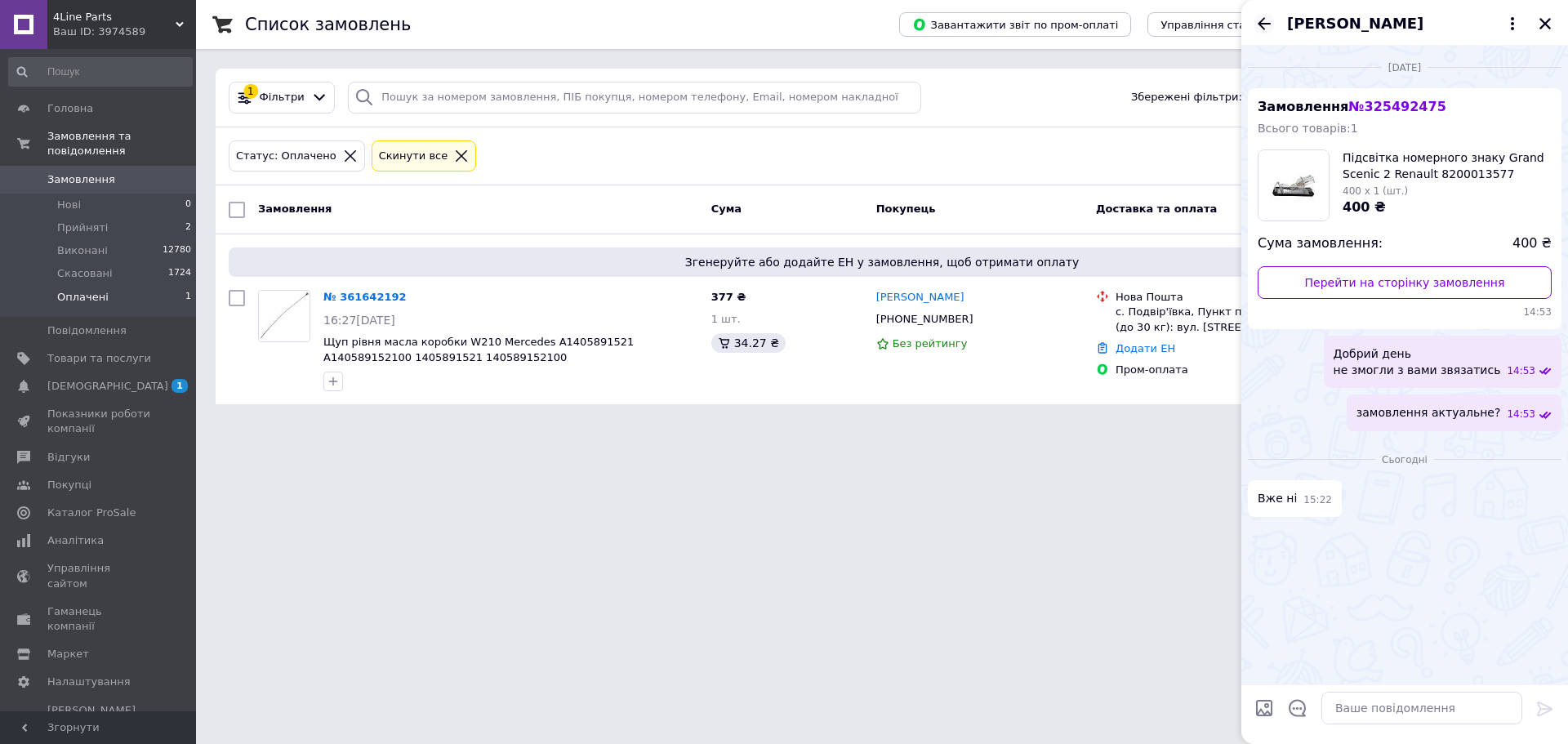
click at [1264, 23] on icon "Назад" at bounding box center [1264, 24] width 13 height 12
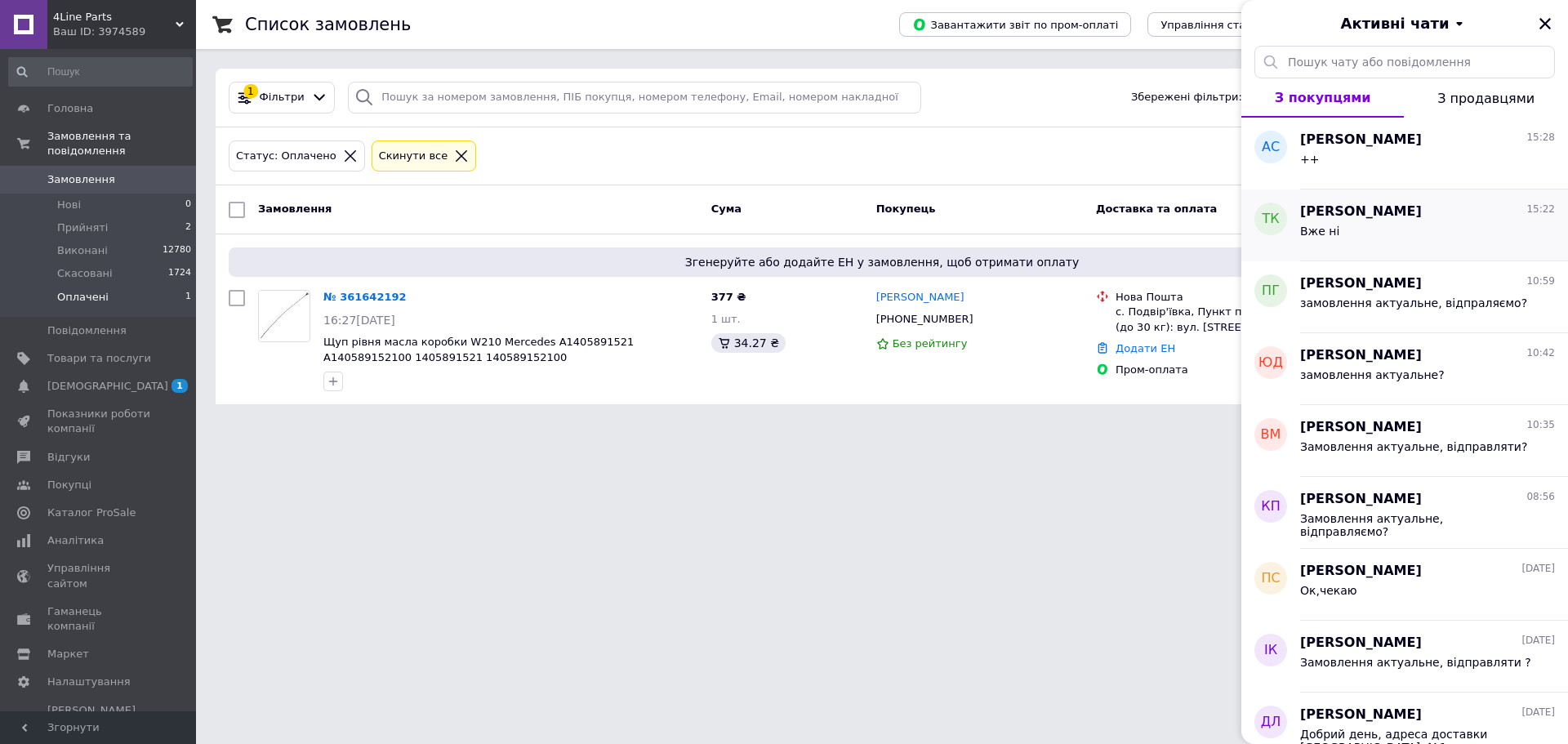
click at [1367, 246] on div "Вже ні" at bounding box center [1427, 235] width 255 height 26
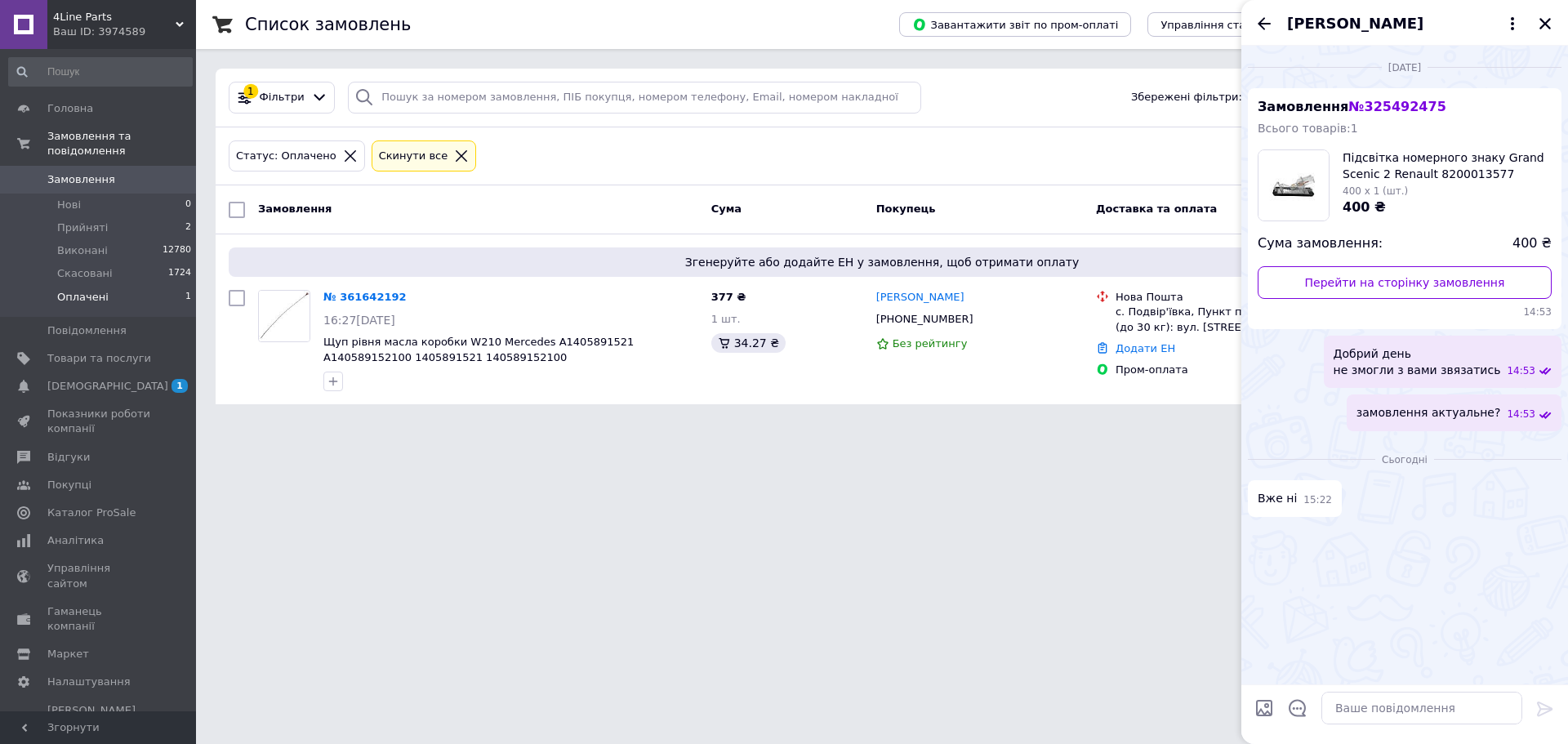
click at [1261, 22] on icon "Назад" at bounding box center [1264, 24] width 19 height 19
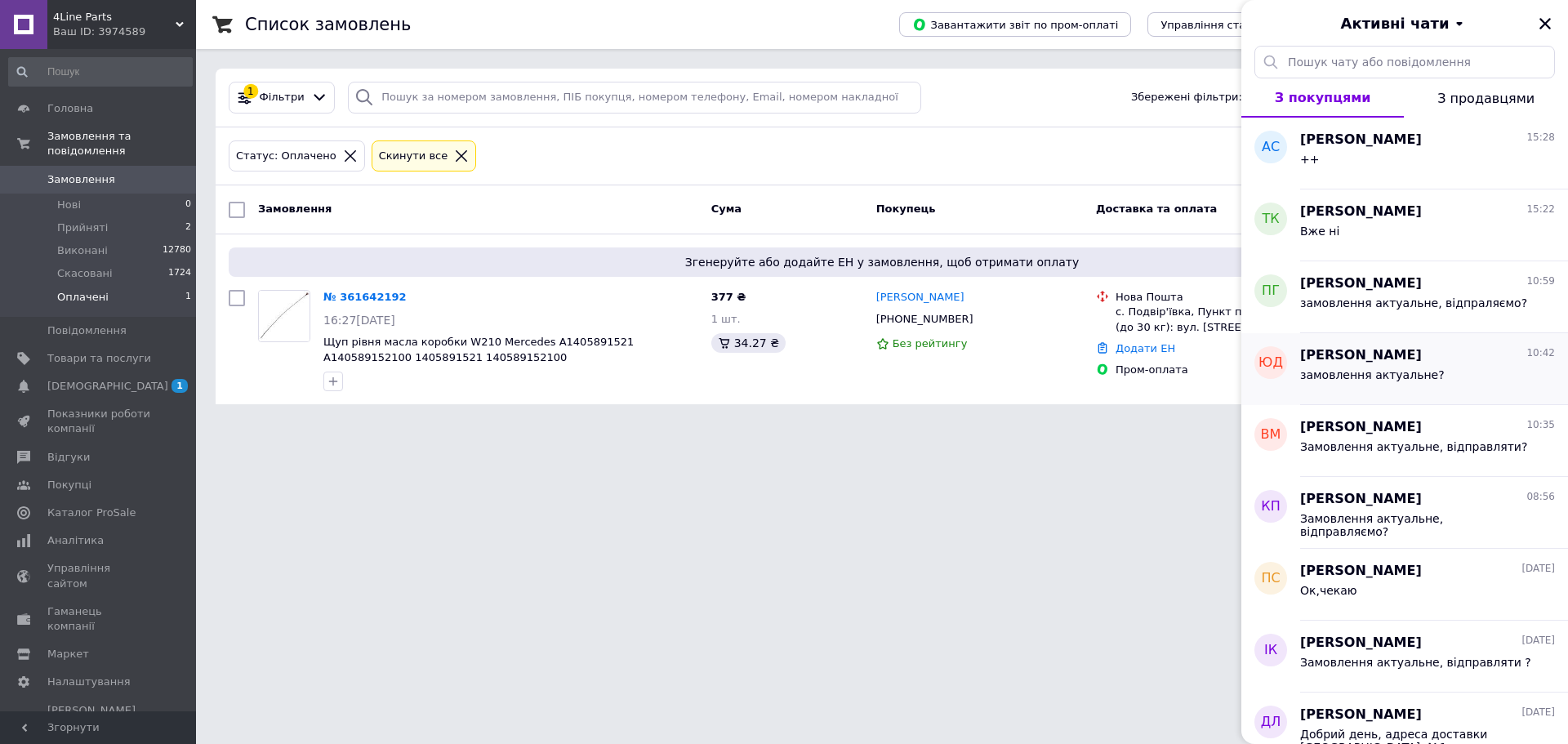
click at [1429, 378] on div "замовлення актуальне?" at bounding box center [1427, 379] width 255 height 26
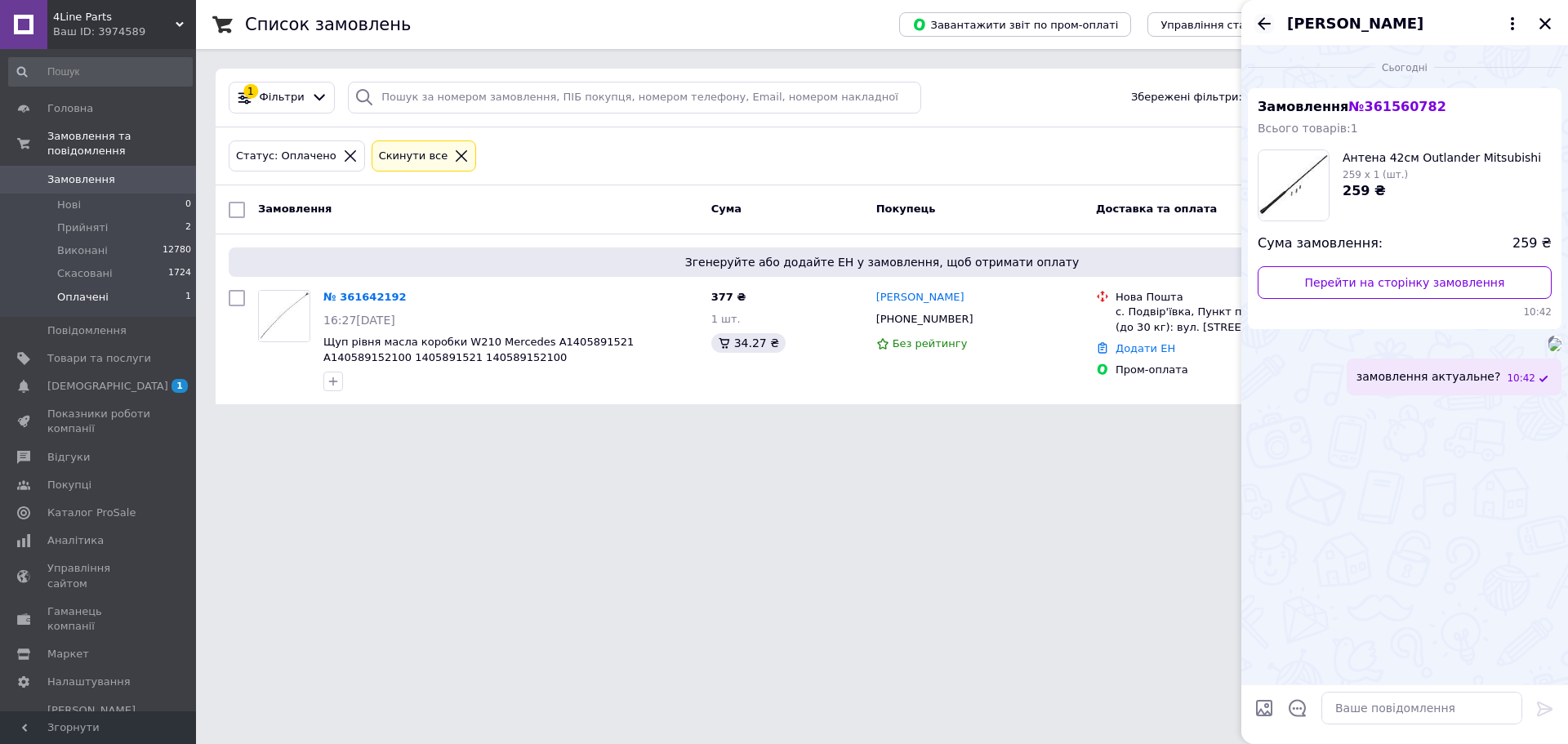
click at [1261, 20] on icon "Назад" at bounding box center [1264, 24] width 13 height 12
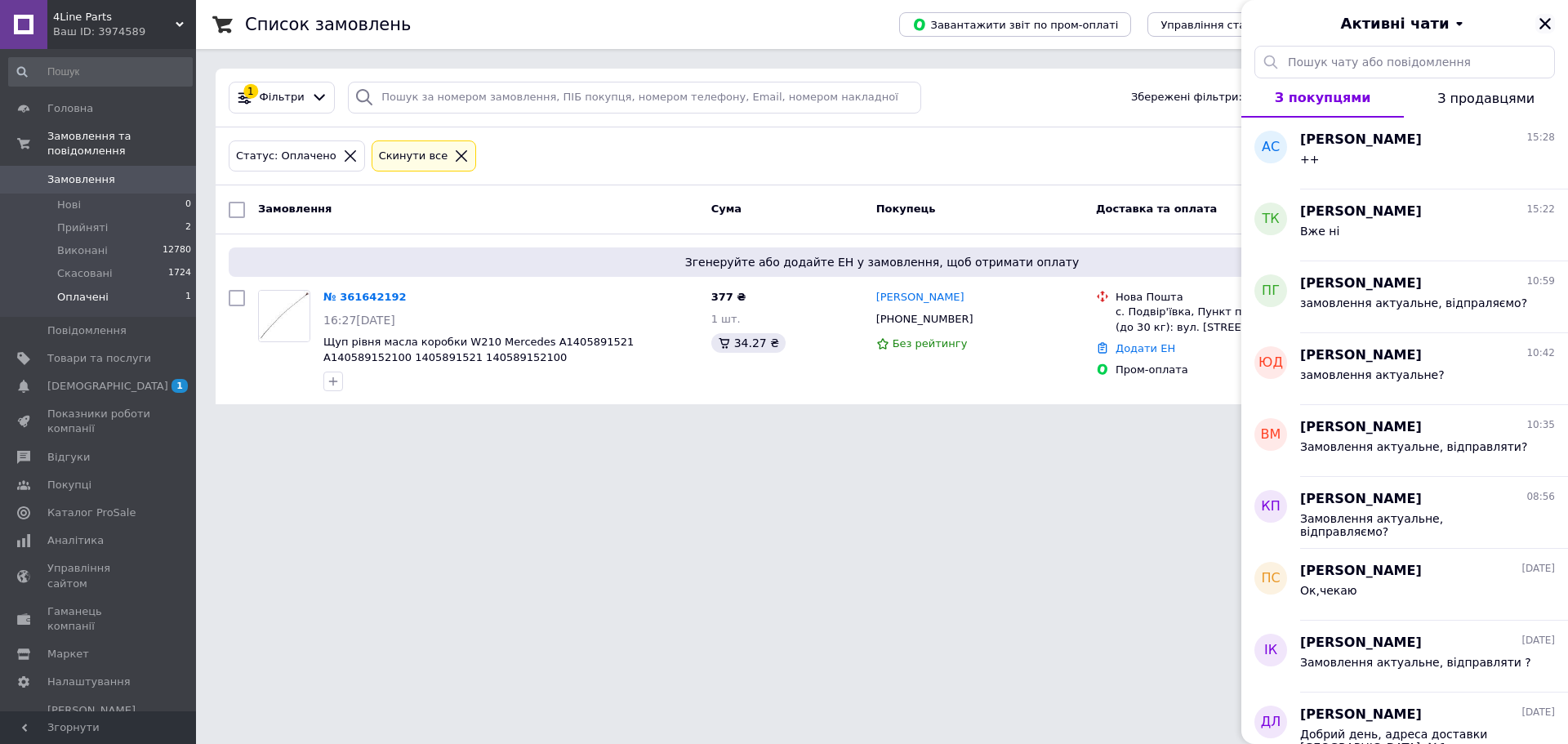
click at [1547, 23] on icon "Закрити" at bounding box center [1544, 24] width 15 height 15
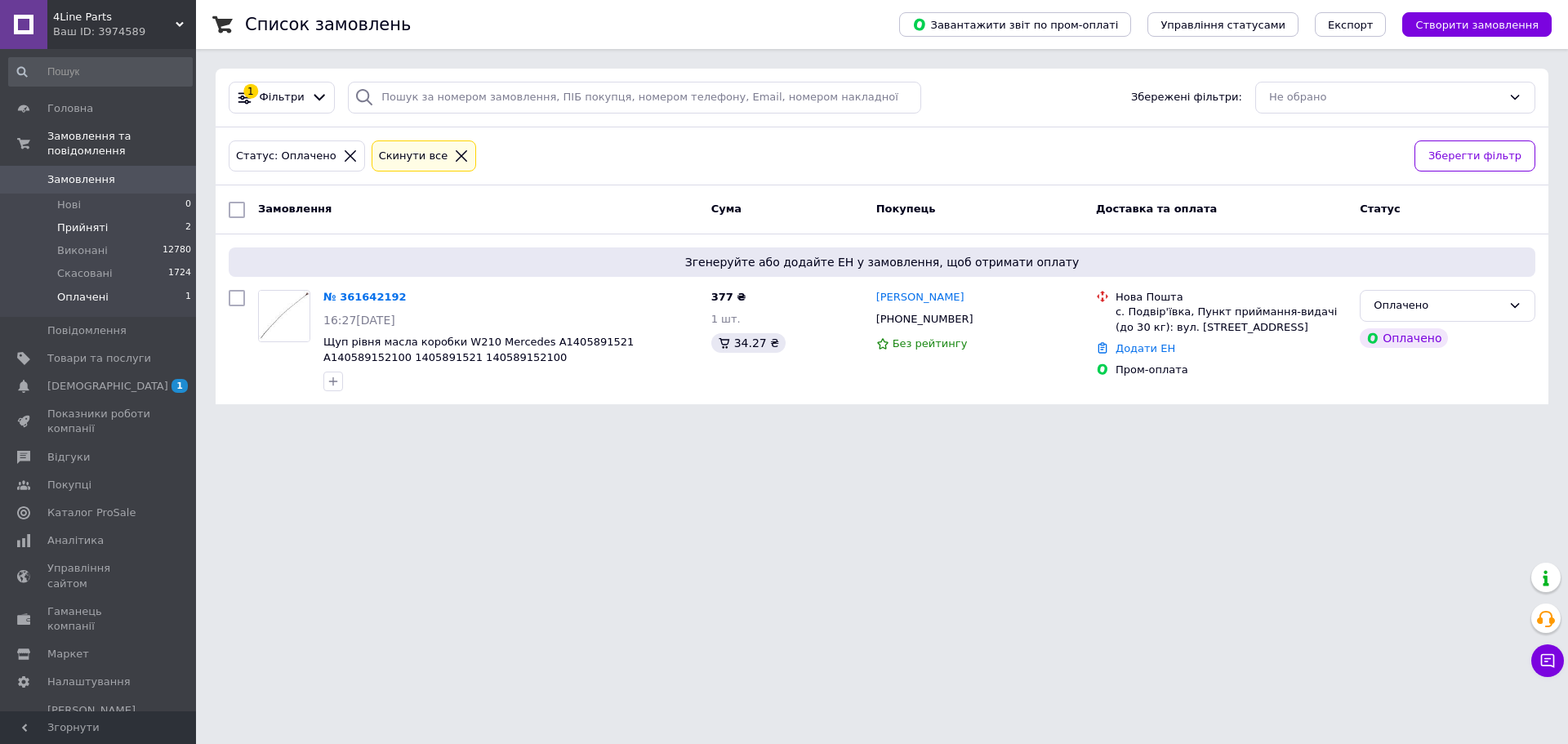
click at [109, 216] on li "Прийняті 2" at bounding box center [100, 228] width 201 height 23
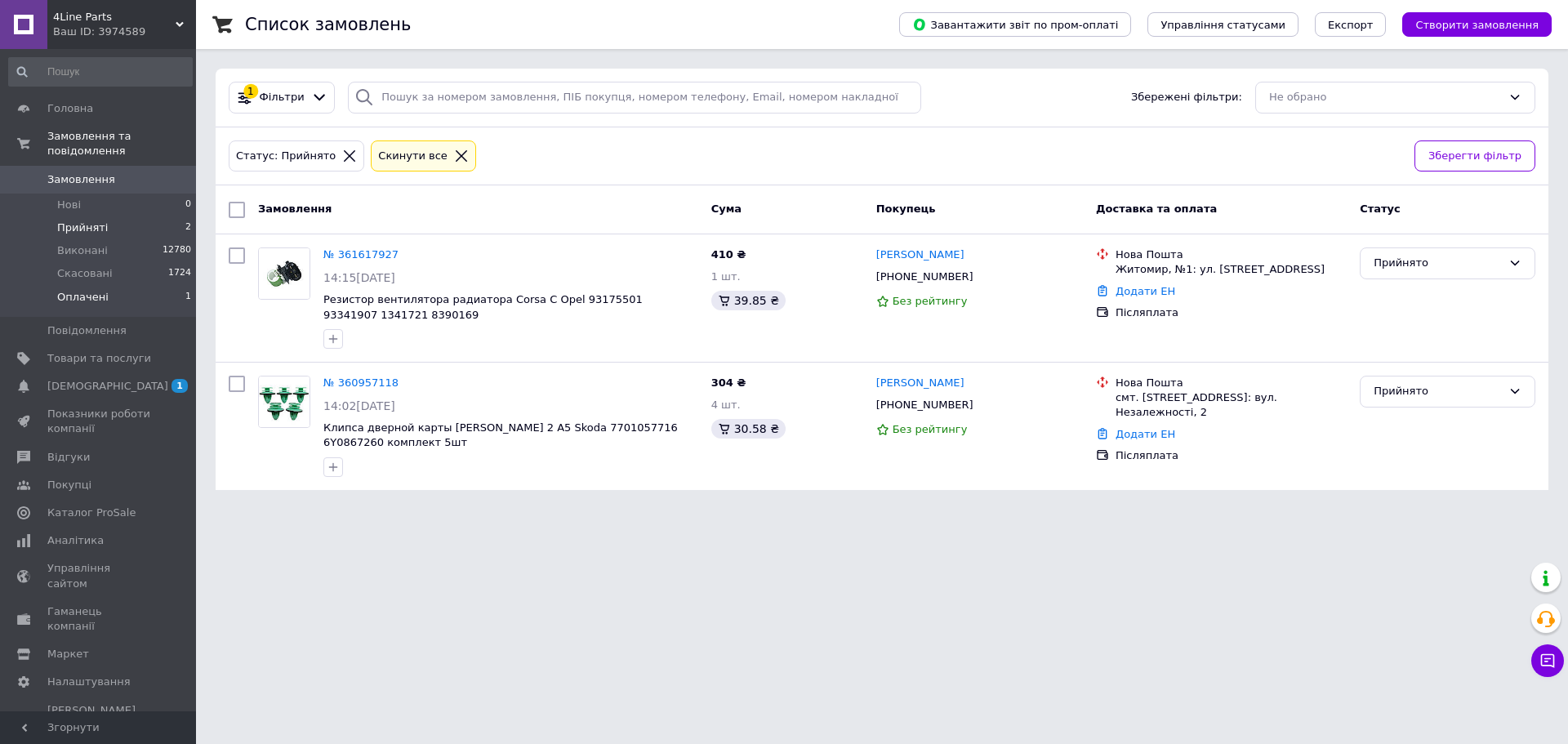
click at [105, 286] on li "Оплачені 1" at bounding box center [100, 301] width 201 height 31
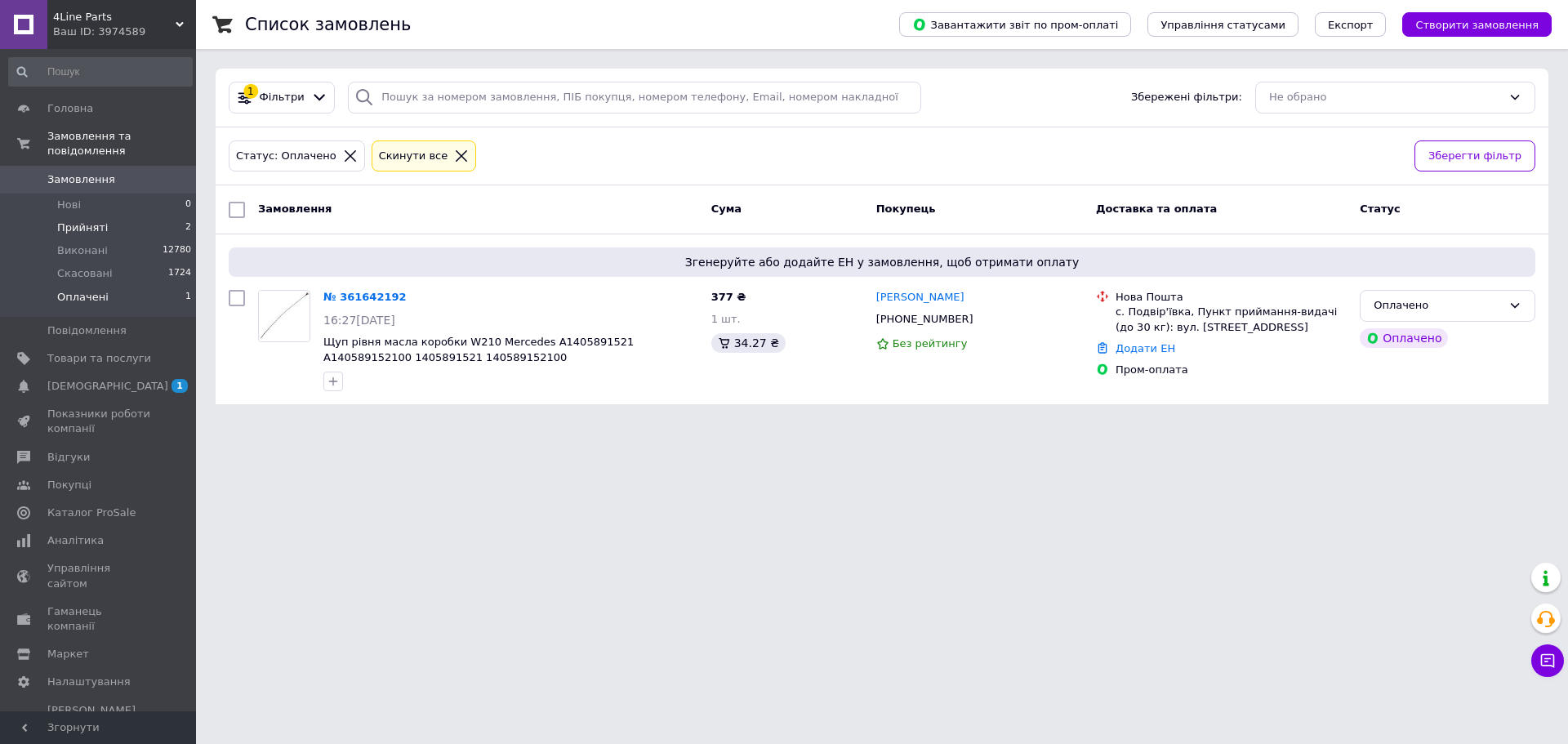
click at [102, 216] on li "Прийняті 2" at bounding box center [100, 228] width 201 height 23
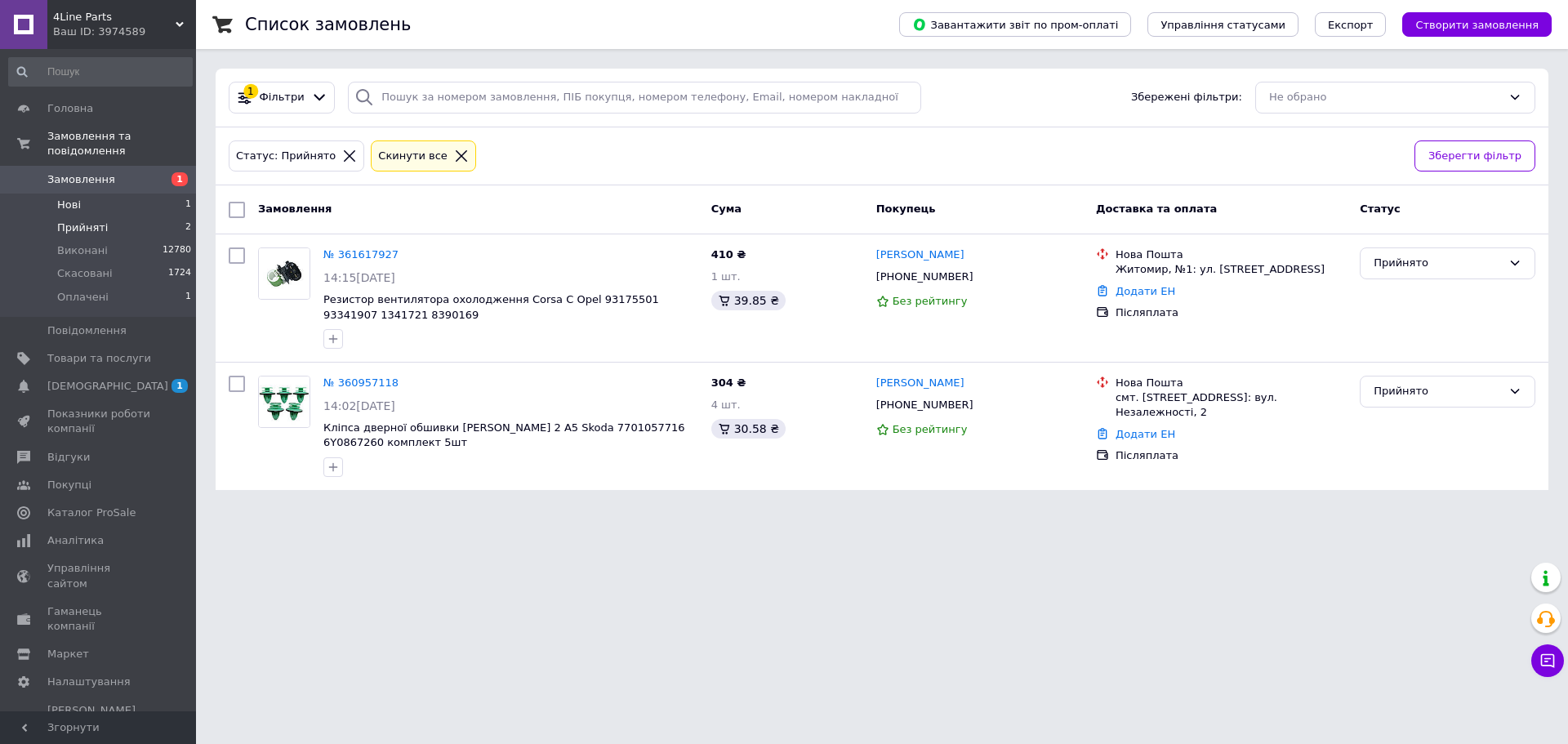
click at [91, 194] on li "Нові 1" at bounding box center [100, 205] width 201 height 23
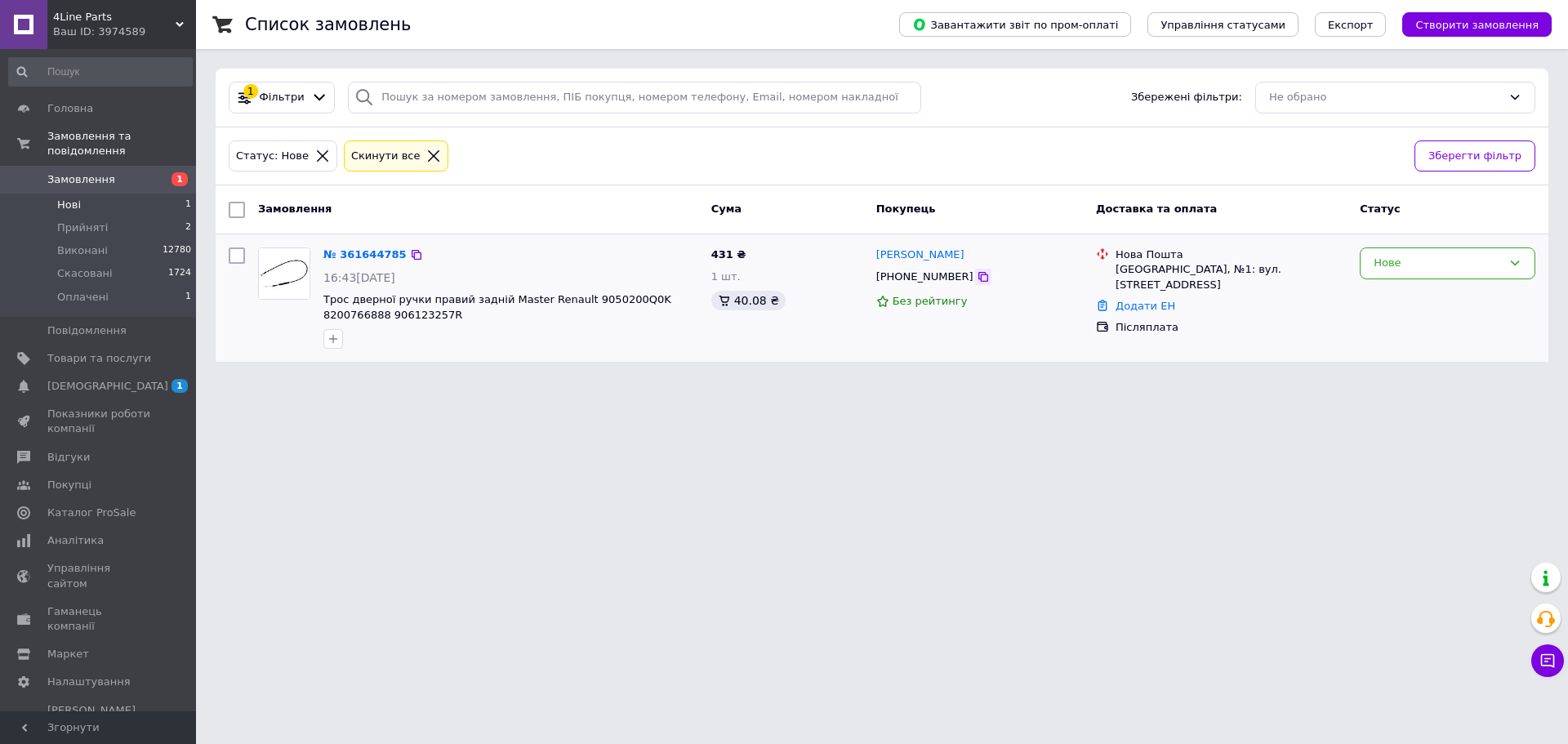
click at [975, 279] on div at bounding box center [983, 277] width 17 height 17
click at [978, 276] on icon at bounding box center [983, 276] width 10 height 10
click at [354, 256] on link "№ 361644785" at bounding box center [364, 254] width 83 height 12
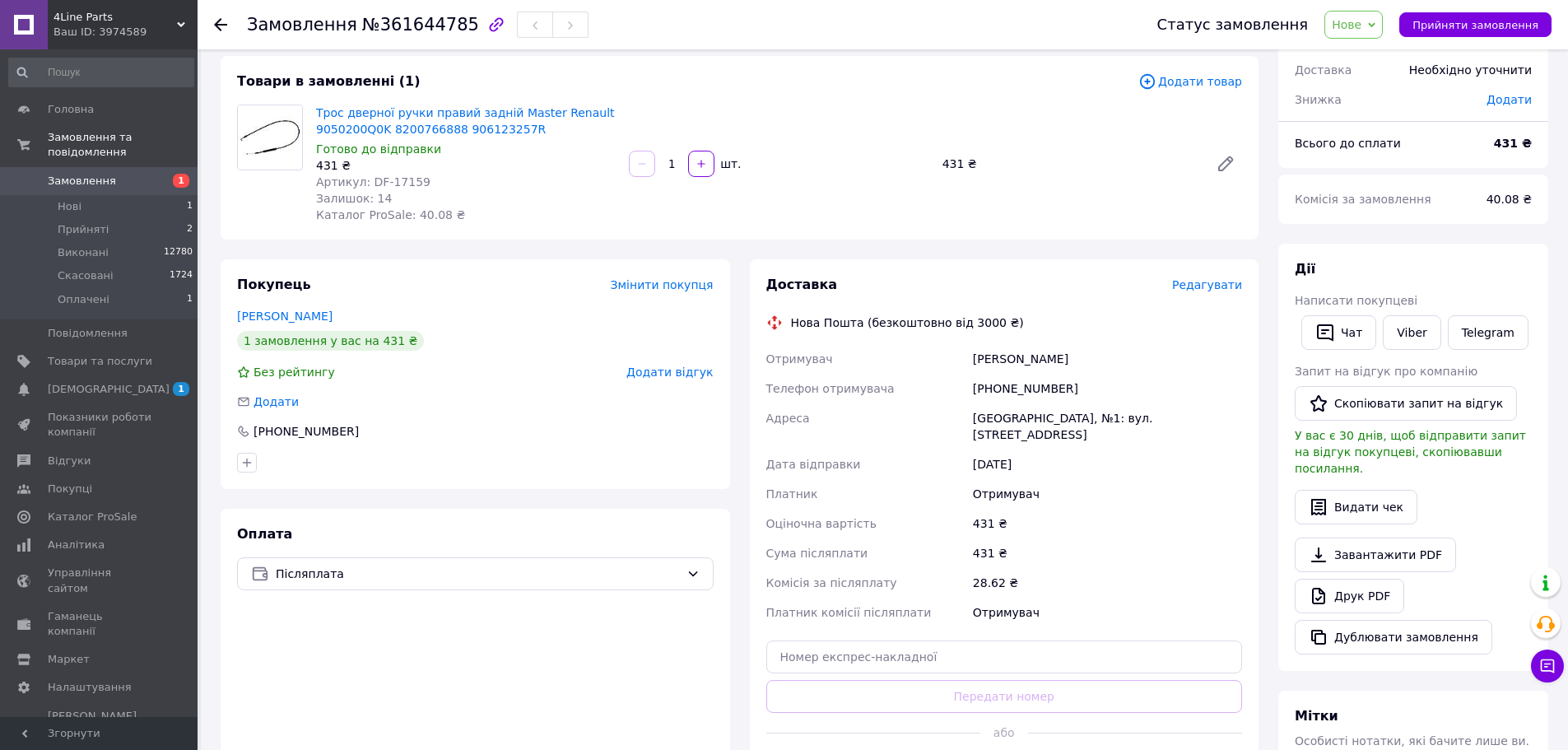
scroll to position [82, 0]
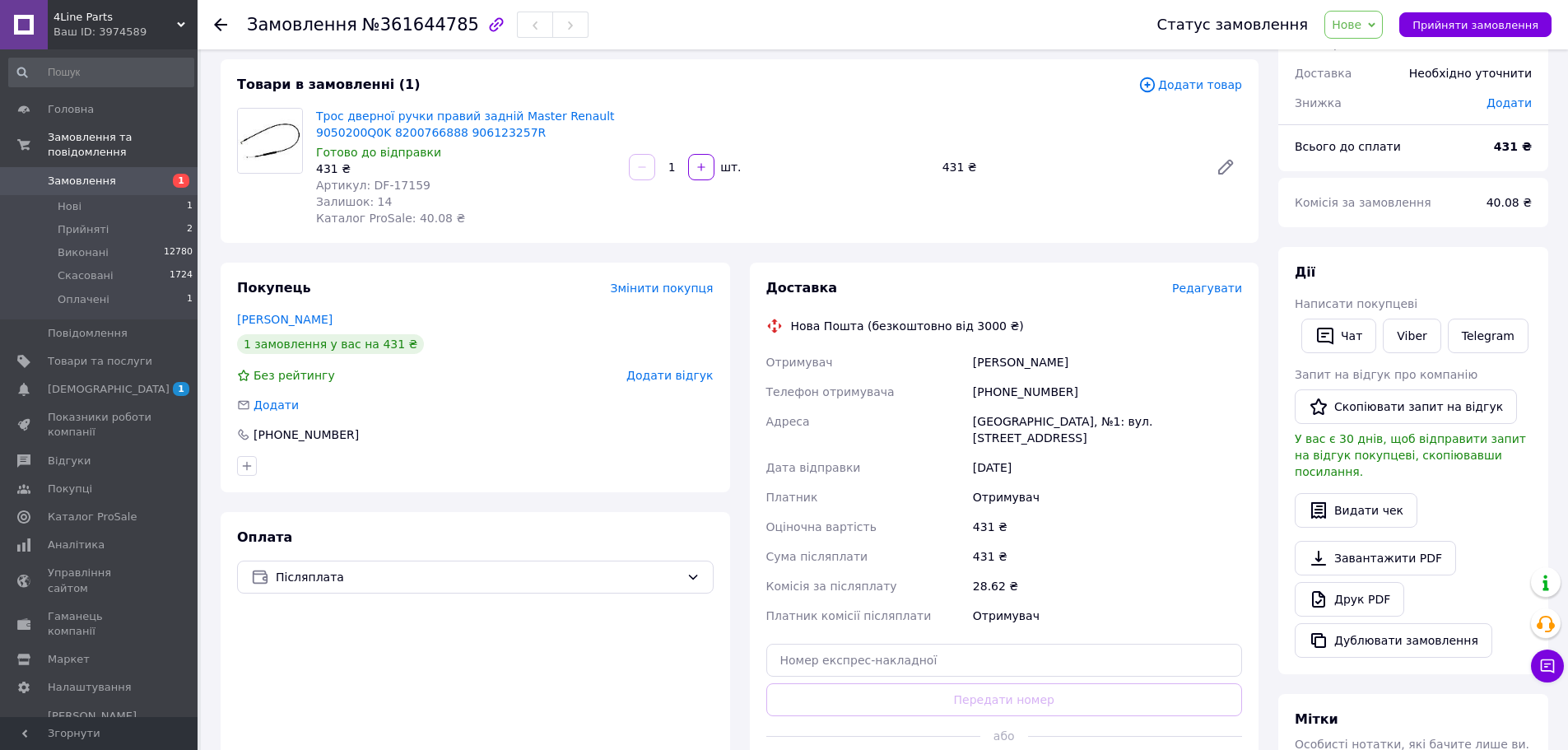
click at [217, 27] on use at bounding box center [220, 25] width 13 height 13
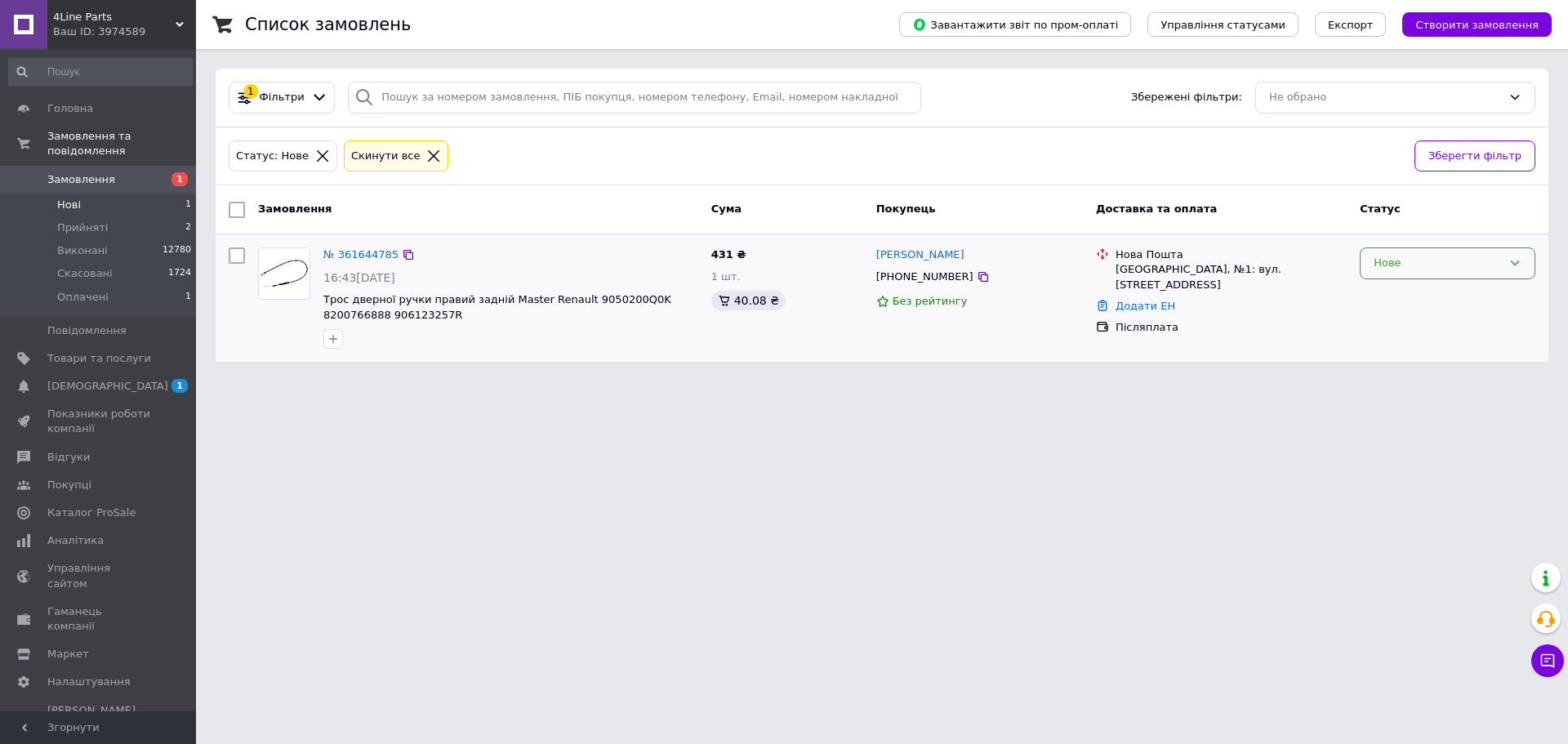
click at [1459, 264] on div "Нове" at bounding box center [1437, 264] width 128 height 18
click at [1429, 353] on li "Скасовано" at bounding box center [1447, 358] width 174 height 30
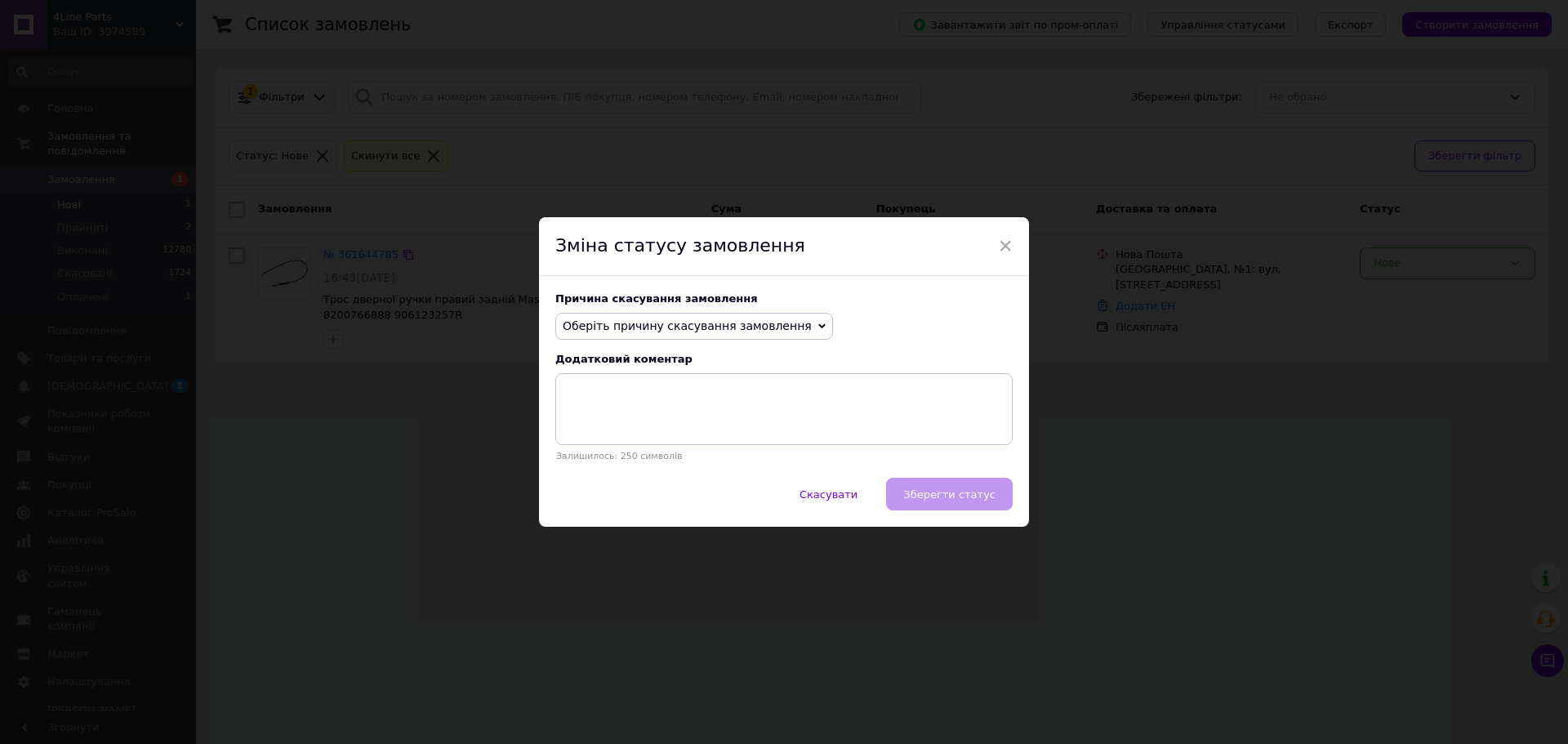
click at [705, 320] on span "Оберіть причину скасування замовлення" at bounding box center [687, 326] width 249 height 13
click at [666, 425] on li "На прохання покупця" at bounding box center [694, 428] width 276 height 23
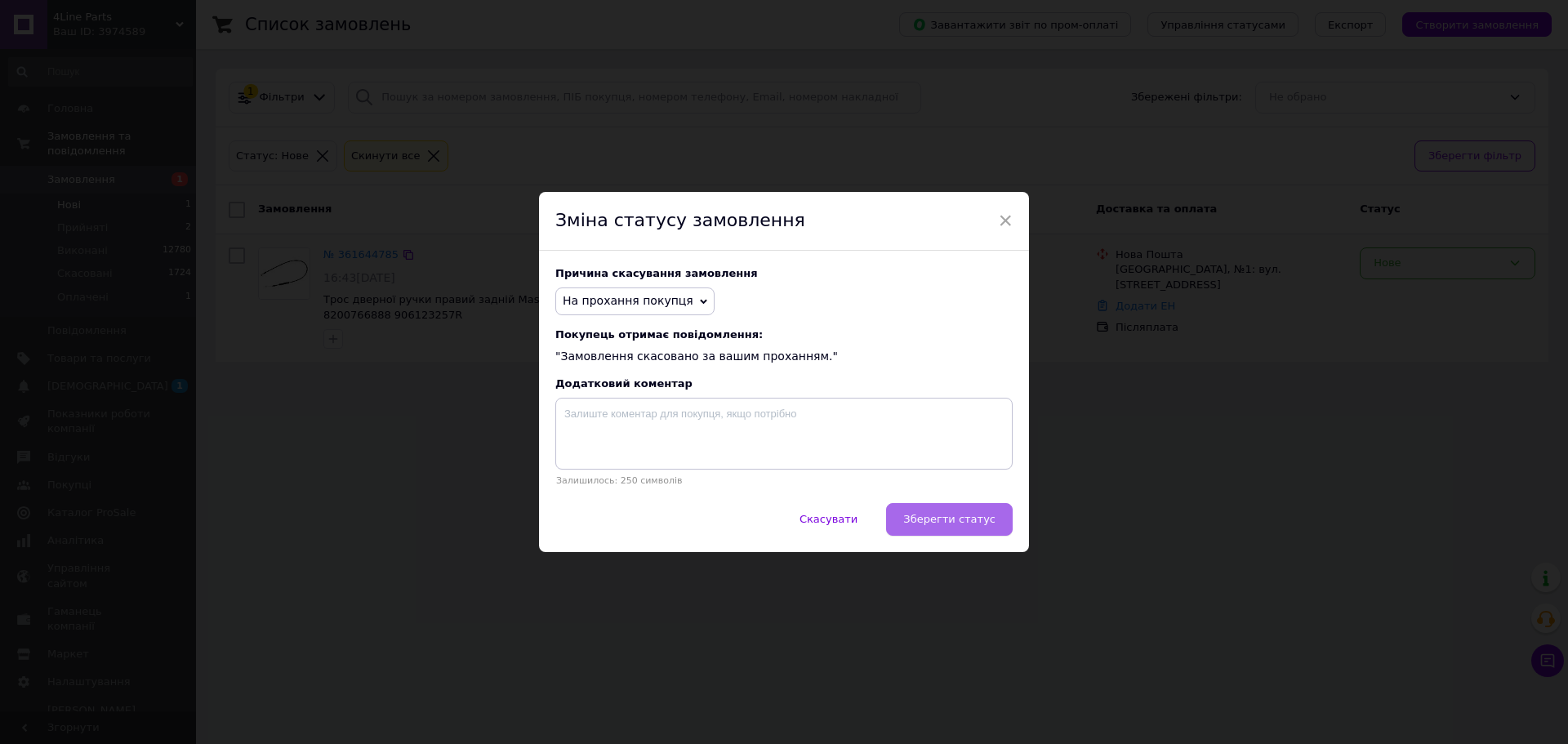
click at [953, 525] on span "Зберегти статус" at bounding box center [949, 519] width 92 height 12
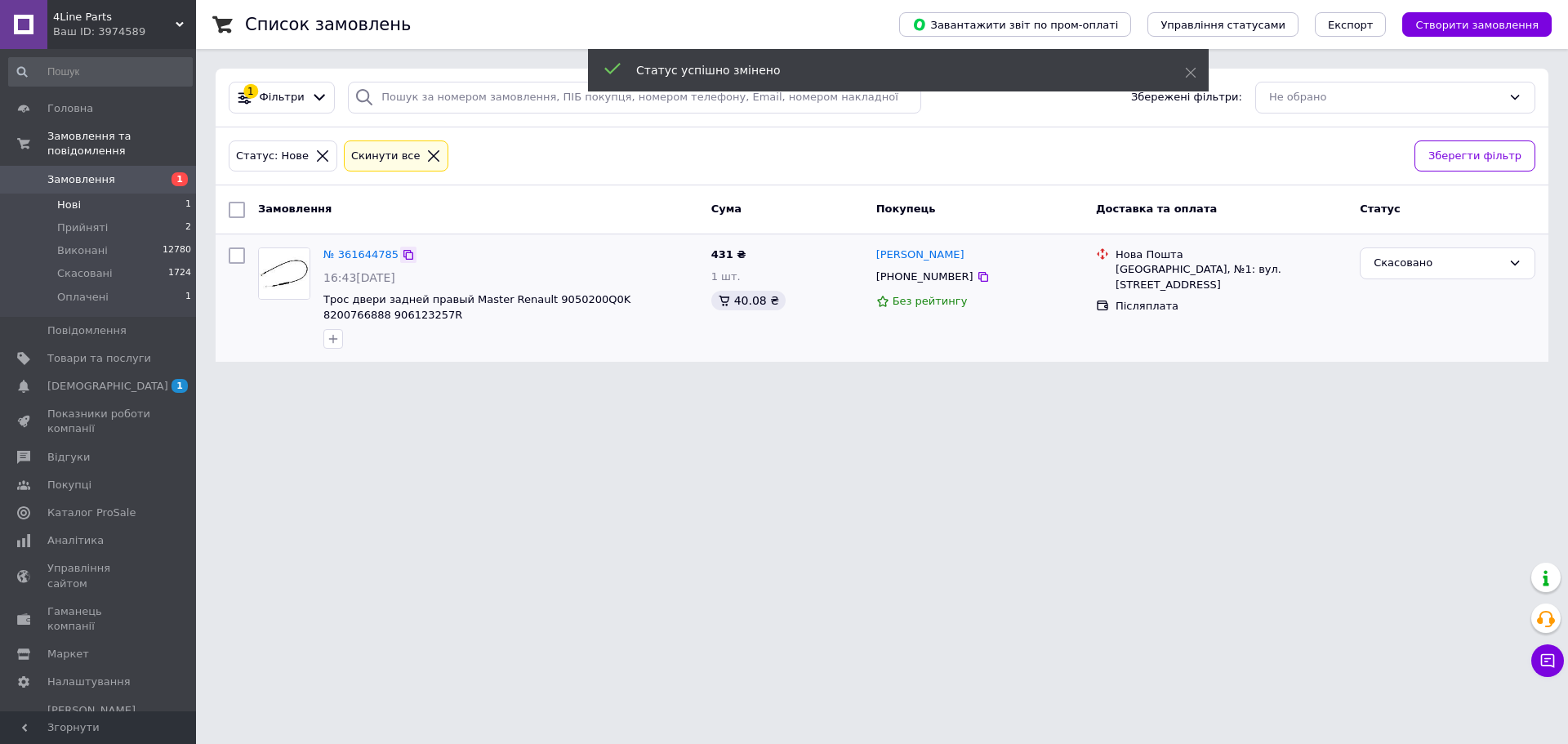
click at [404, 254] on icon at bounding box center [408, 254] width 10 height 10
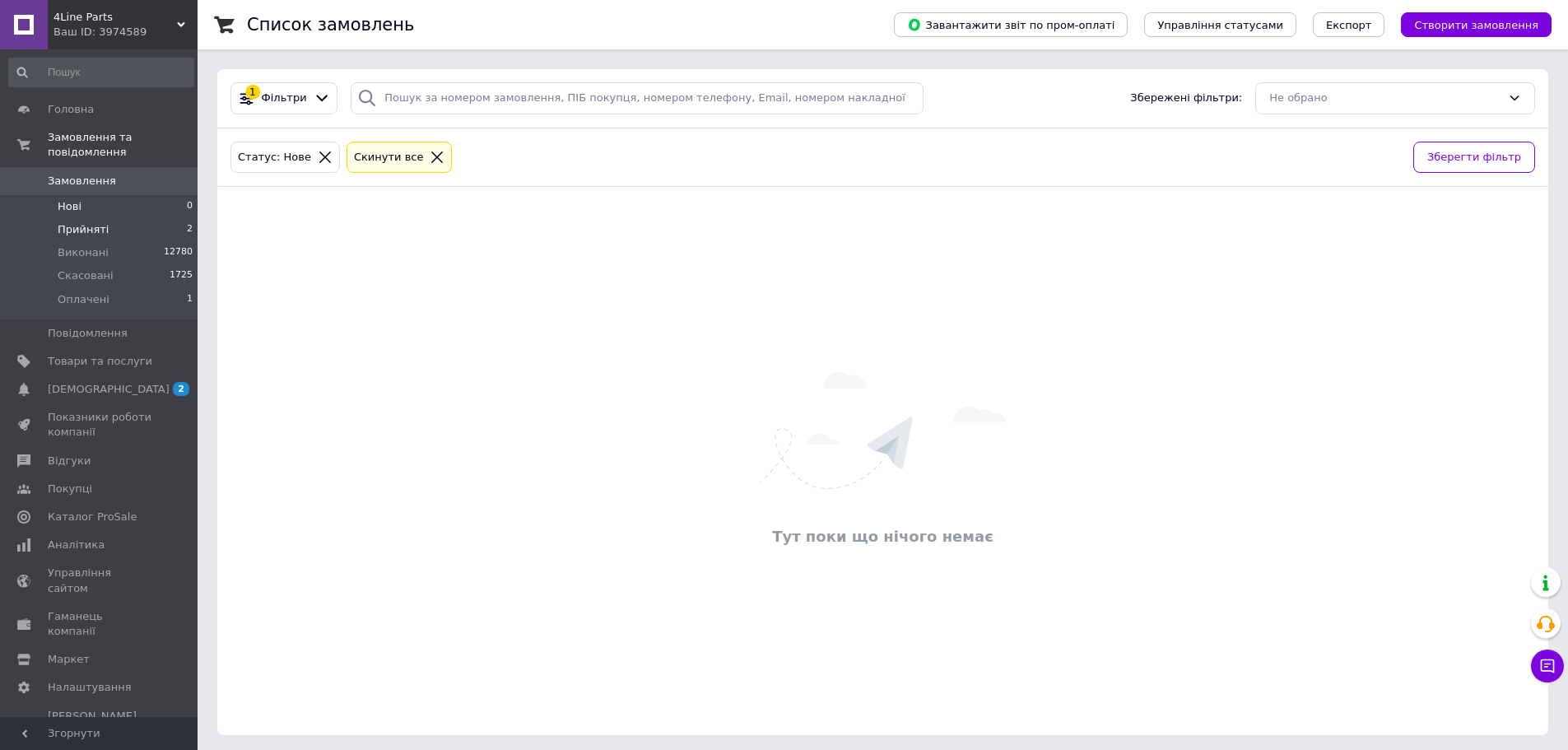
click at [81, 223] on span "Прийняті" at bounding box center [83, 230] width 51 height 15
